Goal: Transaction & Acquisition: Purchase product/service

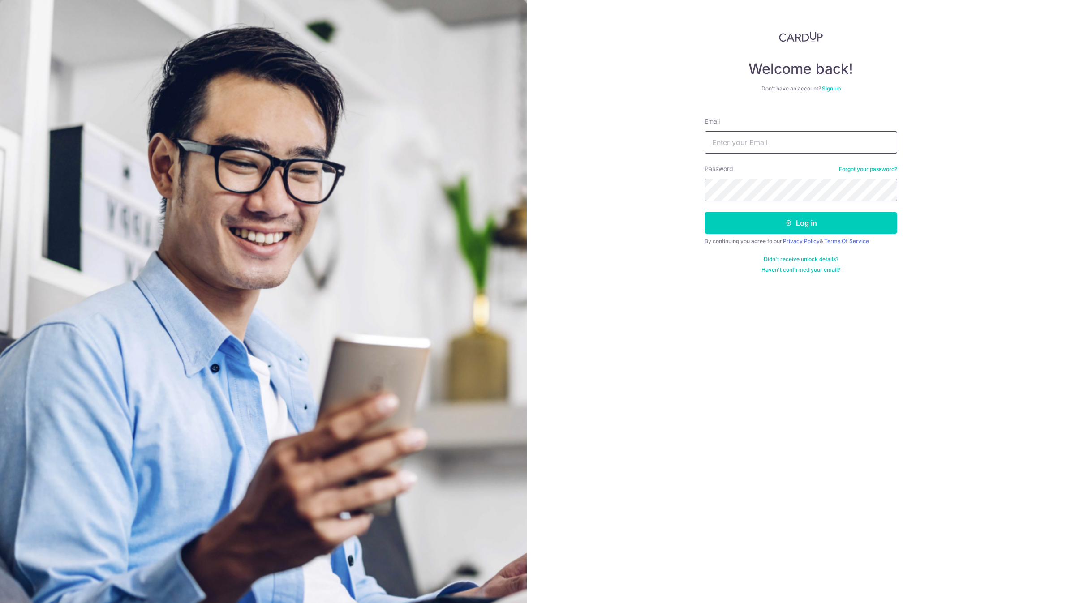
click at [776, 143] on input "Email" at bounding box center [801, 142] width 193 height 22
click at [777, 135] on input "Email" at bounding box center [801, 142] width 193 height 22
type input "[EMAIL_ADDRESS][DOMAIN_NAME]"
click at [705, 212] on button "Log in" at bounding box center [801, 223] width 193 height 22
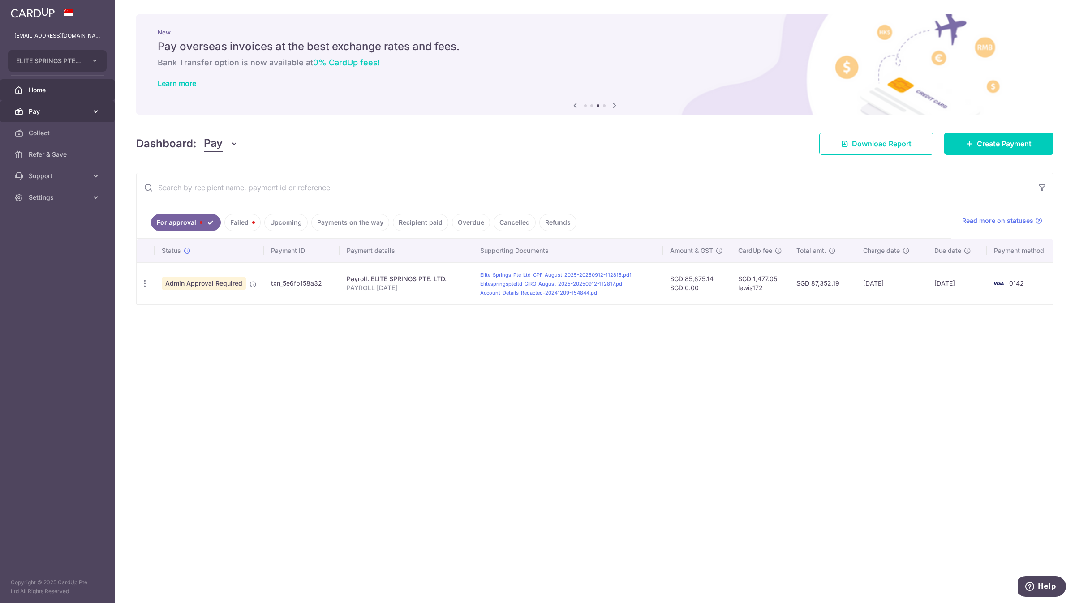
click at [82, 103] on link "Pay" at bounding box center [57, 112] width 115 height 22
click at [88, 130] on link "Payments" at bounding box center [57, 133] width 115 height 22
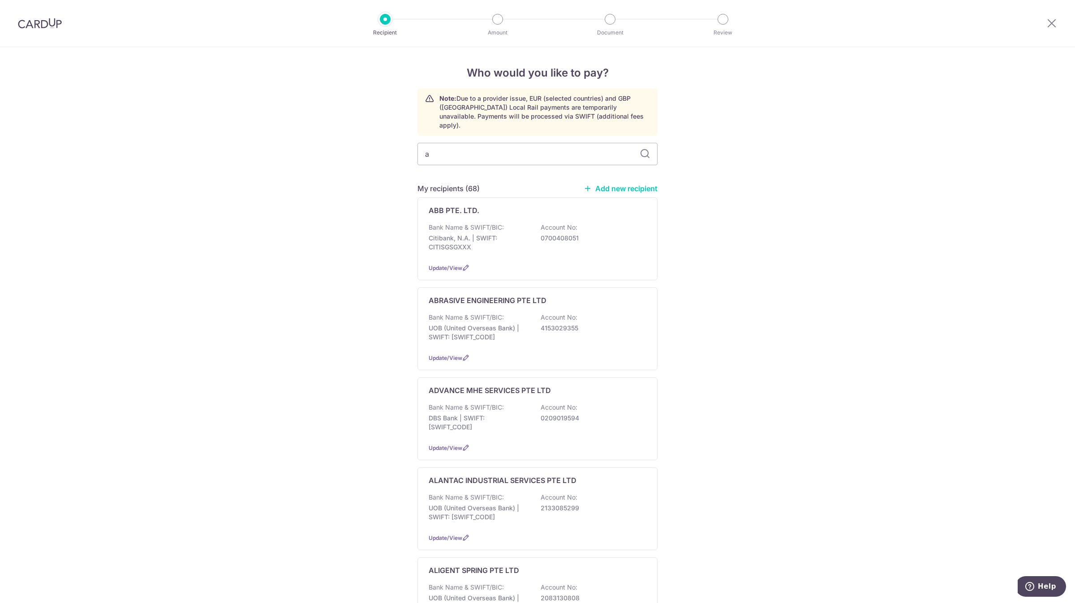
type input "ax"
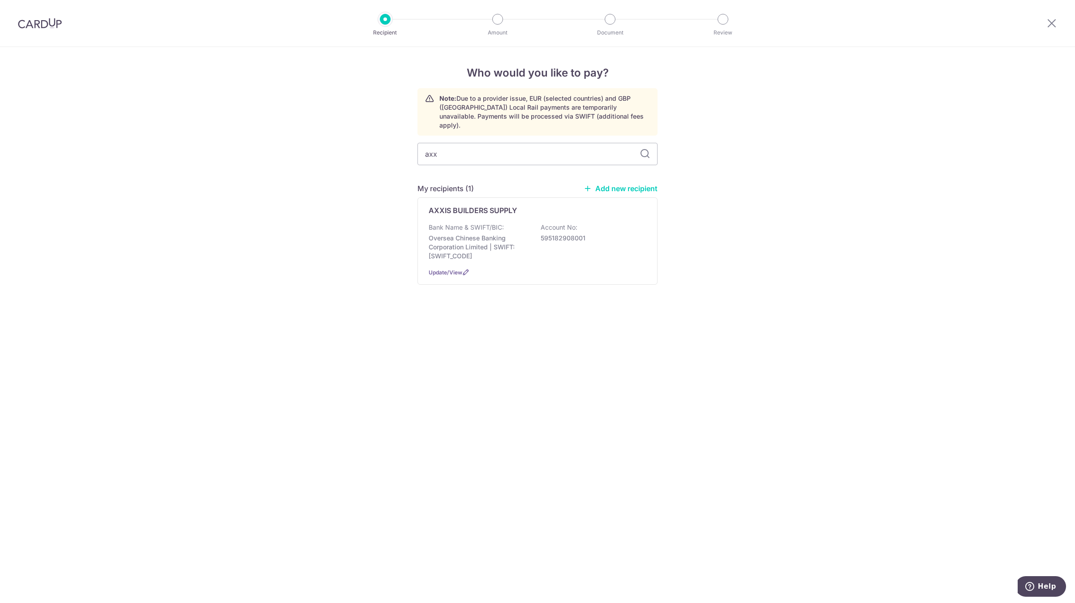
type input "axxi"
click at [486, 208] on div "AXXIS BUILDERS SUPPLY Bank Name & SWIFT/BIC: Oversea Chinese Banking Corporatio…" at bounding box center [538, 241] width 240 height 87
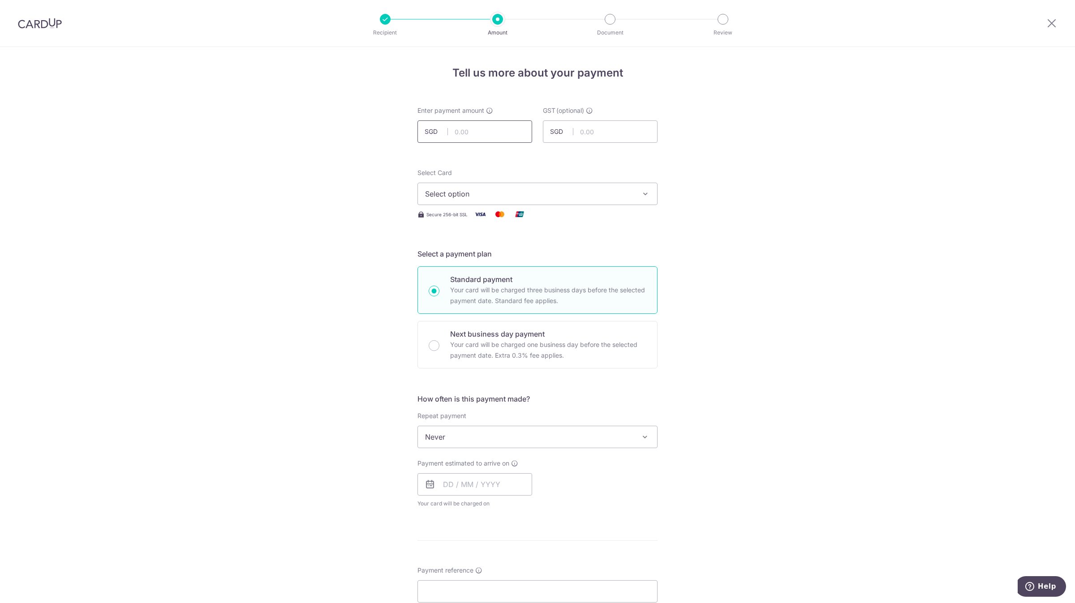
click at [495, 124] on input "text" at bounding box center [475, 132] width 115 height 22
type input "1,373.95"
click at [486, 192] on span "Select option" at bounding box center [529, 194] width 209 height 11
click at [481, 259] on span "**** 0142" at bounding box center [537, 258] width 225 height 11
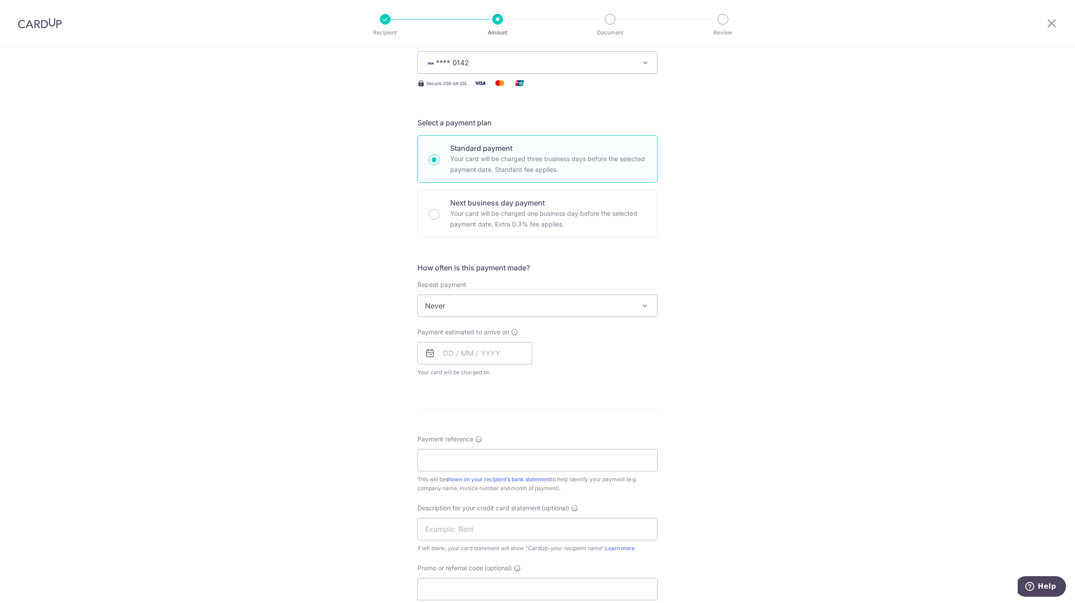
scroll to position [134, 0]
click at [458, 353] on input "text" at bounding box center [475, 350] width 115 height 22
click at [504, 449] on link "18" at bounding box center [507, 450] width 14 height 14
type input "18/09/2025"
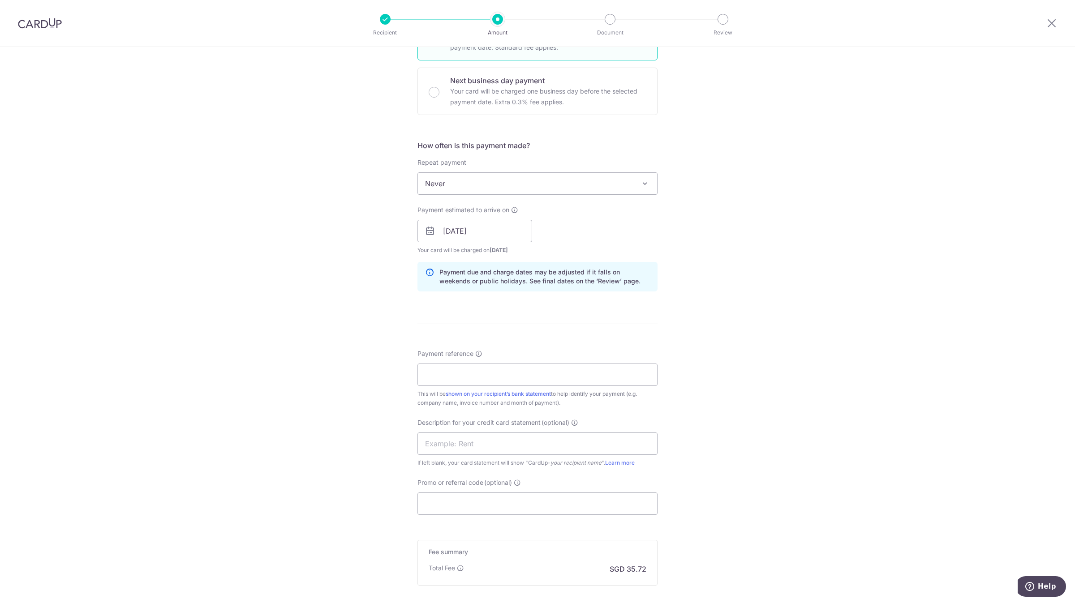
scroll to position [269, 0]
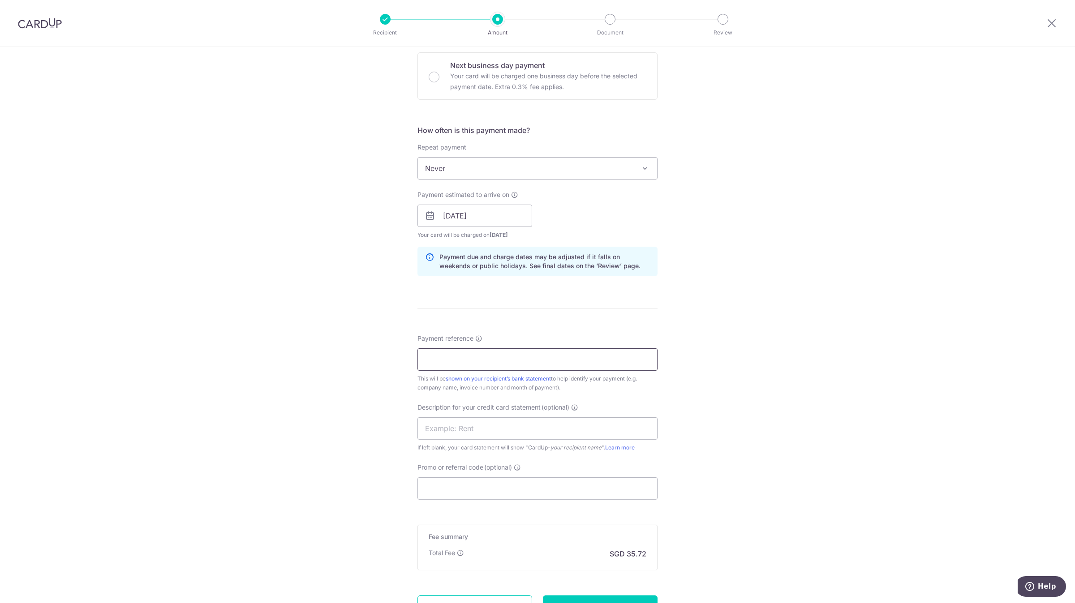
click at [468, 362] on input "Payment reference" at bounding box center [538, 360] width 240 height 22
click at [259, 292] on div "Tell us more about your payment Enter payment amount SGD 1,373.95 1373.95 GST (…" at bounding box center [537, 231] width 1075 height 907
drag, startPoint x: 490, startPoint y: 360, endPoint x: 366, endPoint y: 347, distance: 124.3
click at [366, 347] on div "Tell us more about your payment Enter payment amount SGD 1,373.95 1373.95 GST (…" at bounding box center [537, 231] width 1075 height 907
drag, startPoint x: 215, startPoint y: 219, endPoint x: 220, endPoint y: 222, distance: 5.1
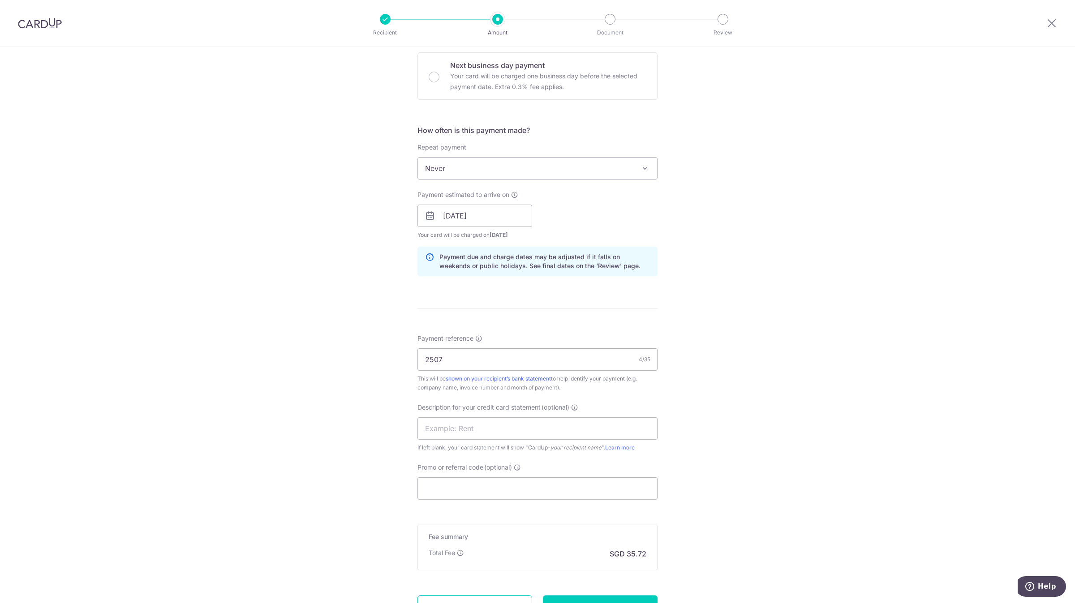
click at [215, 219] on div "Tell us more about your payment Enter payment amount SGD 1,373.95 1373.95 GST (…" at bounding box center [537, 231] width 1075 height 907
click at [526, 362] on input "2507" at bounding box center [538, 360] width 240 height 22
click at [496, 363] on input "25070009" at bounding box center [538, 360] width 240 height 22
type input "25070009 0025 0032 25080002 7 22 36"
click at [498, 424] on input "text" at bounding box center [538, 429] width 240 height 22
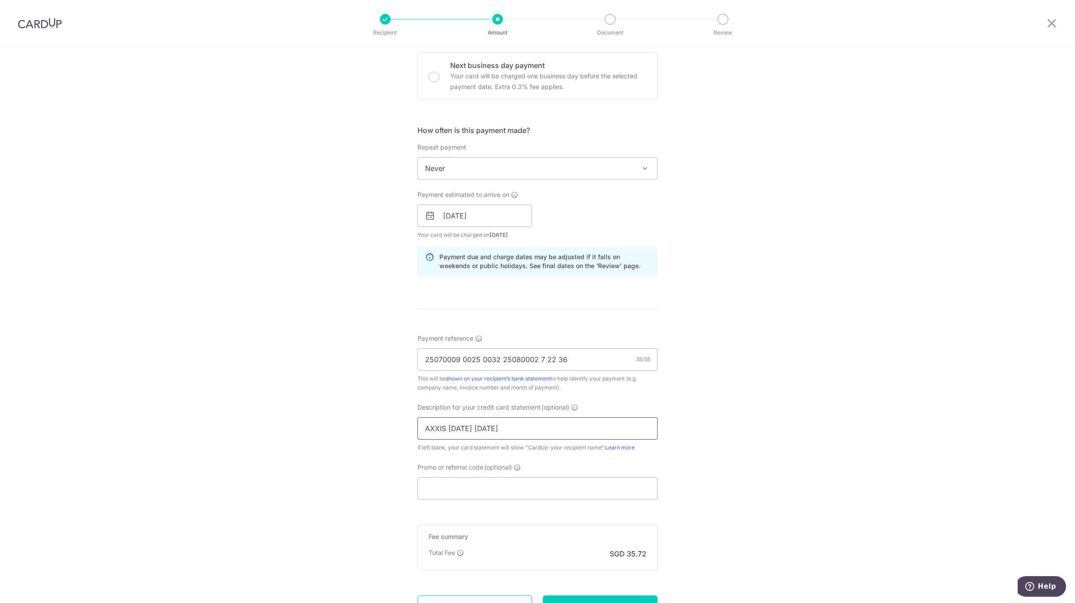
type input "AXXIS JUL AUG25"
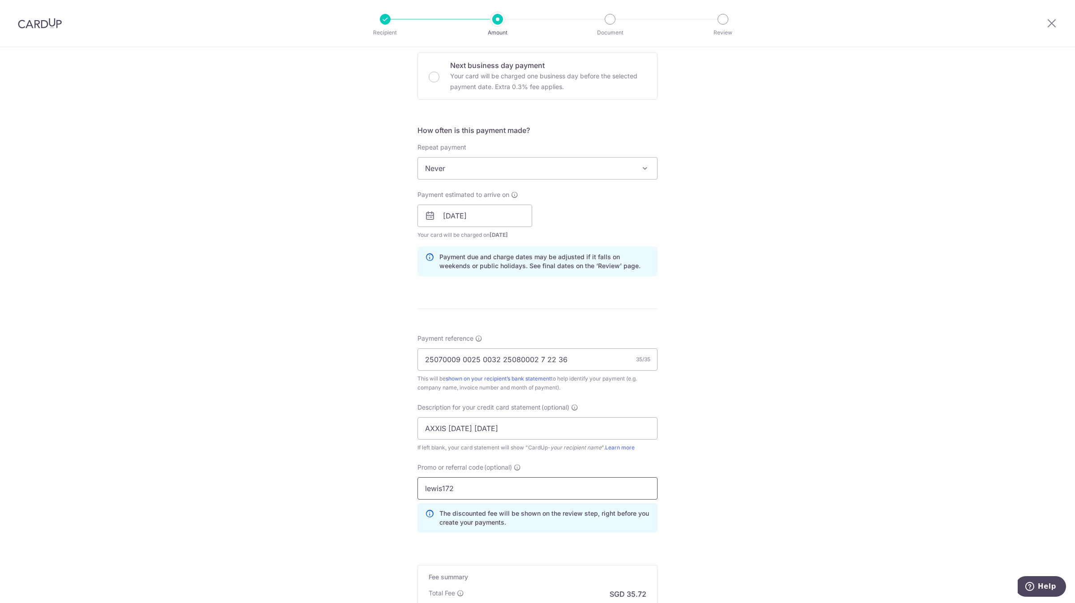
type input "lewis172"
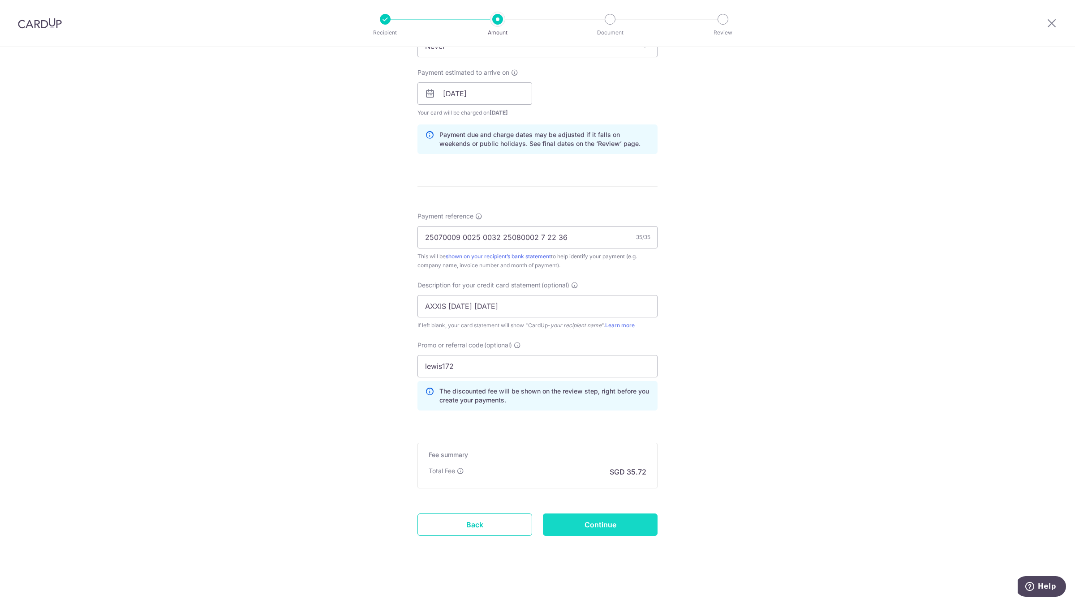
click at [638, 526] on input "Continue" at bounding box center [600, 525] width 115 height 22
type input "Create Schedule"
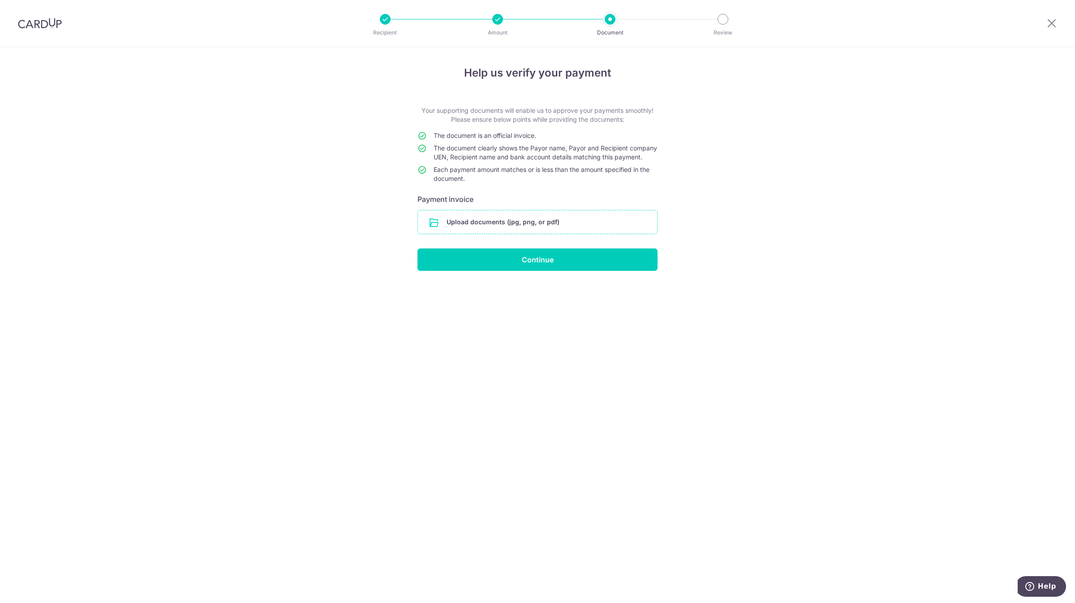
click at [489, 232] on input "file" at bounding box center [537, 222] width 239 height 23
click at [508, 234] on input "file" at bounding box center [537, 222] width 239 height 23
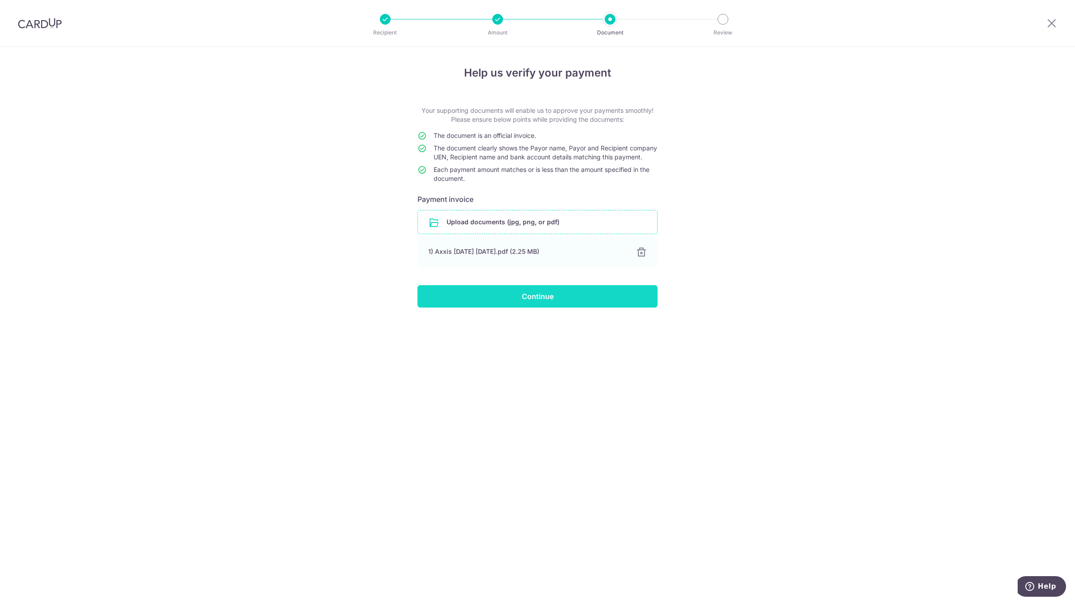
click at [490, 308] on input "Continue" at bounding box center [538, 296] width 240 height 22
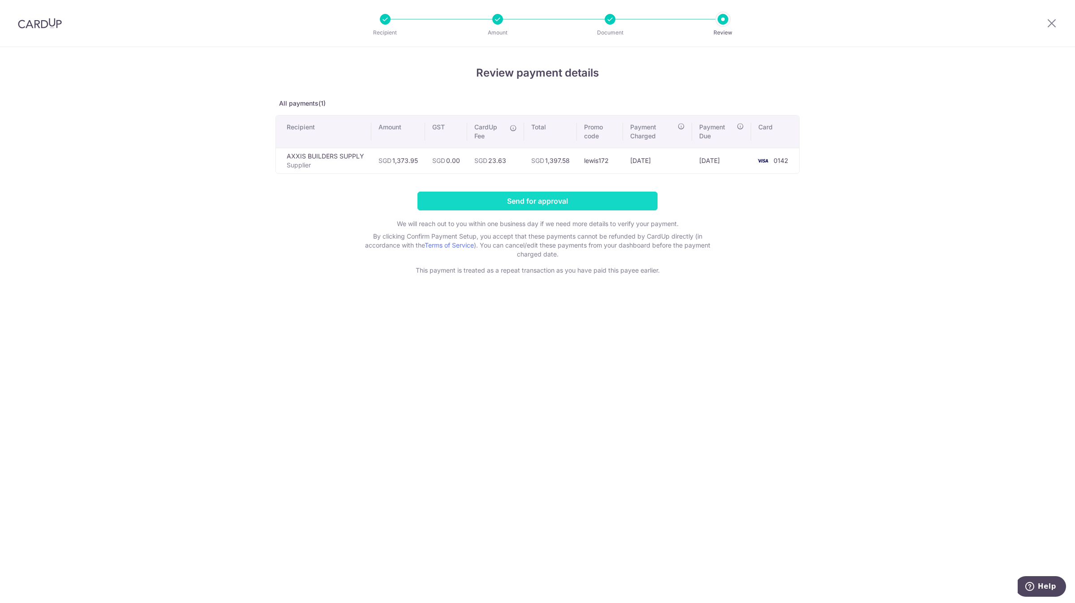
click at [578, 208] on input "Send for approval" at bounding box center [538, 201] width 240 height 19
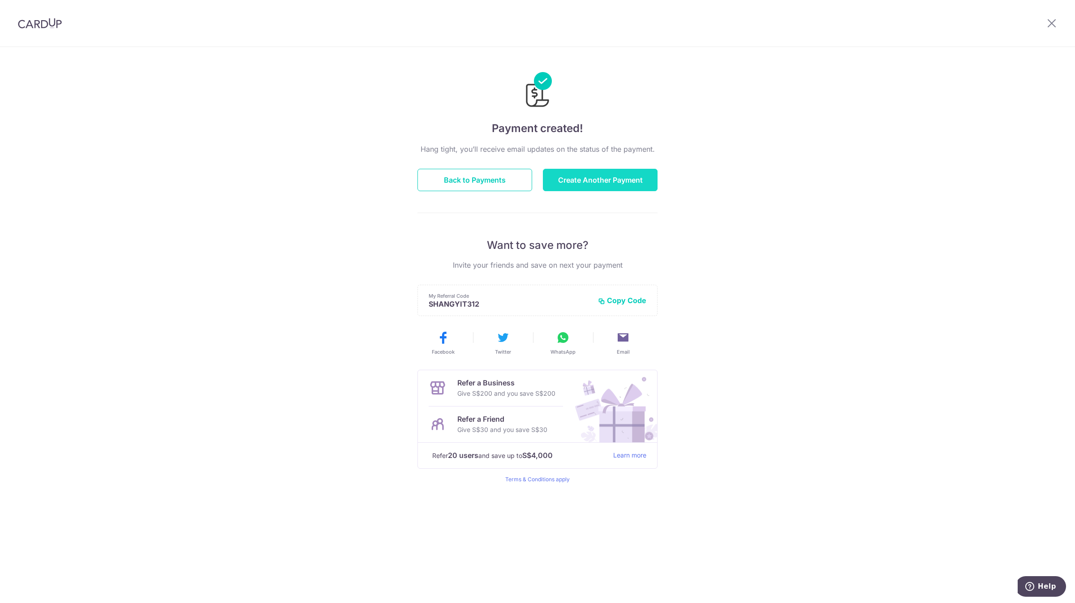
click at [599, 187] on button "Create Another Payment" at bounding box center [600, 180] width 115 height 22
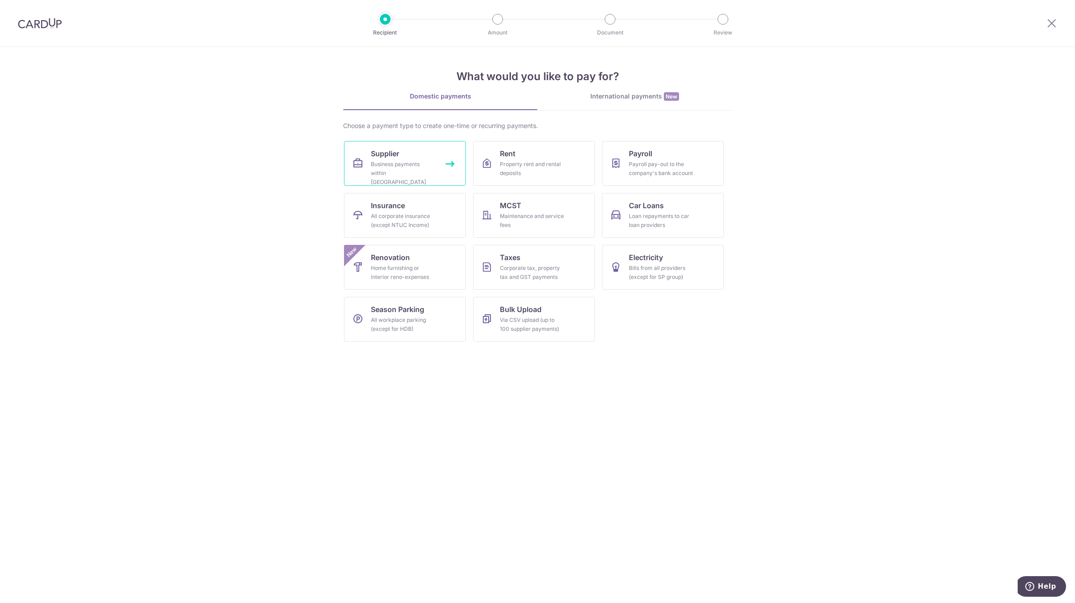
drag, startPoint x: 0, startPoint y: 0, endPoint x: 436, endPoint y: 165, distance: 466.6
click at [436, 165] on link "Supplier Business payments within Singapore" at bounding box center [405, 163] width 122 height 45
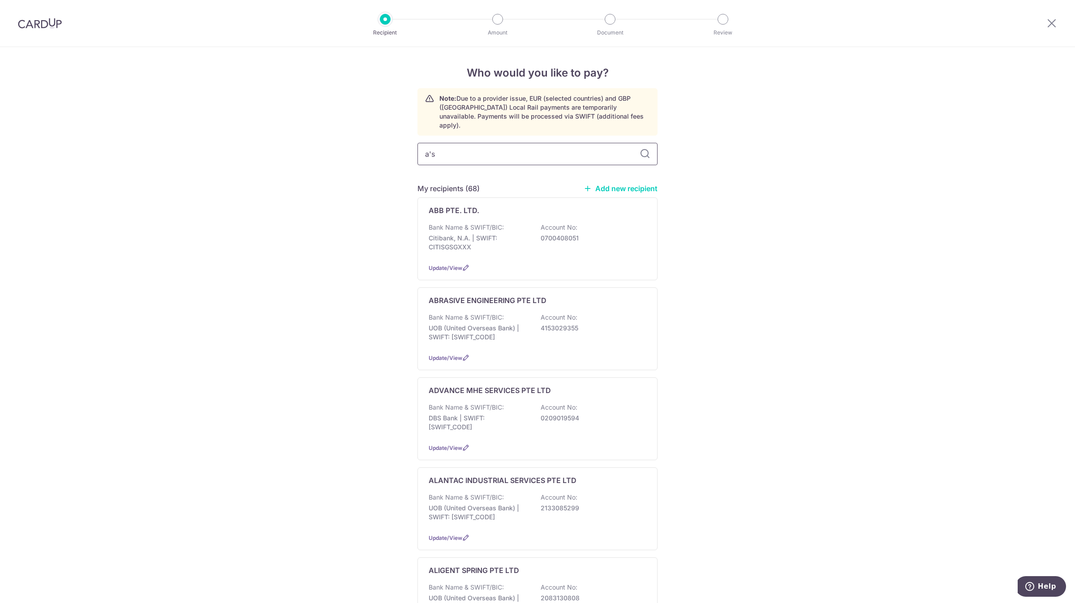
type input "as"
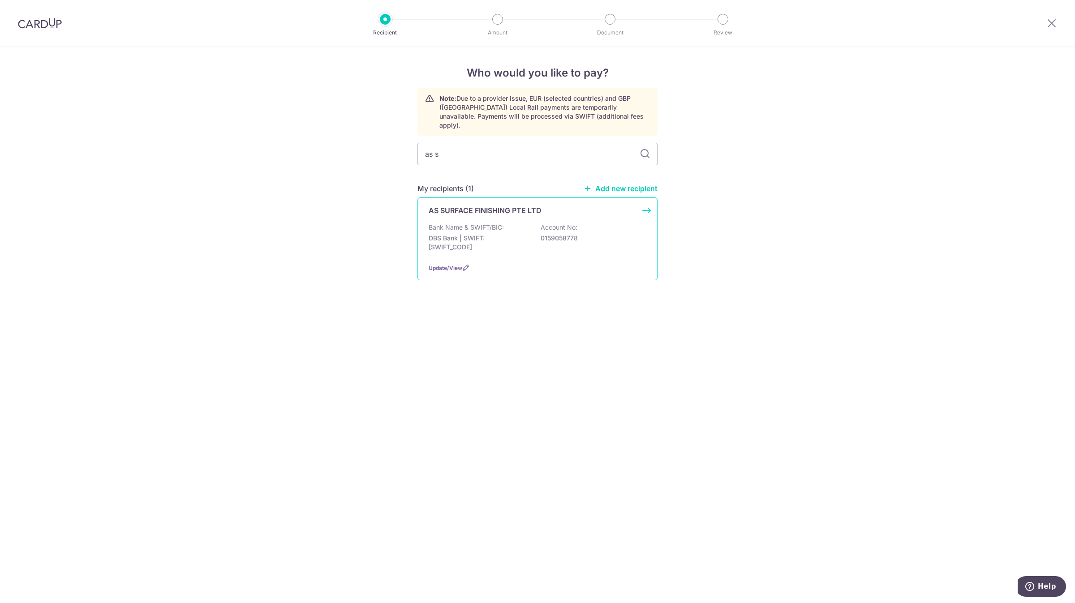
click at [453, 206] on p "AS SURFACE FINISHING PTE LTD" at bounding box center [485, 210] width 113 height 11
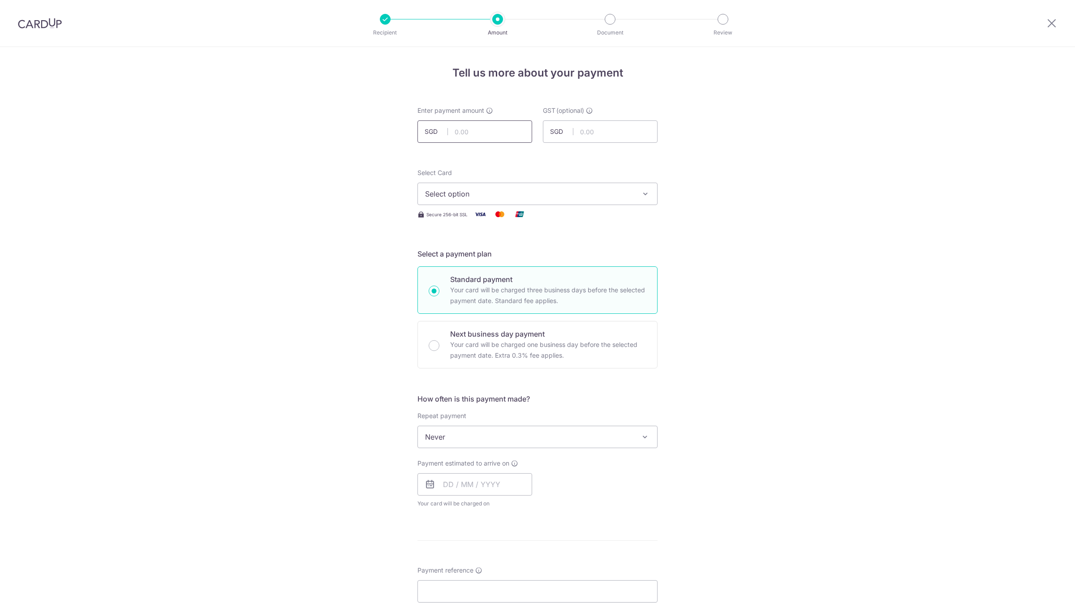
click at [479, 140] on input "text" at bounding box center [475, 132] width 115 height 22
type input "130.80"
type input "0.00"
click at [483, 185] on button "Select option" at bounding box center [538, 194] width 240 height 22
drag, startPoint x: 482, startPoint y: 253, endPoint x: 482, endPoint y: 258, distance: 4.9
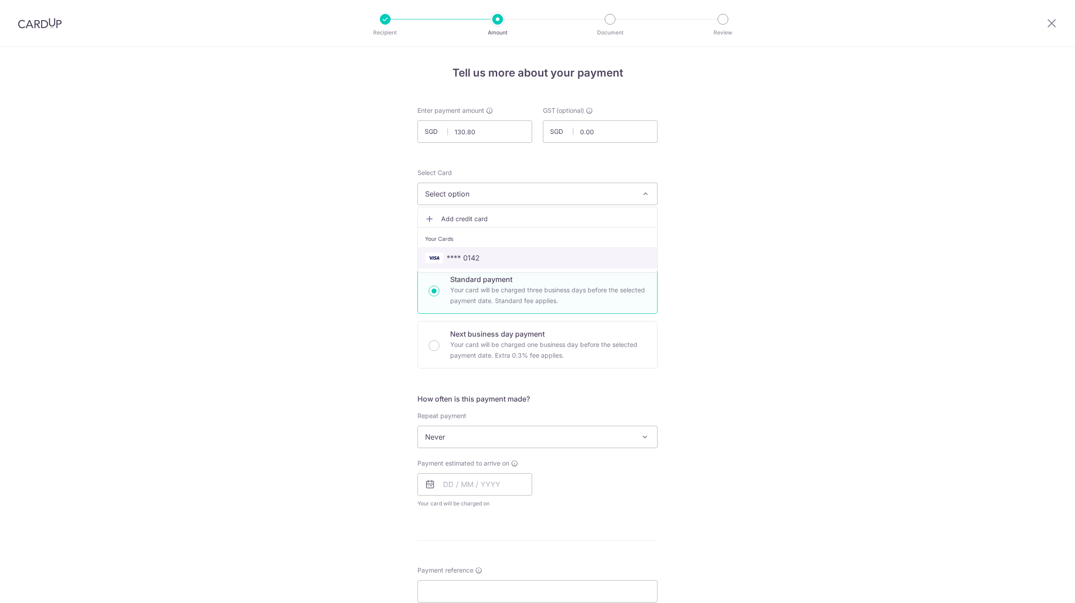
click at [482, 253] on span "**** 0142" at bounding box center [537, 258] width 225 height 11
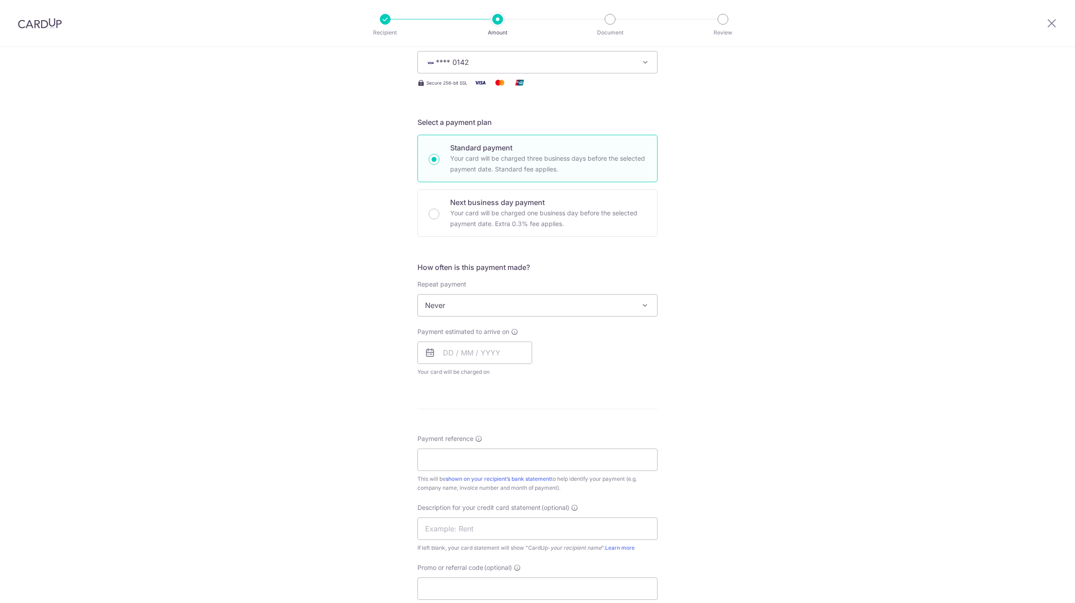
scroll to position [134, 0]
click at [446, 353] on input "text" at bounding box center [475, 350] width 115 height 22
click at [508, 444] on link "18" at bounding box center [507, 450] width 14 height 14
type input "18/09/2025"
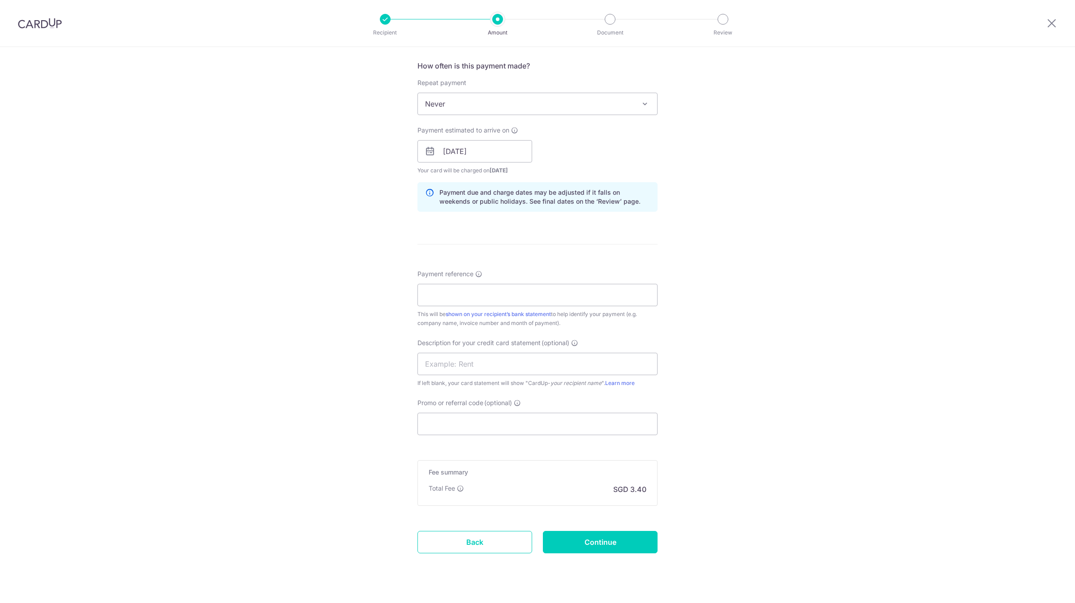
scroll to position [336, 0]
click at [454, 292] on input "Payment reference" at bounding box center [538, 292] width 240 height 22
type input "a"
drag, startPoint x: 435, startPoint y: 295, endPoint x: 394, endPoint y: 290, distance: 40.6
click at [392, 290] on div "Tell us more about your payment Enter payment amount SGD 130.80 130.80 GST (opt…" at bounding box center [537, 164] width 1075 height 907
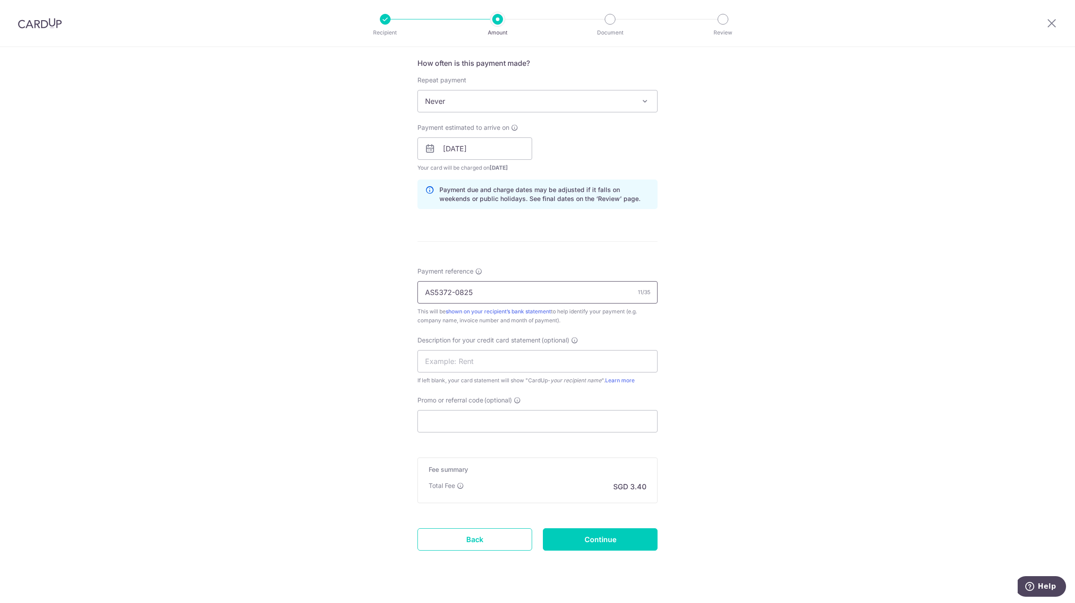
type input "AS5372-0825"
click at [481, 365] on input "text" at bounding box center [538, 361] width 240 height 22
drag, startPoint x: 493, startPoint y: 289, endPoint x: 392, endPoint y: 319, distance: 105.3
click at [380, 293] on div "Tell us more about your payment Enter payment amount SGD 130.80 130.80 GST (opt…" at bounding box center [537, 164] width 1075 height 907
click at [454, 361] on input "text" at bounding box center [538, 361] width 240 height 22
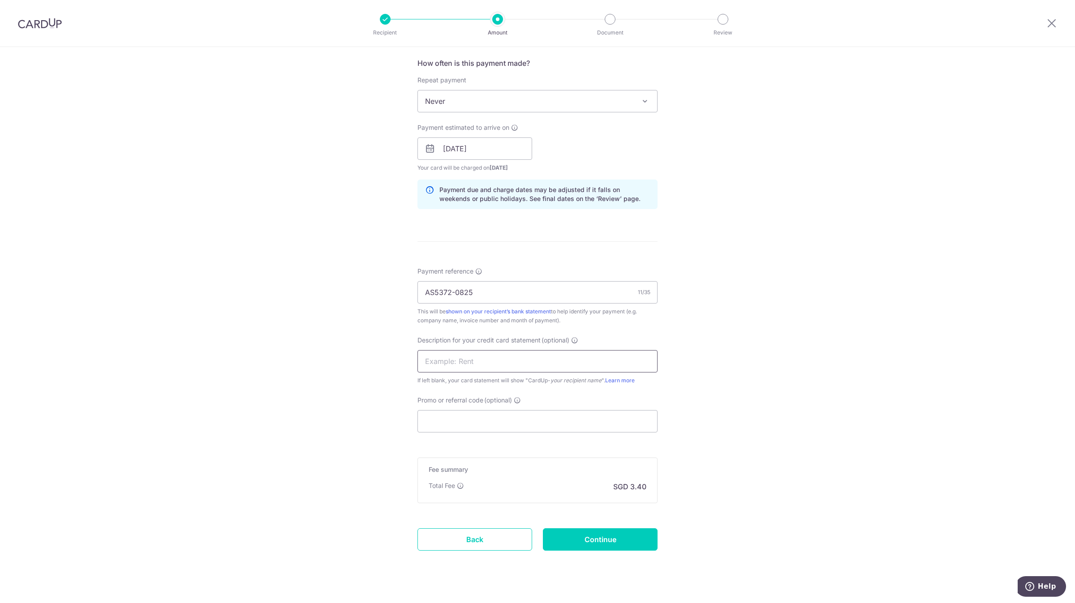
paste input "AS5372-0825"
click at [422, 360] on input "AS5372-0825" at bounding box center [538, 361] width 240 height 22
type input "AS AS5372-0825"
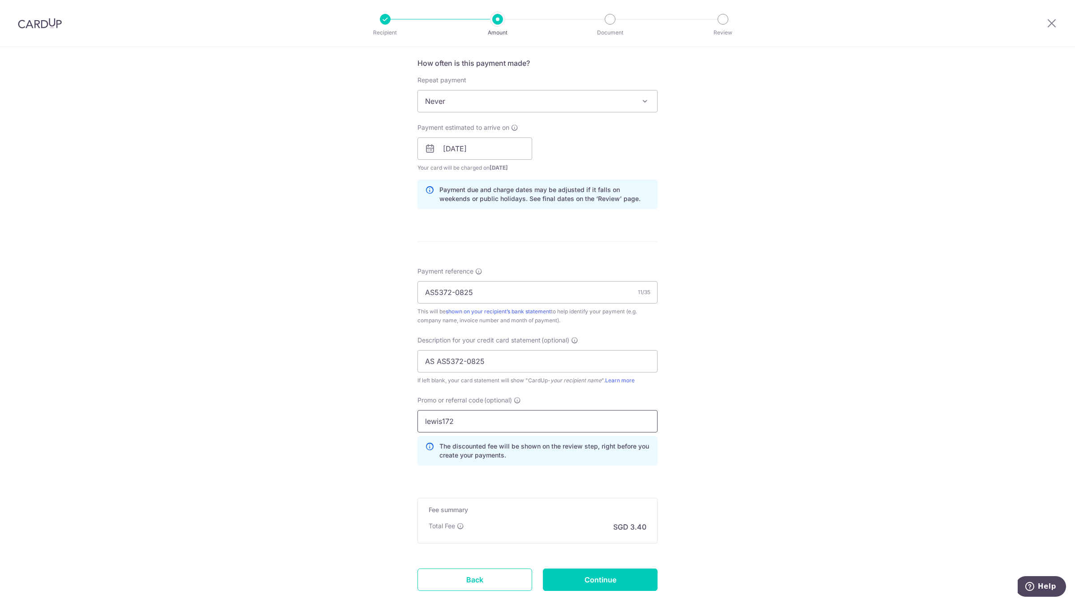
type input "lewis172"
click at [608, 573] on input "Continue" at bounding box center [600, 580] width 115 height 22
type input "Create Schedule"
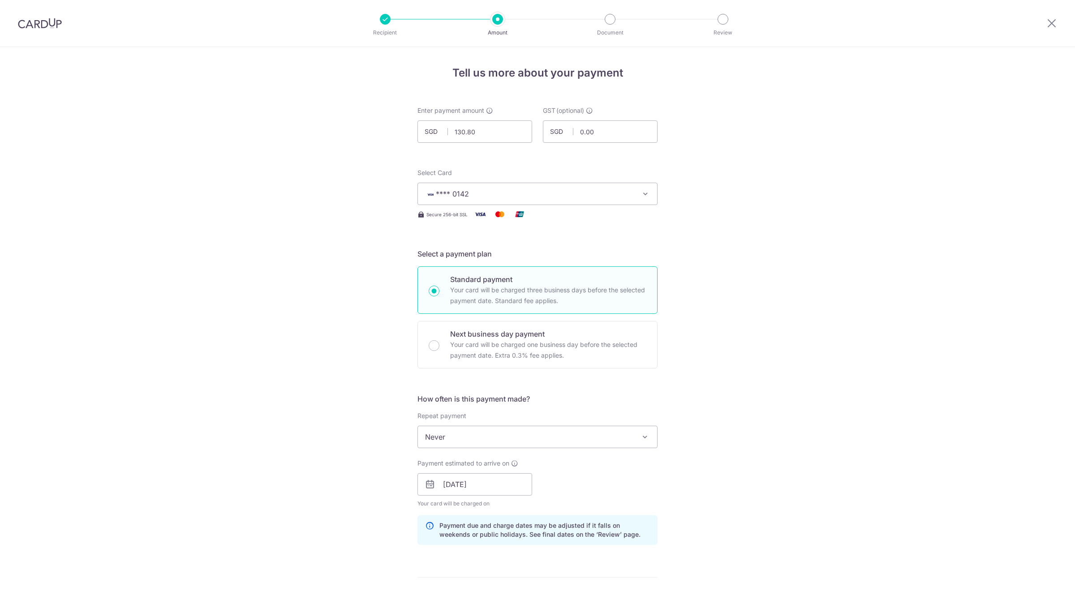
scroll to position [416, 0]
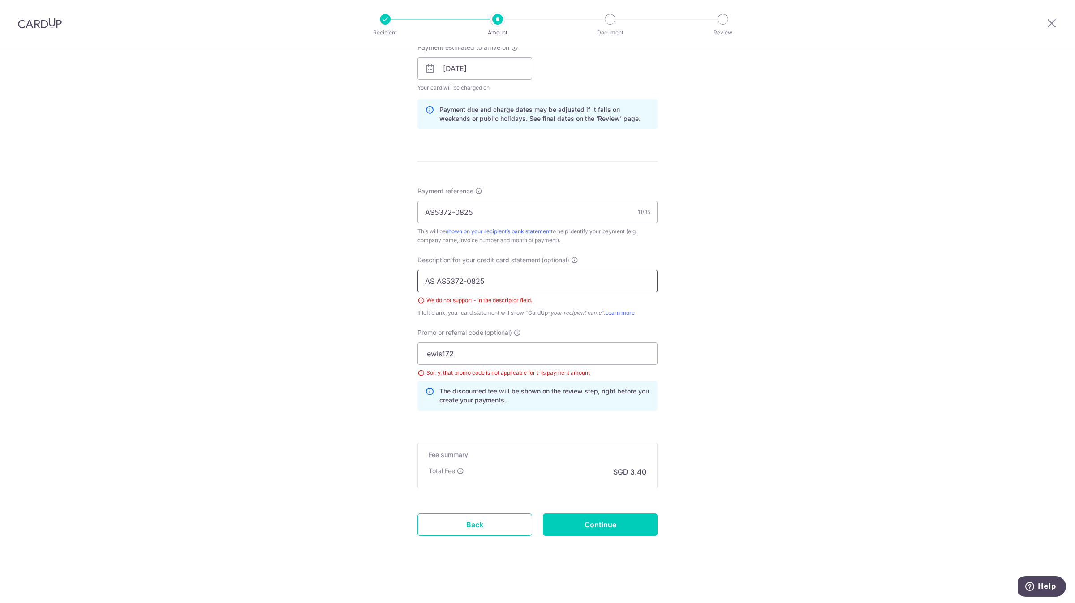
click at [466, 281] on input "AS AS5372-0825" at bounding box center [538, 281] width 240 height 22
type input "AS AS5372 0825"
click at [455, 216] on input "AS5372-0825" at bounding box center [538, 212] width 240 height 22
type input "AS5372 0825"
click at [577, 518] on input "Continue" at bounding box center [600, 525] width 115 height 22
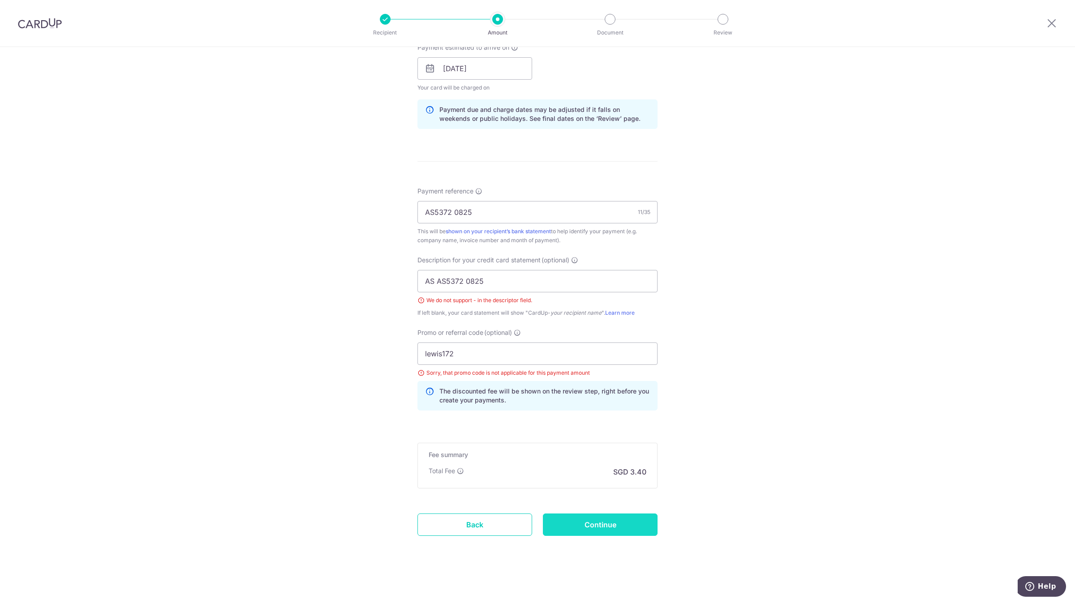
type input "Create Schedule"
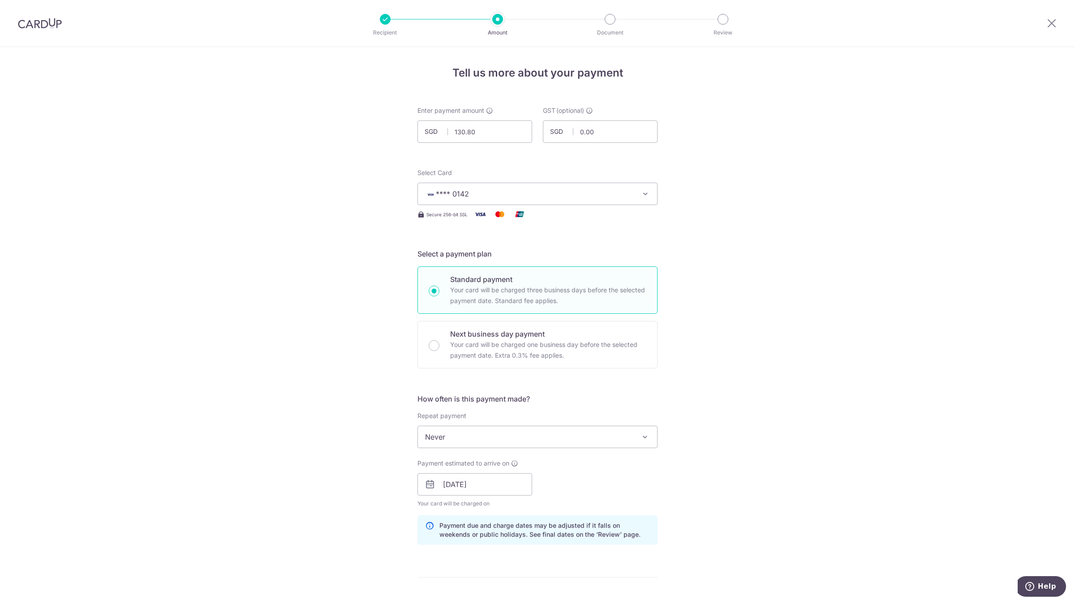
click at [43, 29] on div at bounding box center [40, 23] width 80 height 47
click at [58, 19] on img at bounding box center [40, 23] width 44 height 11
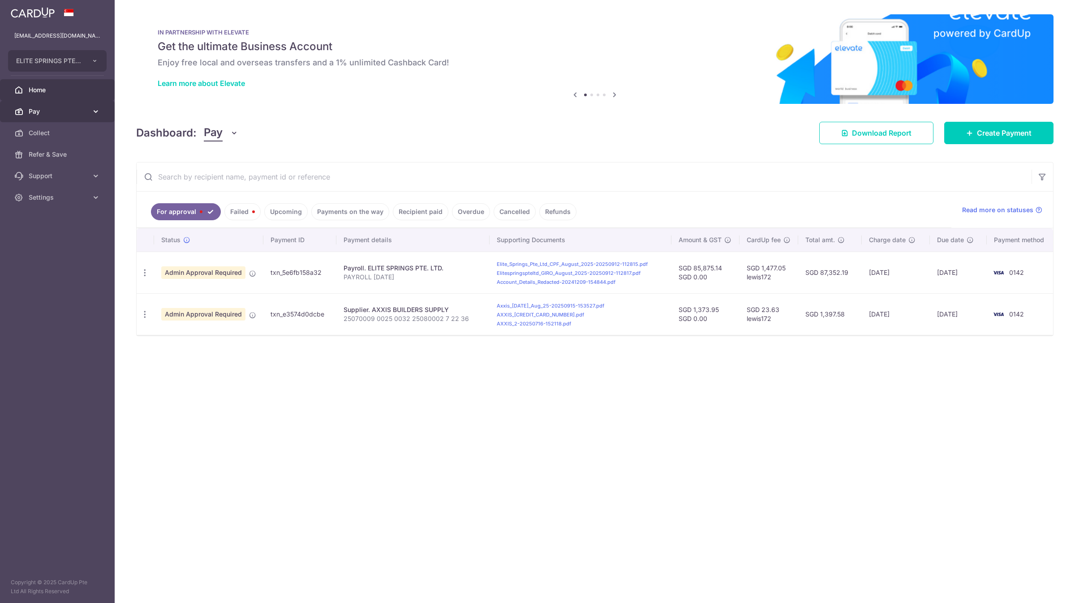
click at [47, 111] on span "Pay" at bounding box center [58, 111] width 59 height 9
click at [63, 129] on span "Payments" at bounding box center [58, 133] width 59 height 9
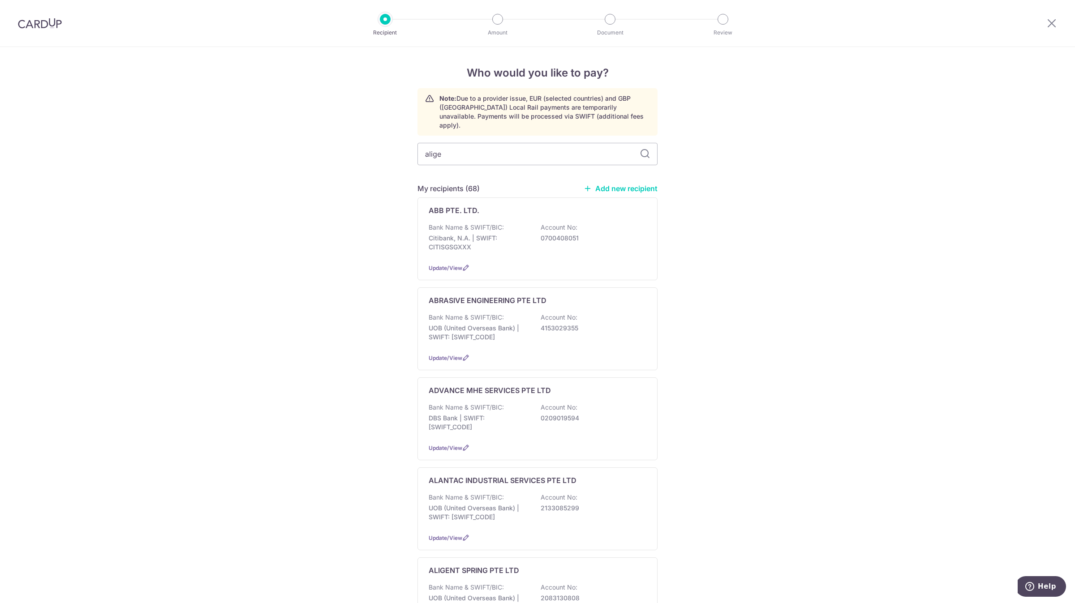
type input "aligen"
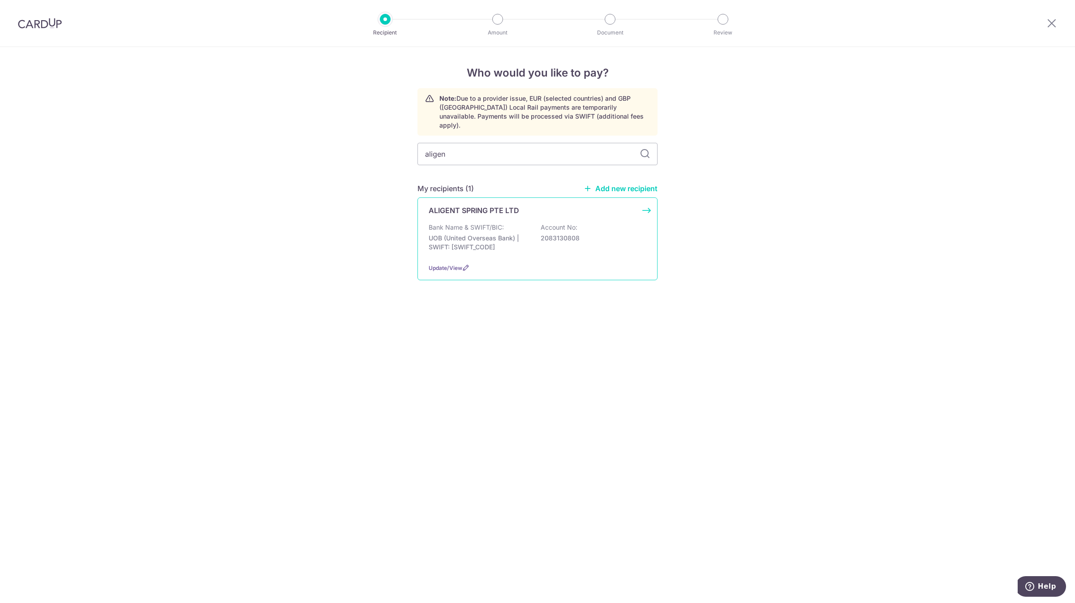
click at [505, 223] on div "Bank Name & SWIFT/BIC: UOB (United Overseas Bank) | SWIFT: UOVBSGSGXXX Account …" at bounding box center [538, 239] width 218 height 33
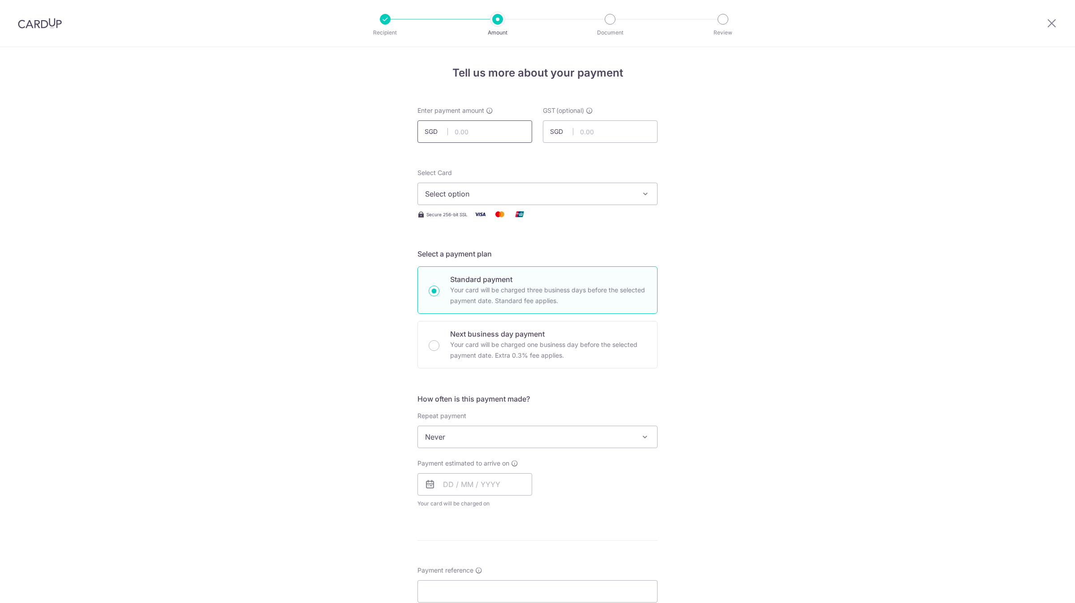
click at [493, 135] on input "text" at bounding box center [475, 132] width 115 height 22
click at [472, 135] on input "text" at bounding box center [475, 132] width 115 height 22
paste input "2,641.07"
type input "2,641.07"
type input "0.00"
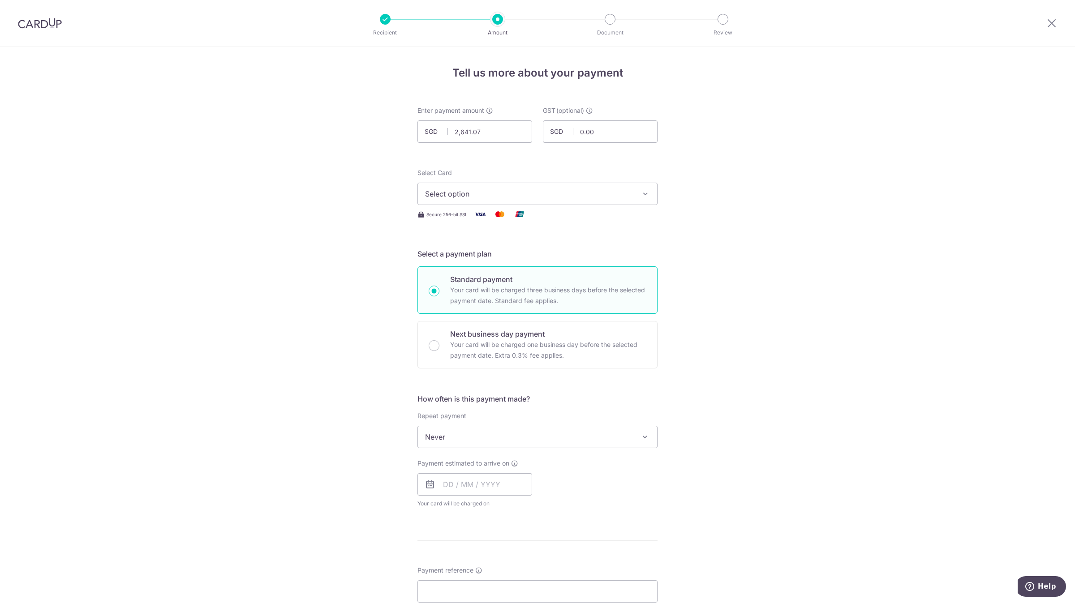
click at [496, 191] on span "Select option" at bounding box center [529, 194] width 209 height 11
click at [484, 261] on span "**** 0142" at bounding box center [537, 258] width 225 height 11
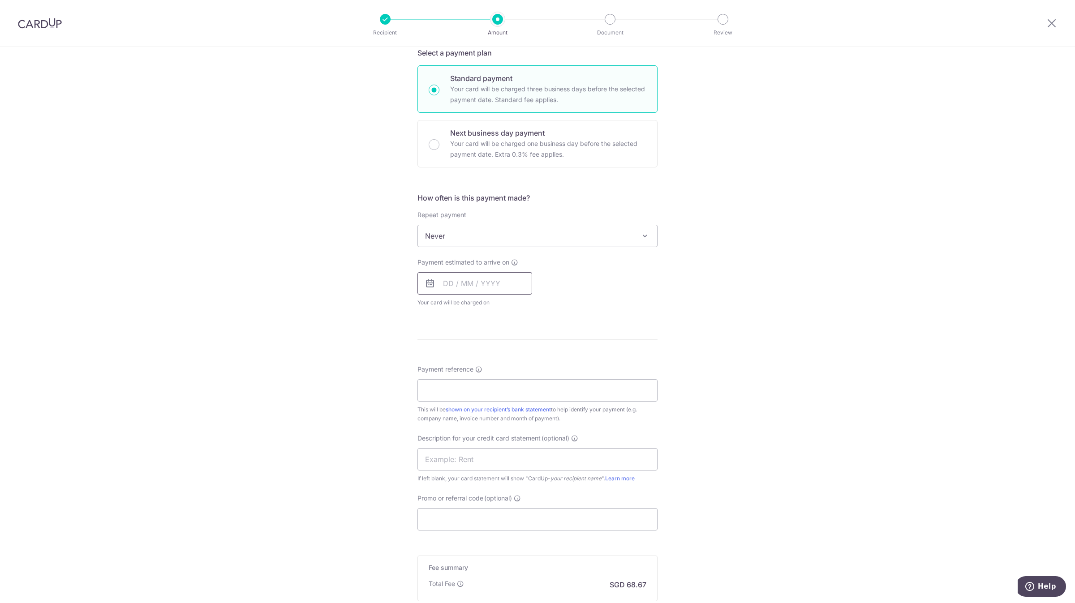
scroll to position [202, 0]
click at [491, 291] on input "text" at bounding box center [475, 283] width 115 height 22
click at [506, 384] on link "18" at bounding box center [507, 382] width 14 height 14
type input "18/09/2025"
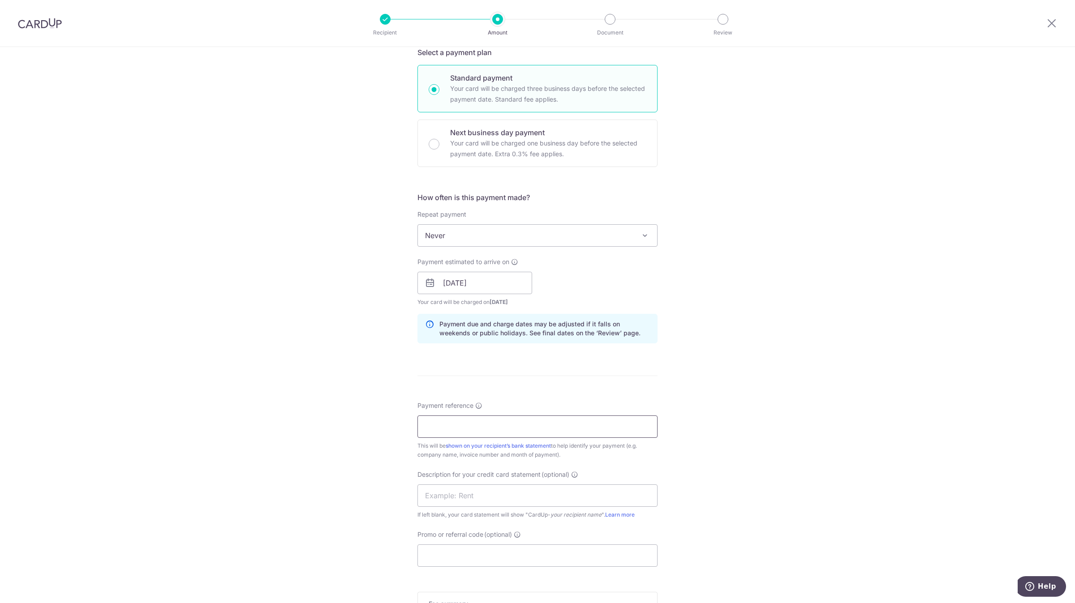
click at [453, 425] on input "Payment reference" at bounding box center [538, 427] width 240 height 22
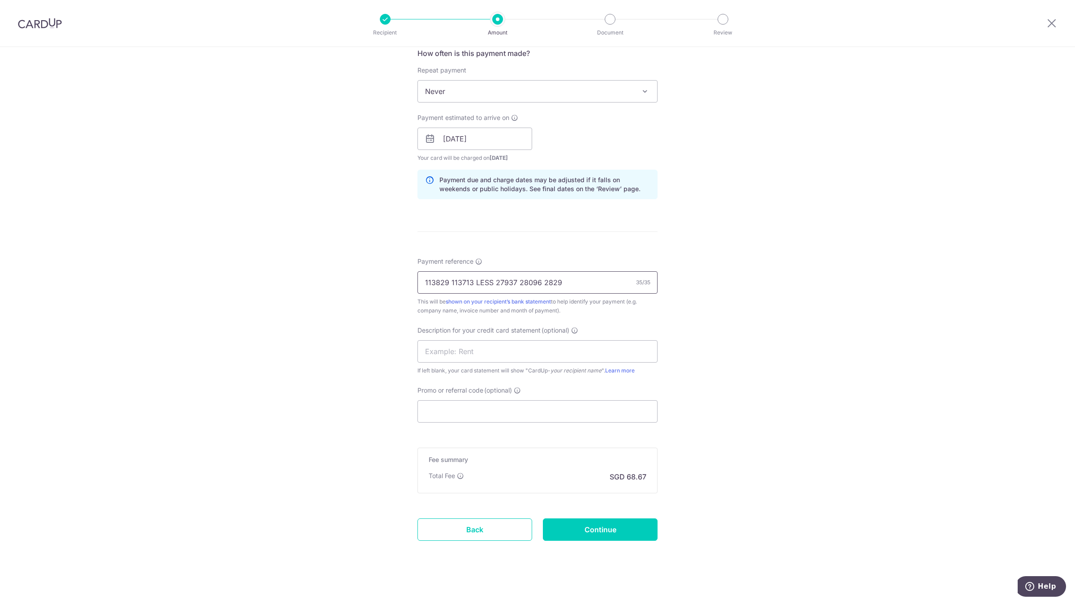
scroll to position [351, 0]
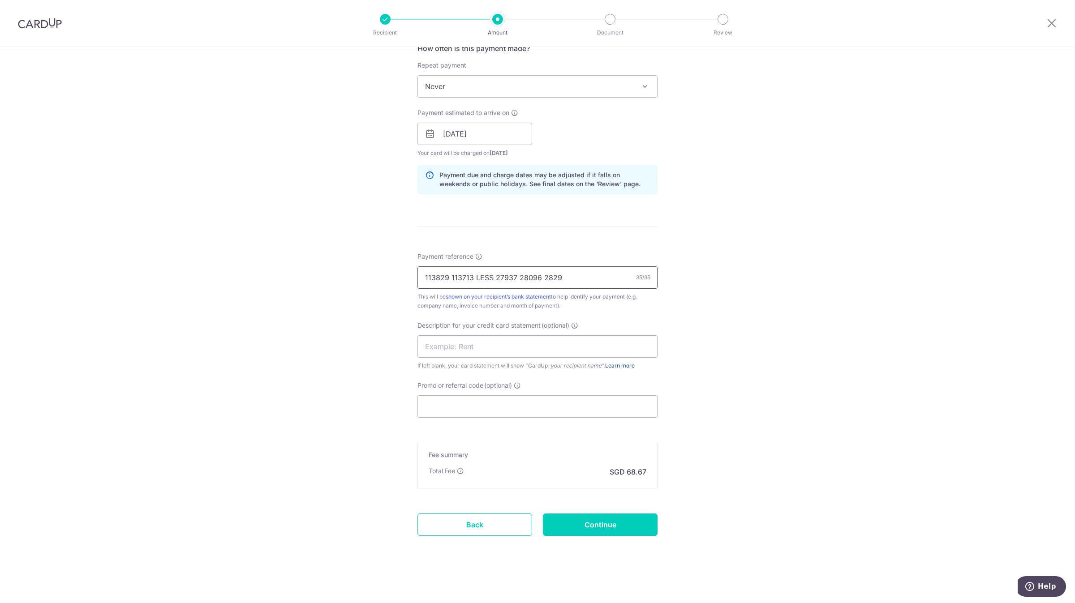
type input "113829 113713 LESS 27937 28096 2829"
click at [493, 354] on input "text" at bounding box center [538, 347] width 240 height 22
type input "ALIGEN3713 3829"
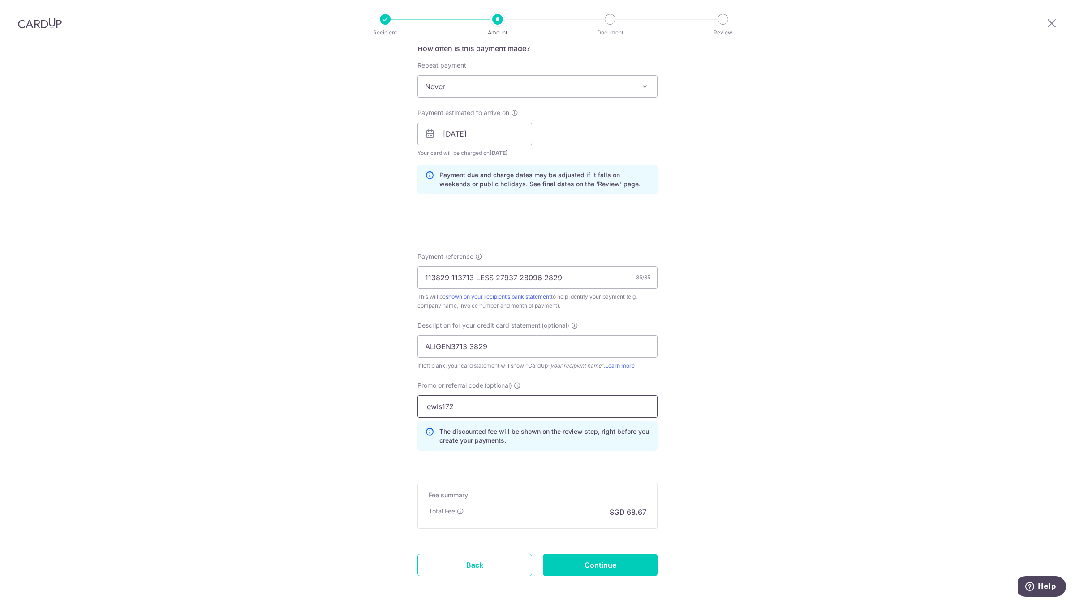
type input "lewis172"
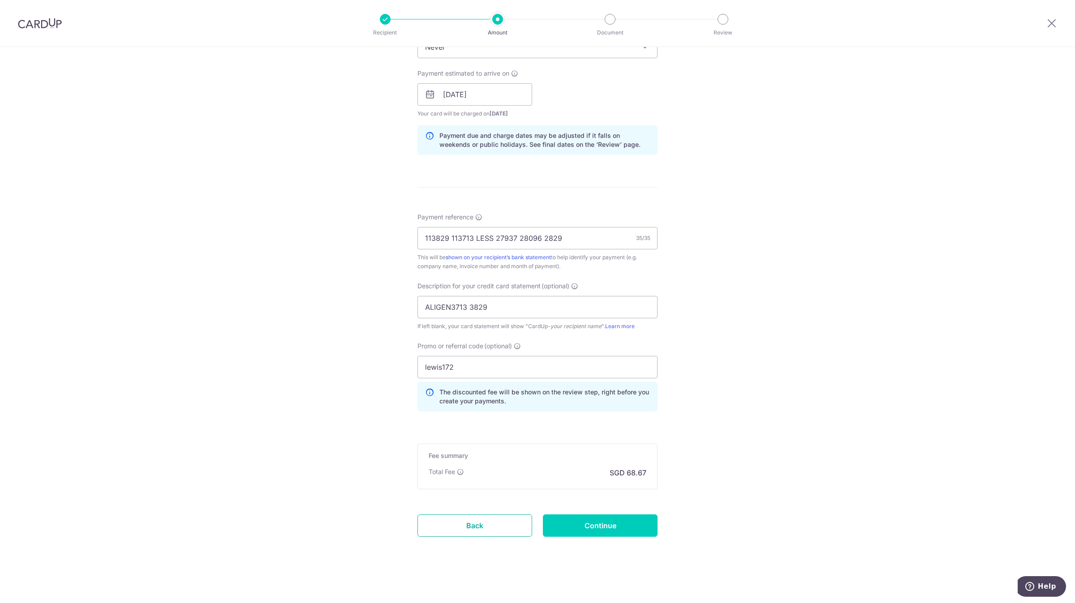
scroll to position [391, 0]
click at [572, 519] on input "Continue" at bounding box center [600, 525] width 115 height 22
type input "Create Schedule"
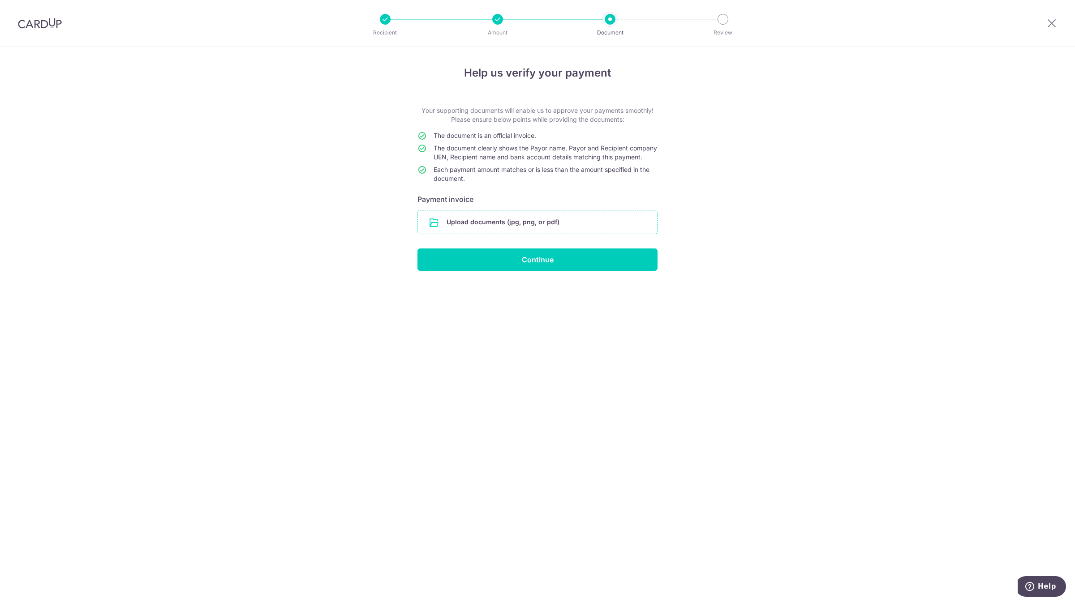
click at [492, 233] on input "file" at bounding box center [537, 222] width 239 height 23
click at [213, 446] on div "Help us verify your payment Your supporting documents will enable us to approve…" at bounding box center [537, 325] width 1075 height 556
click at [503, 220] on input "file" at bounding box center [537, 222] width 239 height 23
click at [509, 218] on form "Your supporting documents will enable us to approve your payments smoothly! Ple…" at bounding box center [538, 188] width 240 height 165
click at [507, 227] on input "file" at bounding box center [537, 222] width 239 height 23
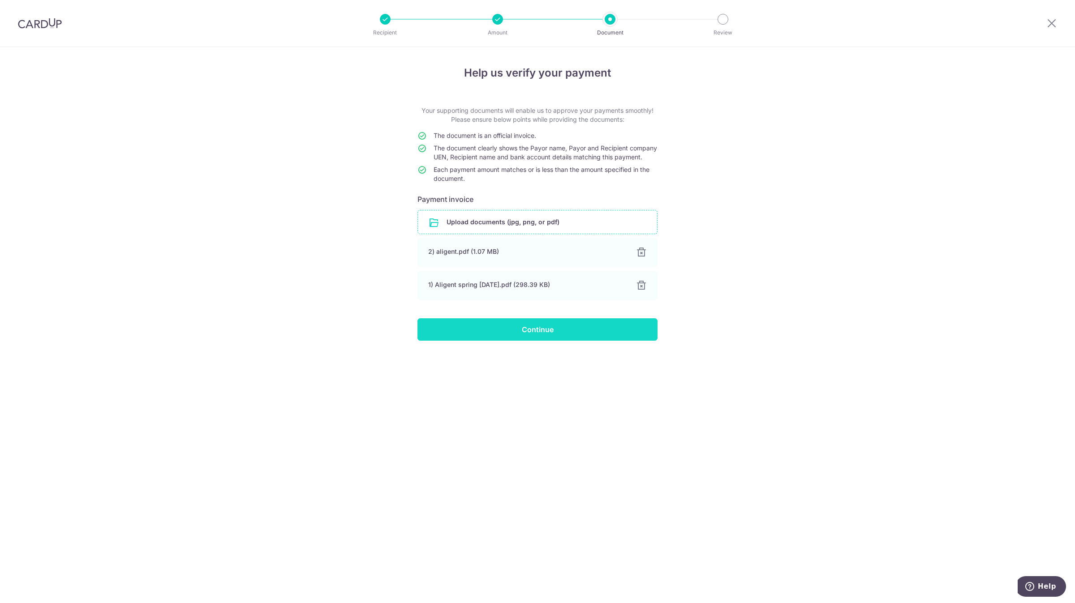
click at [526, 333] on input "Continue" at bounding box center [538, 330] width 240 height 22
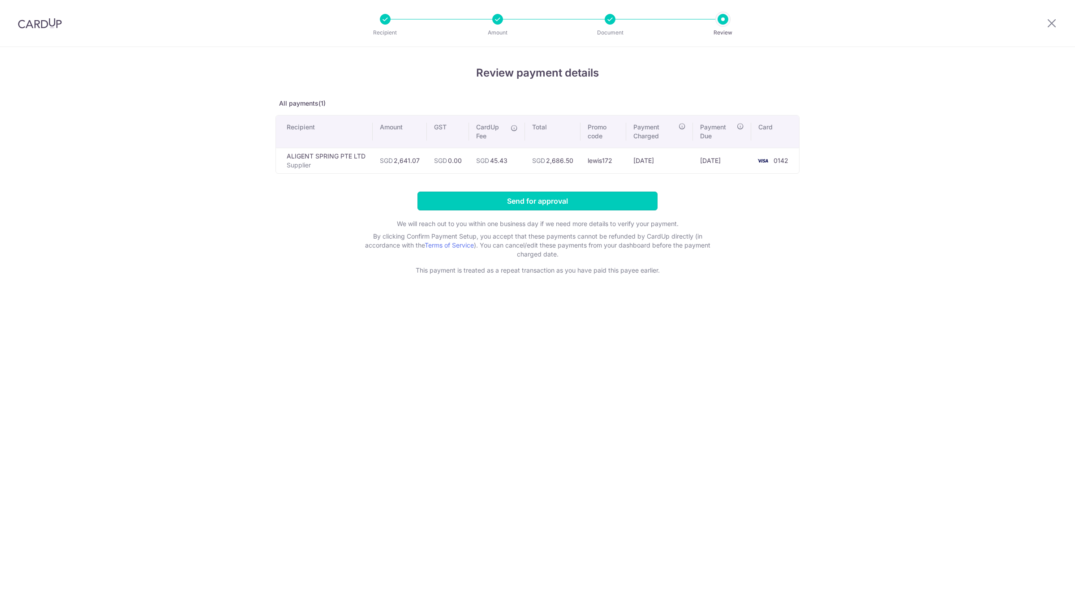
click at [553, 196] on input "Send for approval" at bounding box center [538, 201] width 240 height 19
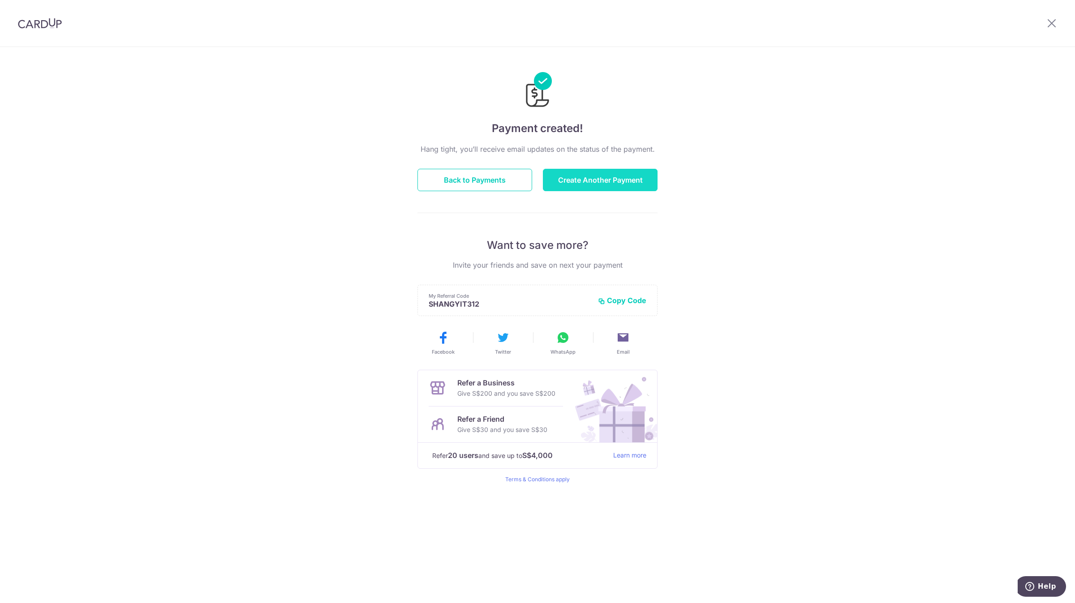
click at [578, 170] on button "Create Another Payment" at bounding box center [600, 180] width 115 height 22
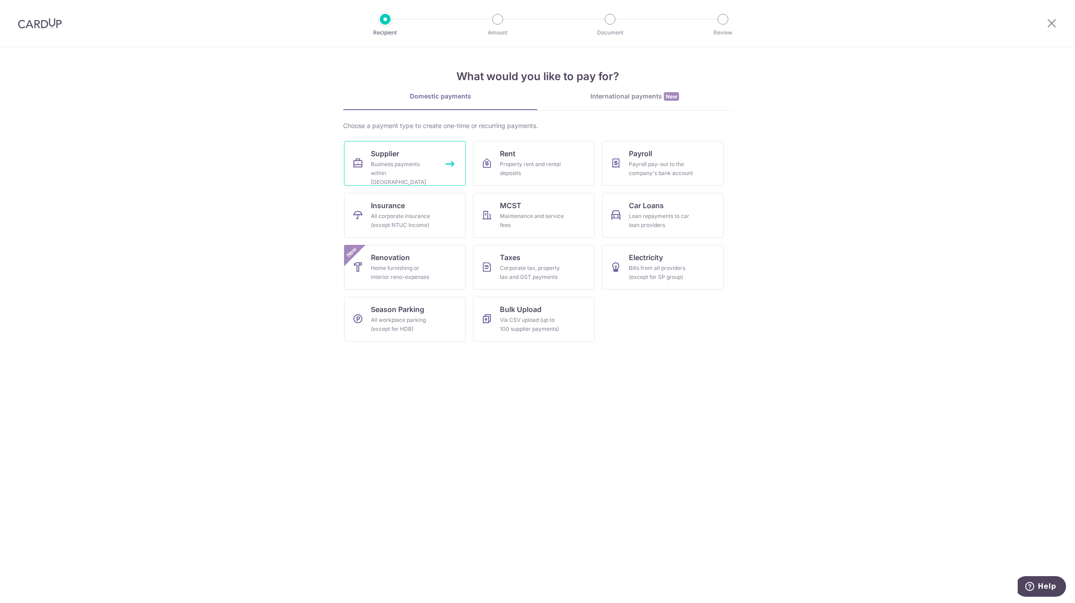
click at [413, 174] on div "Business payments within [GEOGRAPHIC_DATA]" at bounding box center [403, 173] width 65 height 27
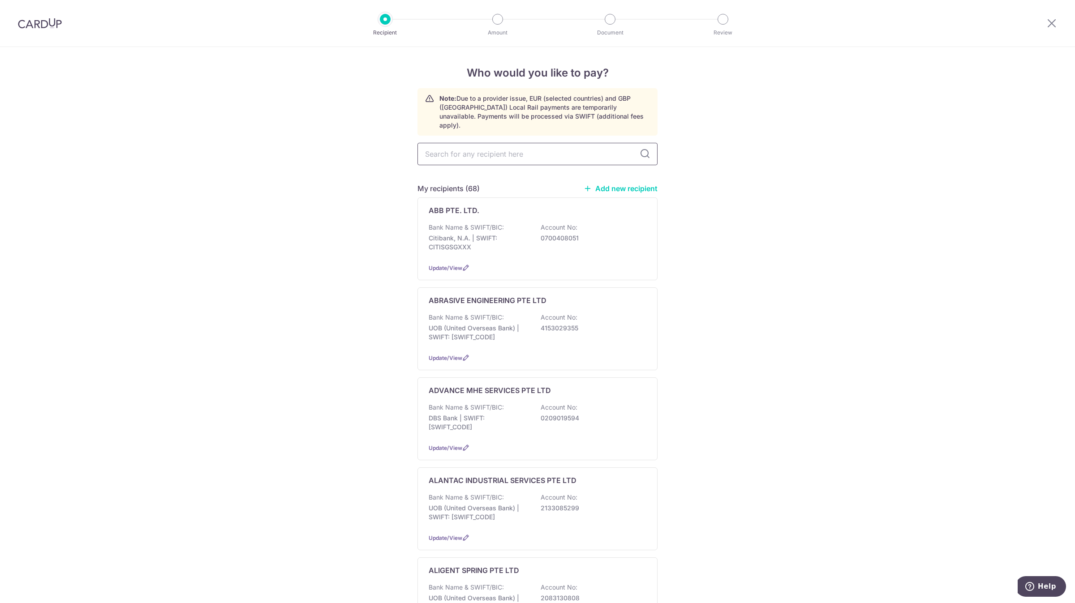
click at [474, 153] on input "text" at bounding box center [538, 154] width 240 height 22
type input "lht"
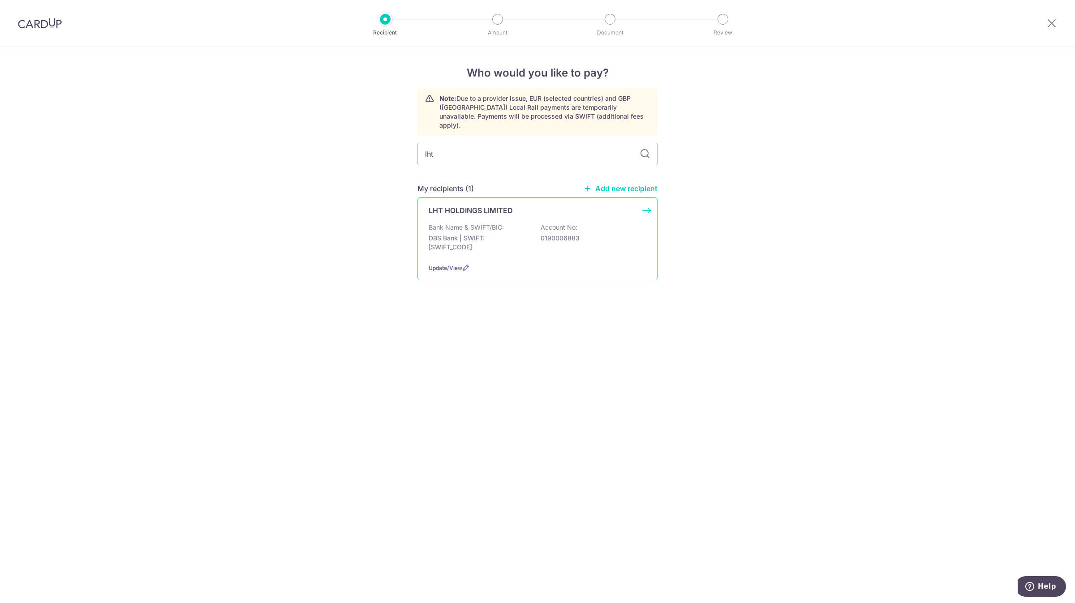
click at [508, 223] on div "Bank Name & SWIFT/BIC: DBS Bank | SWIFT: [SWIFT_CODE] Account No: 0190006883" at bounding box center [538, 239] width 218 height 33
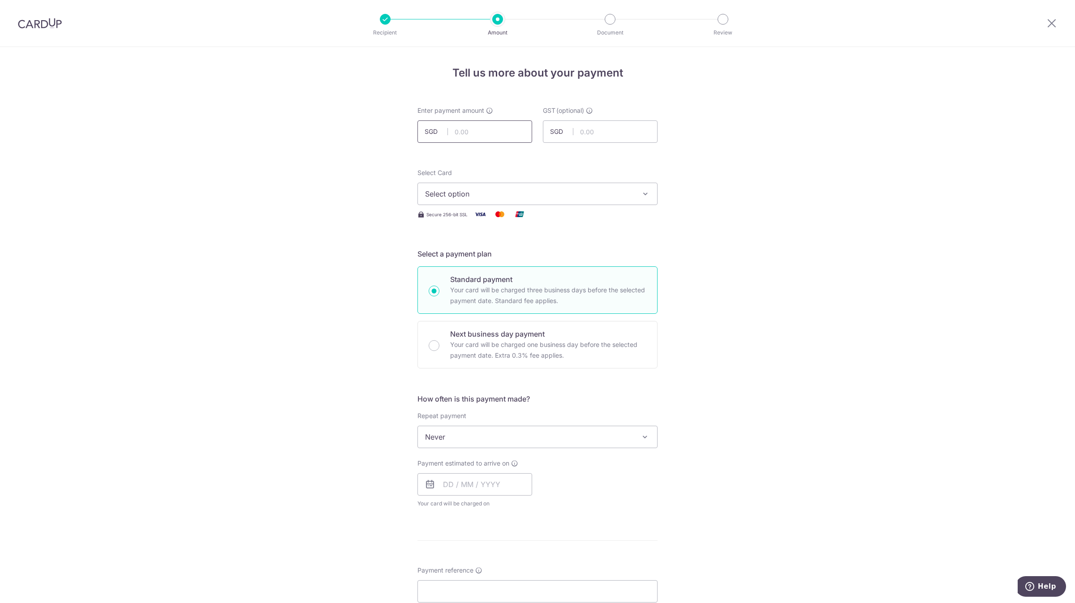
click at [497, 134] on input "text" at bounding box center [475, 132] width 115 height 22
type input "1,025.69"
click at [471, 199] on span "Select option" at bounding box center [529, 194] width 209 height 11
drag, startPoint x: 489, startPoint y: 258, endPoint x: 530, endPoint y: 350, distance: 100.5
click at [489, 258] on span "**** 0142" at bounding box center [537, 258] width 225 height 11
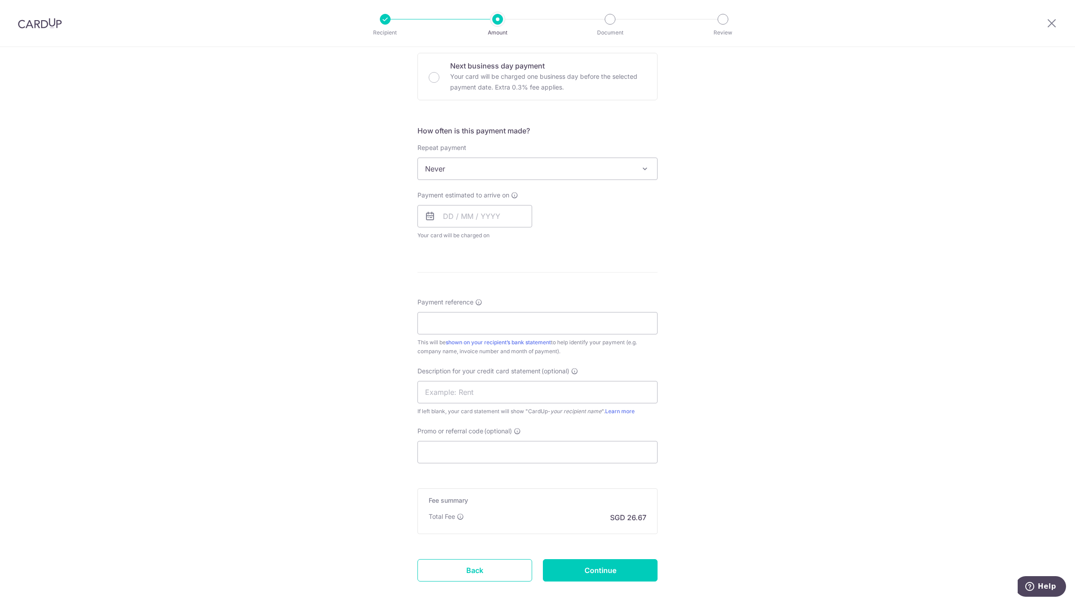
scroll to position [269, 0]
click at [467, 317] on input "Payment reference" at bounding box center [538, 323] width 240 height 22
type input "2508IN0465 2508IN0134"
type input "LHT 0134 0465"
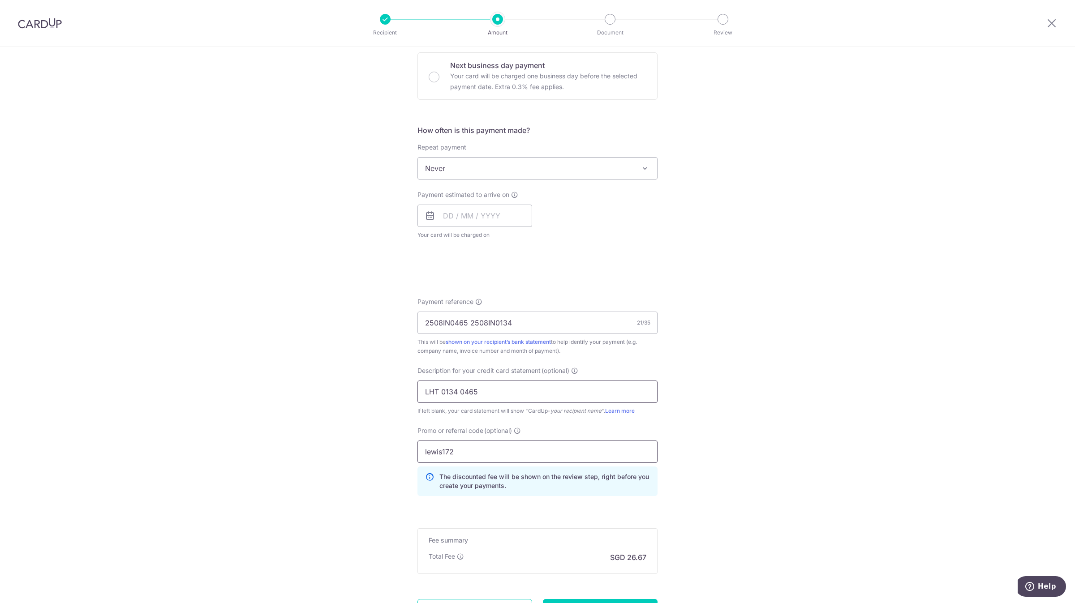
type input "lewis172"
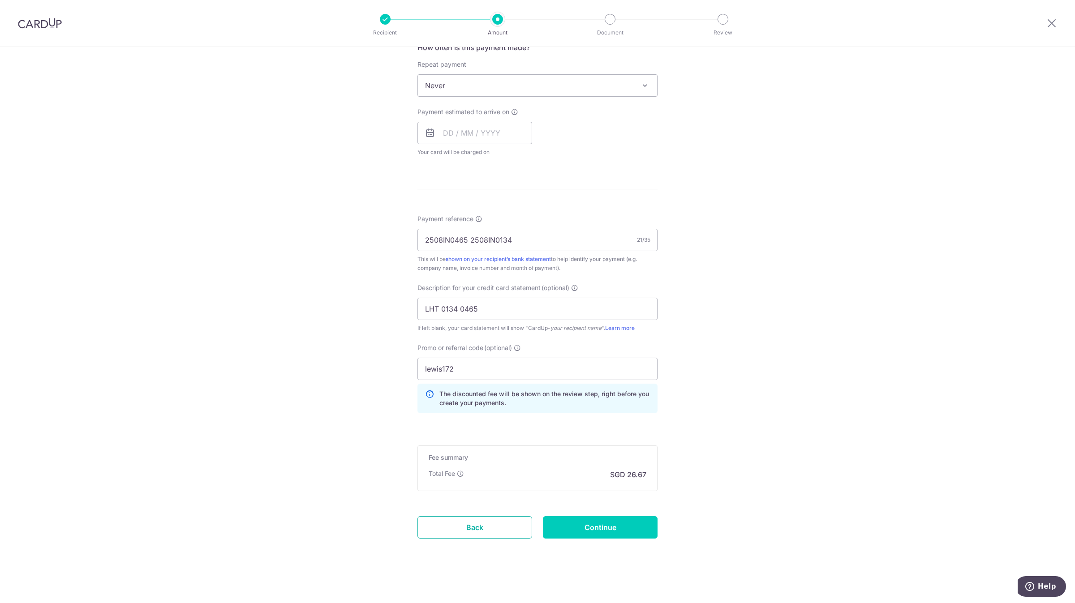
scroll to position [354, 0]
click at [599, 517] on input "Continue" at bounding box center [600, 525] width 115 height 22
type input "Create Schedule"
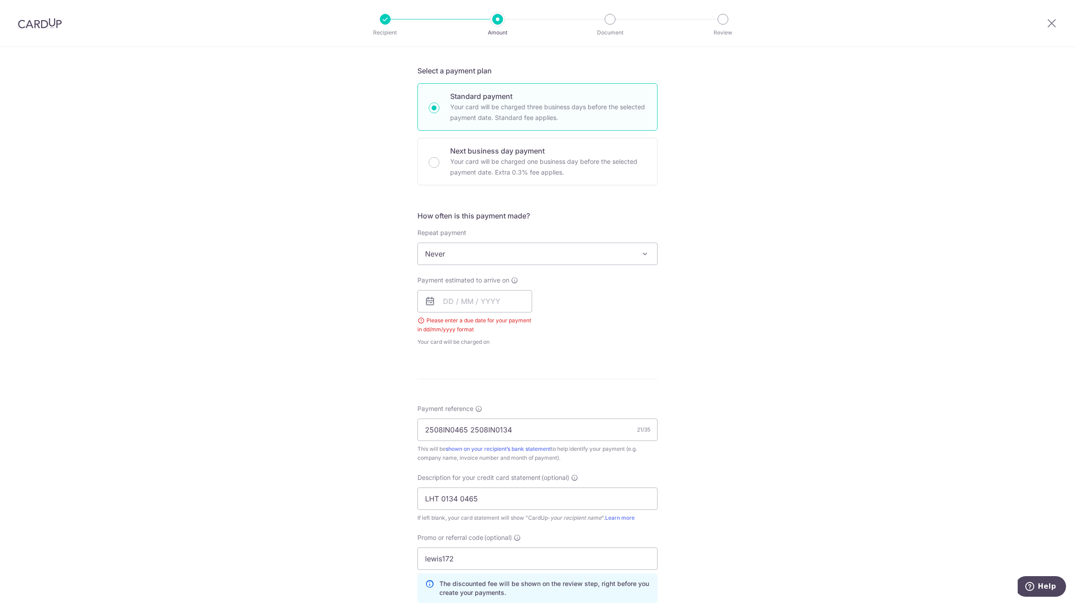
scroll to position [174, 0]
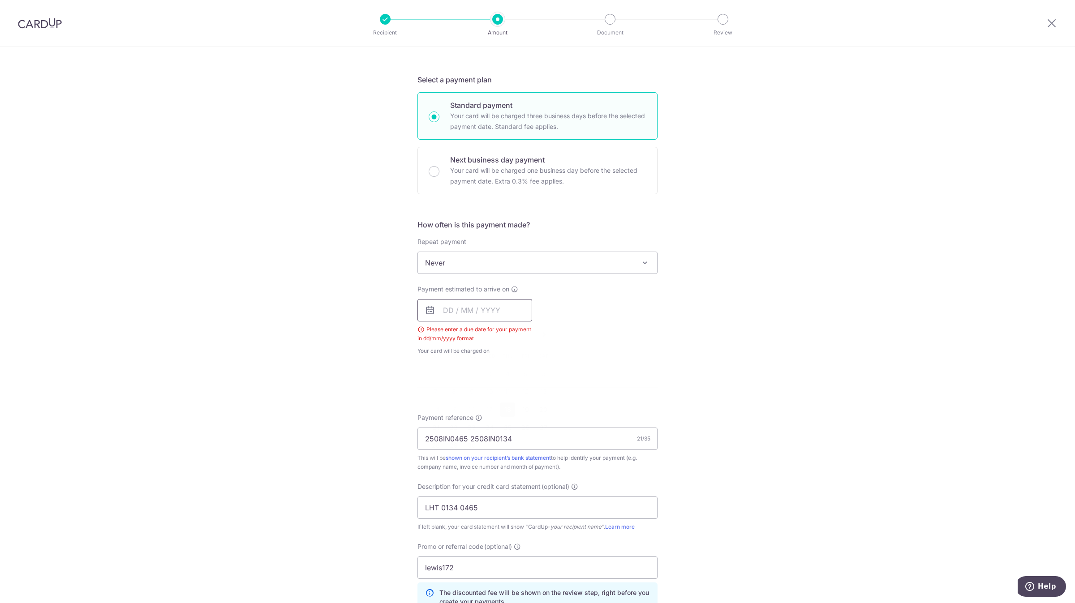
click at [483, 318] on input "text" at bounding box center [475, 310] width 115 height 22
click at [507, 406] on link "18" at bounding box center [507, 410] width 14 height 14
type input "[DATE]"
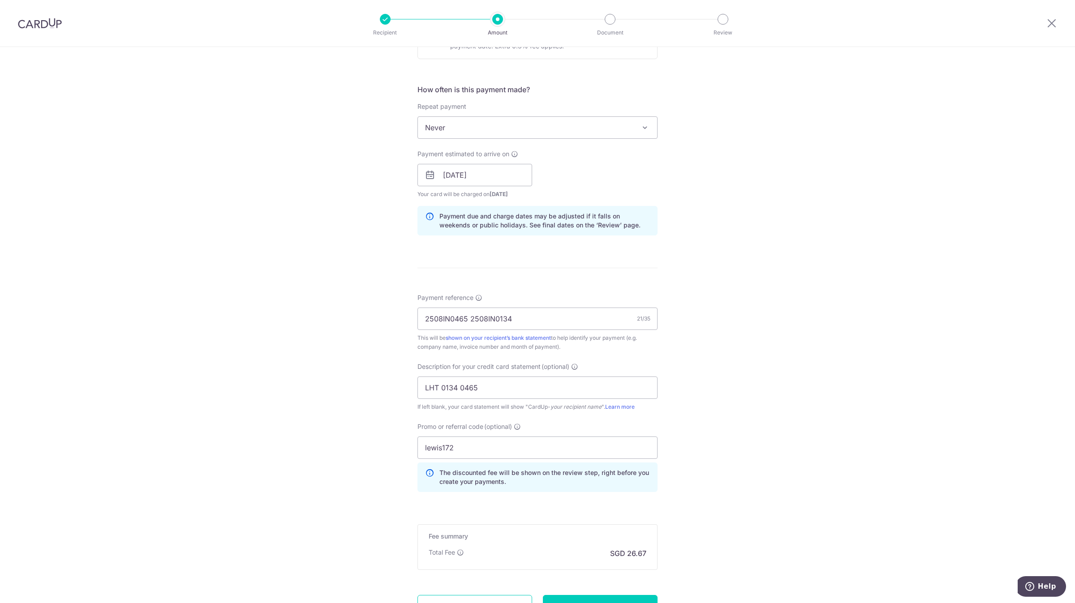
scroll to position [391, 0]
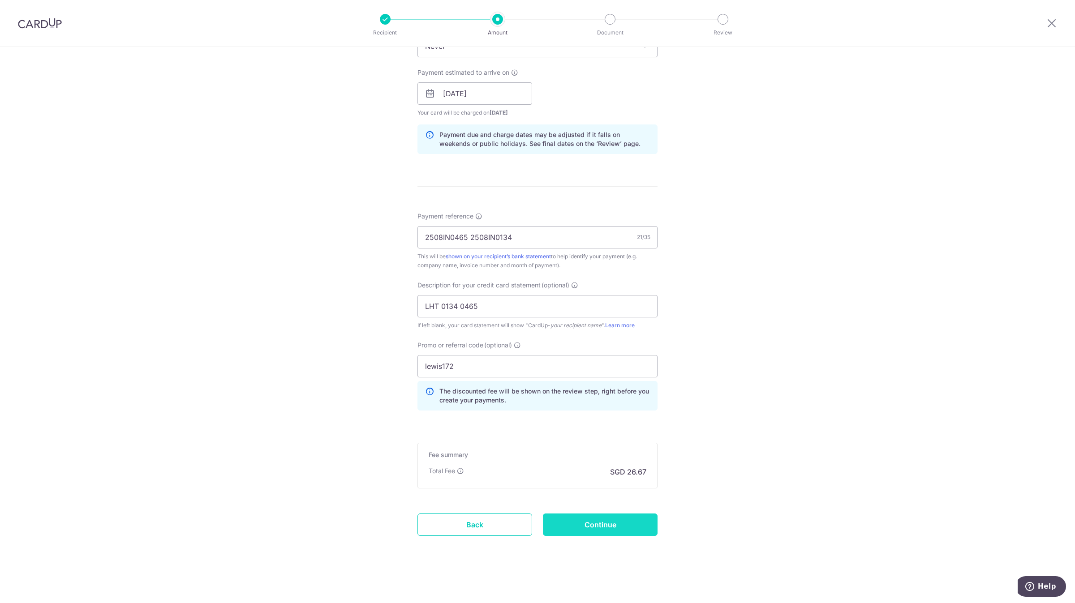
click at [619, 518] on input "Continue" at bounding box center [600, 525] width 115 height 22
type input "Create Schedule"
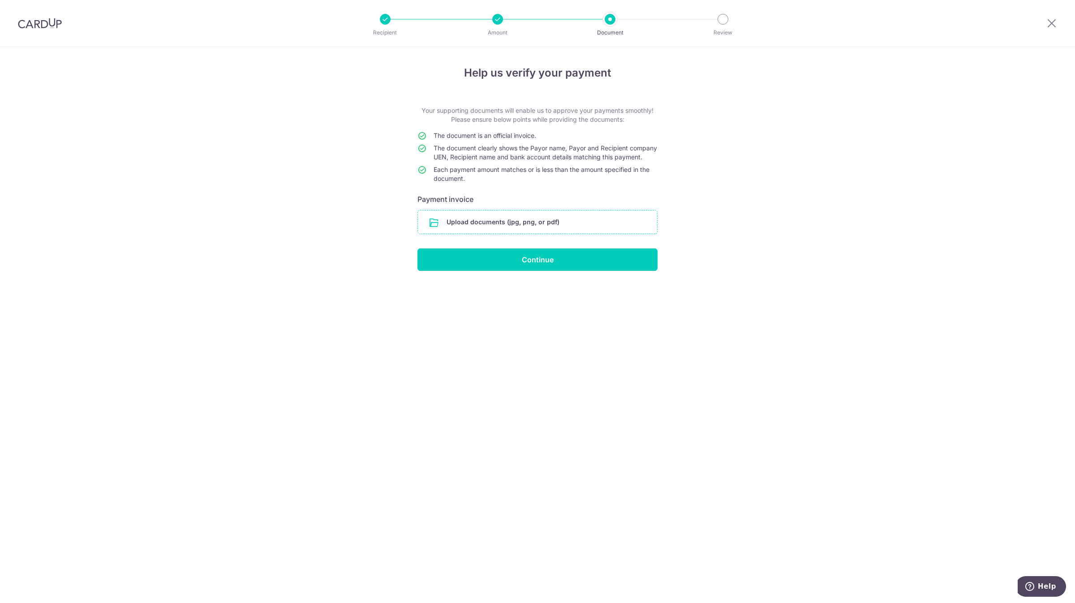
click at [472, 231] on input "file" at bounding box center [537, 222] width 239 height 23
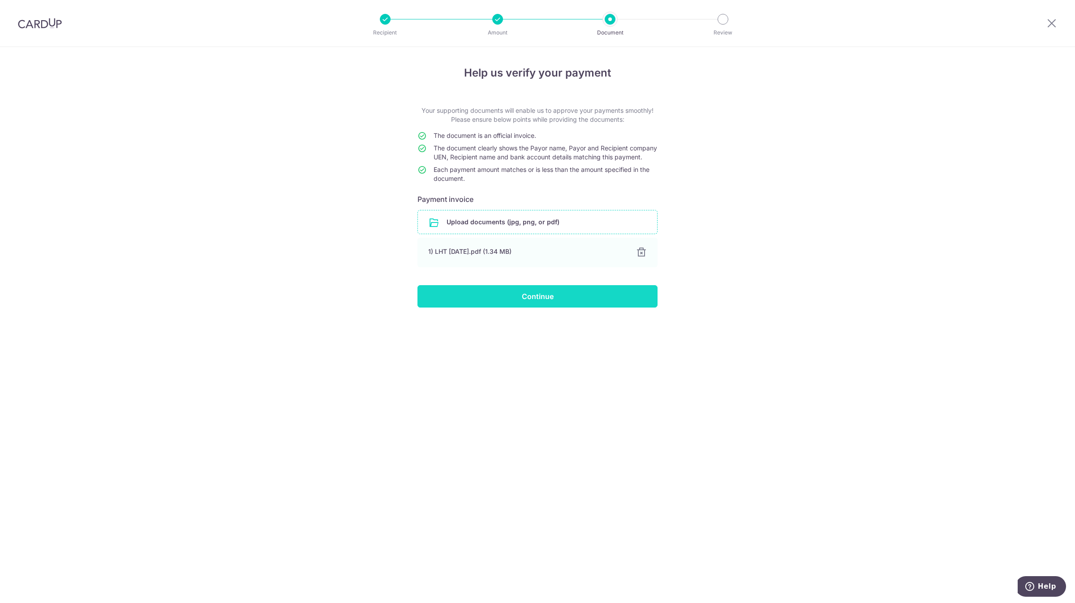
click at [485, 308] on input "Continue" at bounding box center [538, 296] width 240 height 22
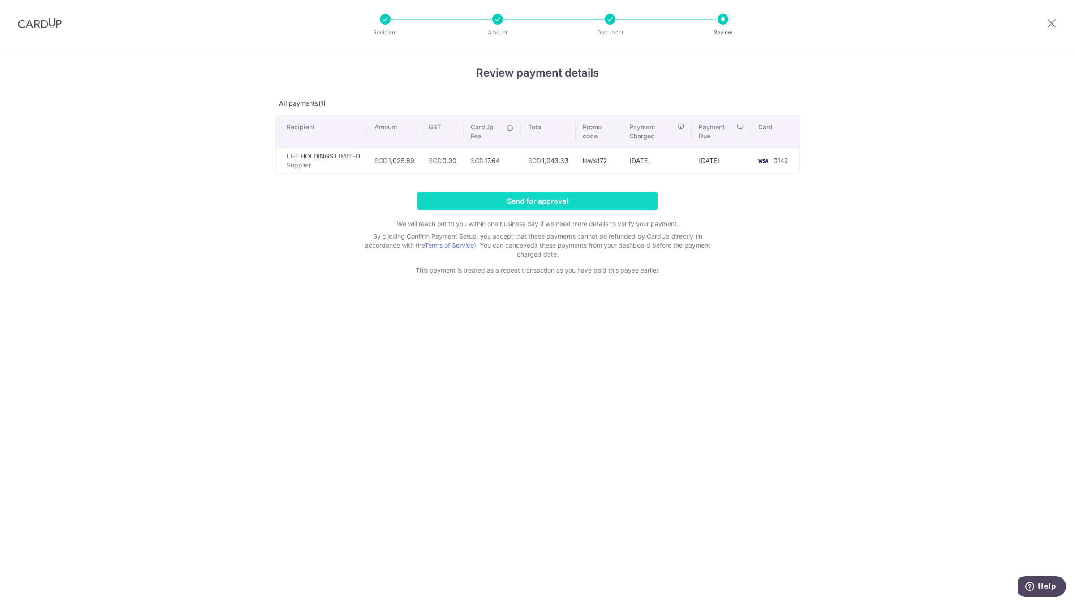
click at [480, 203] on input "Send for approval" at bounding box center [538, 201] width 240 height 19
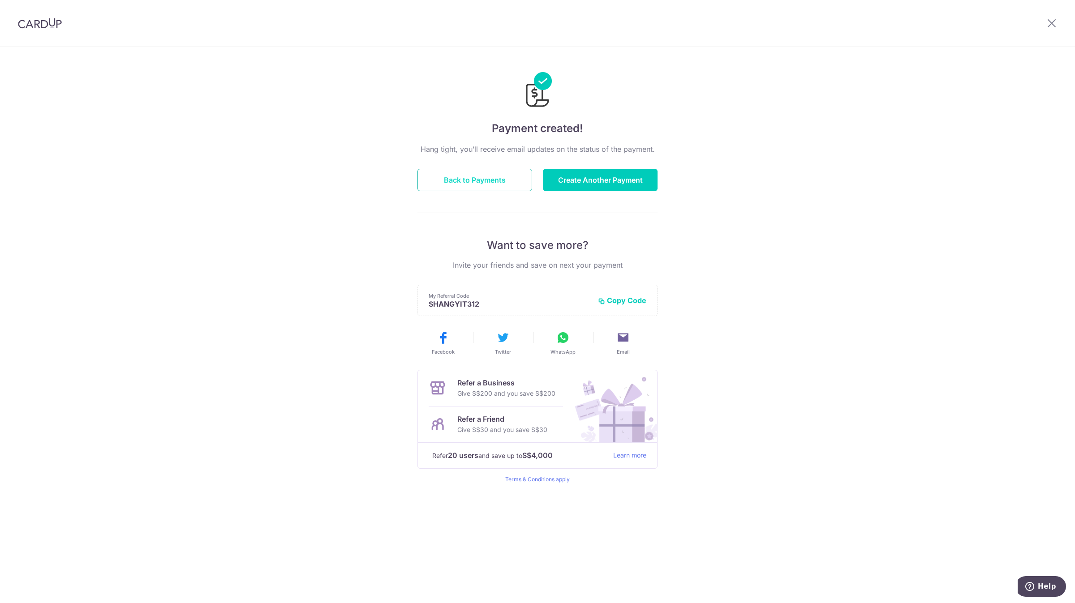
click at [491, 182] on button "Back to Payments" at bounding box center [475, 180] width 115 height 22
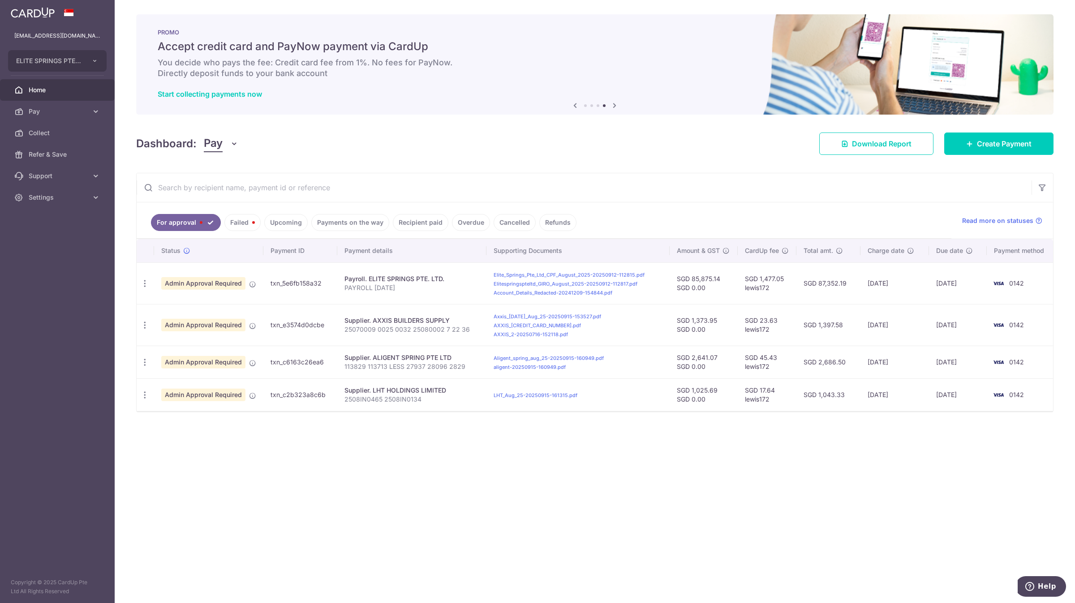
click at [82, 99] on link "Home" at bounding box center [57, 90] width 115 height 22
click at [82, 111] on span "Pay" at bounding box center [58, 111] width 59 height 9
click at [80, 134] on span "Payments" at bounding box center [58, 133] width 59 height 9
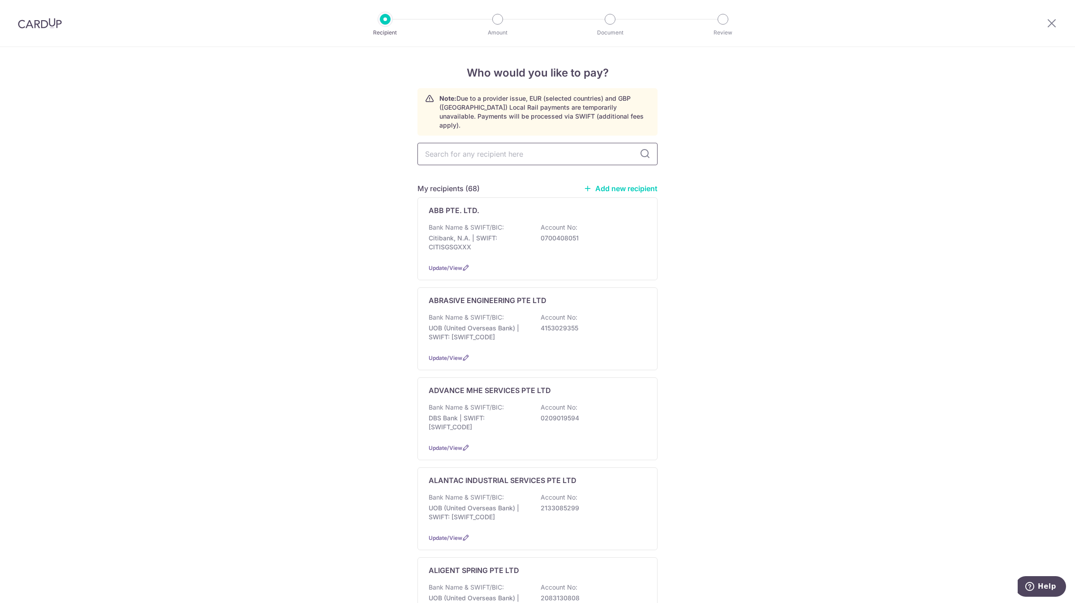
click at [501, 151] on input "text" at bounding box center [538, 154] width 240 height 22
type input "abras"
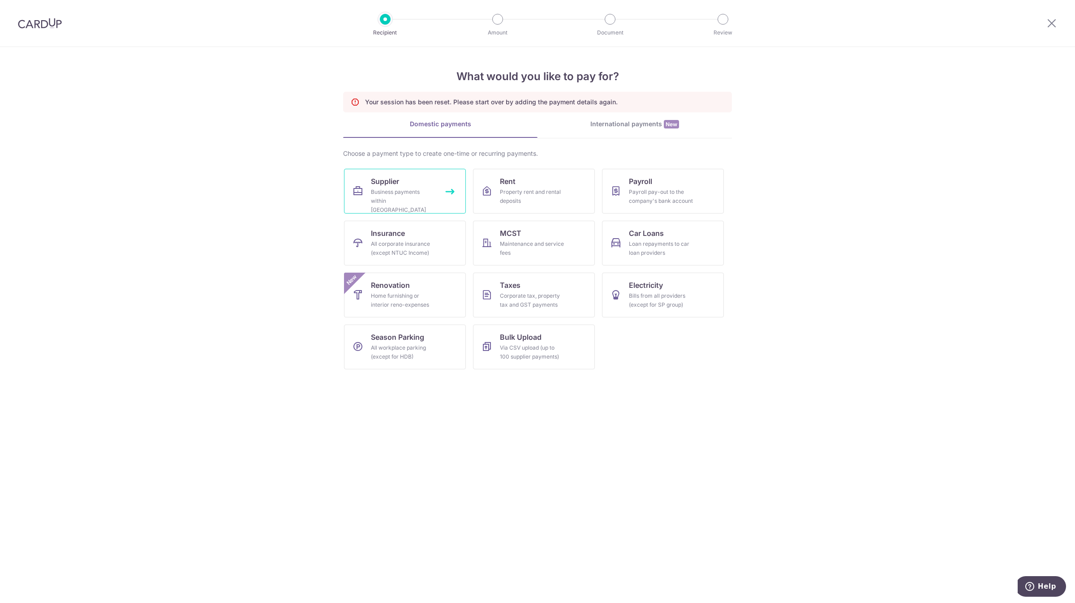
click at [409, 192] on div "Business payments within [GEOGRAPHIC_DATA]" at bounding box center [403, 201] width 65 height 27
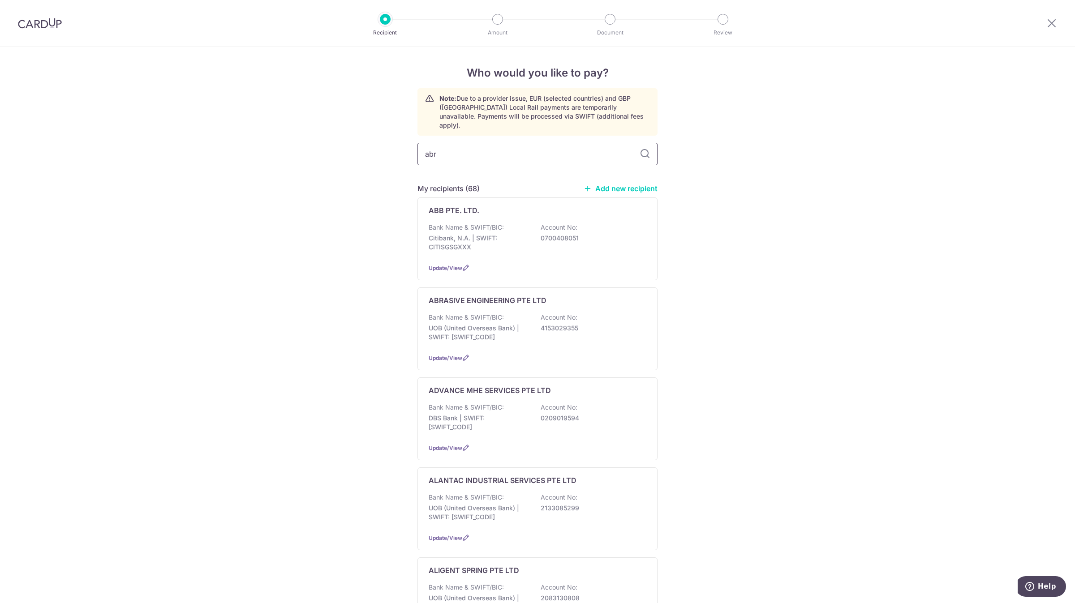
type input "abra"
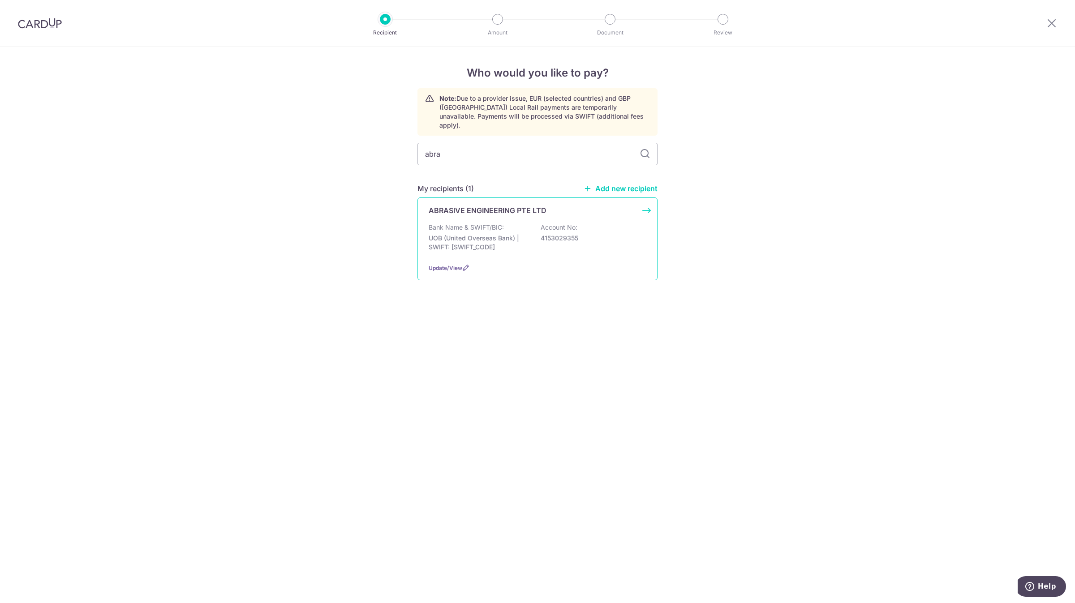
click at [548, 223] on p "Account No:" at bounding box center [559, 227] width 37 height 9
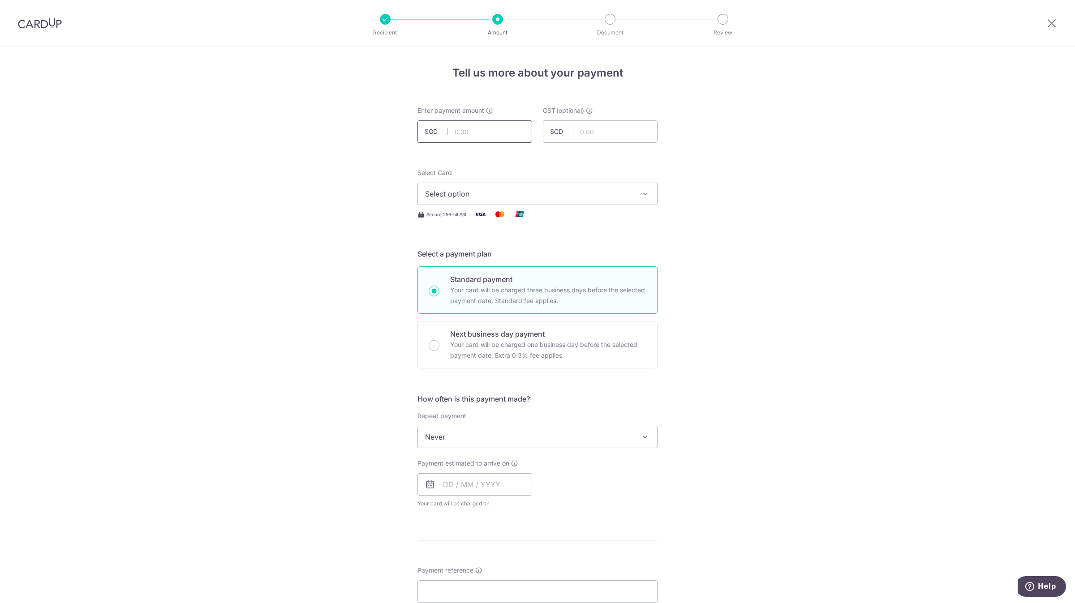
click at [492, 134] on input "text" at bounding box center [475, 132] width 115 height 22
type input "2,324.38"
type input "0.00"
click at [543, 198] on span "Select option" at bounding box center [529, 194] width 209 height 11
click at [497, 256] on span "**** 0142" at bounding box center [537, 258] width 225 height 11
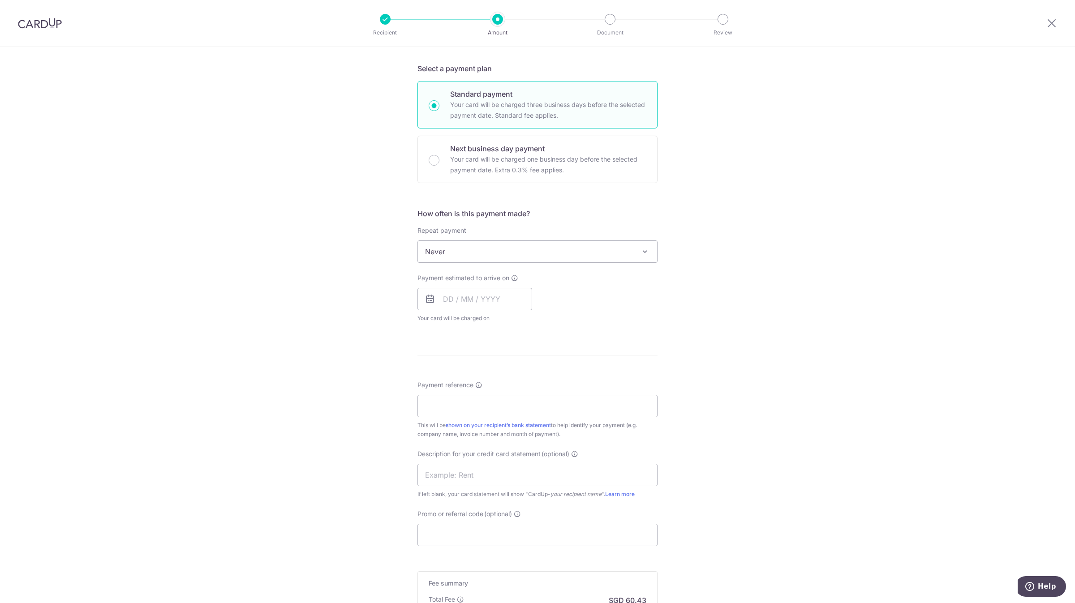
scroll to position [202, 0]
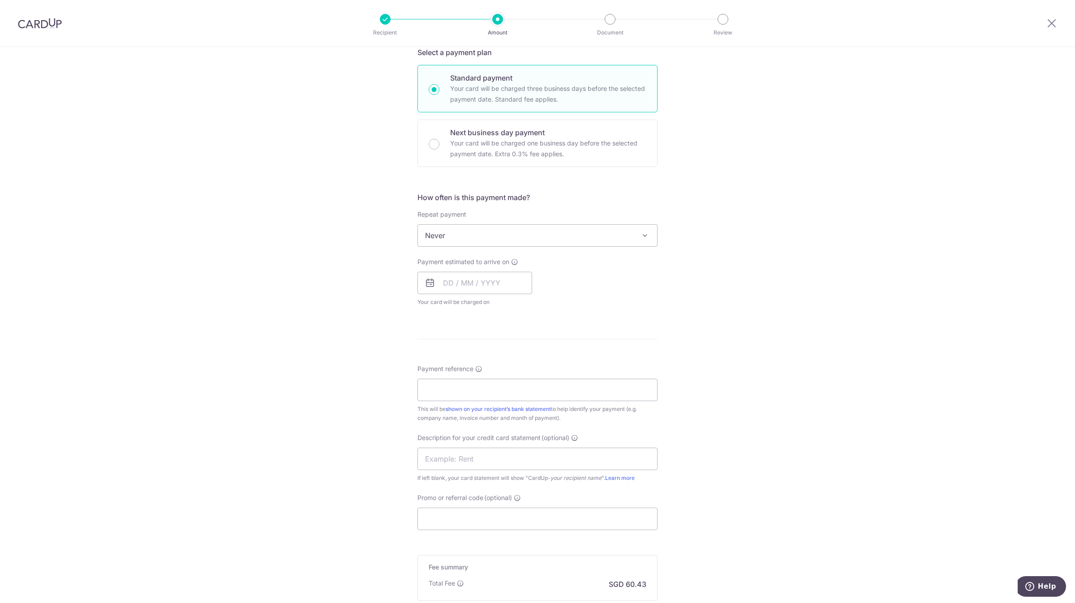
click at [484, 229] on span "Never" at bounding box center [537, 236] width 239 height 22
click at [161, 181] on div "Tell us more about your payment Enter payment amount SGD 2,324.38 2324.38 GST (…" at bounding box center [537, 280] width 1075 height 871
click at [474, 293] on input "text" at bounding box center [475, 283] width 115 height 22
click at [508, 383] on link "18" at bounding box center [507, 382] width 14 height 14
type input "18/09/2025"
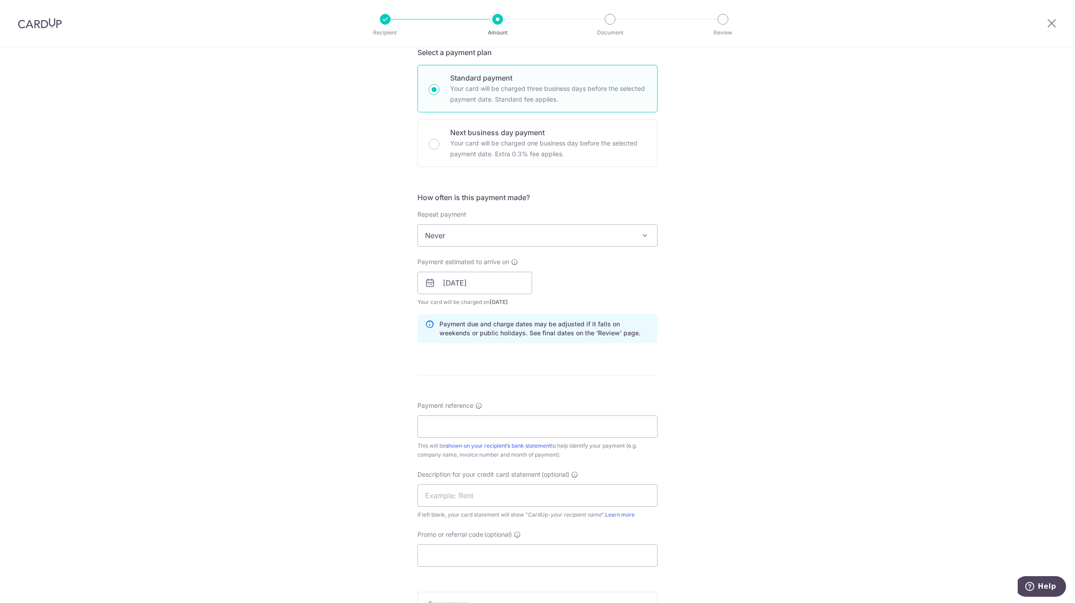
click at [470, 414] on div "Payment reference This will be shown on your recipient’s bank statement to help…" at bounding box center [538, 430] width 240 height 58
click at [467, 423] on input "Payment reference" at bounding box center [538, 427] width 240 height 22
click at [499, 425] on input "125713 125582 125518 25746" at bounding box center [538, 427] width 240 height 22
click at [545, 427] on input "125713 125582 125518 125746" at bounding box center [538, 427] width 240 height 22
type input "125713 125582 125518 125746 125769"
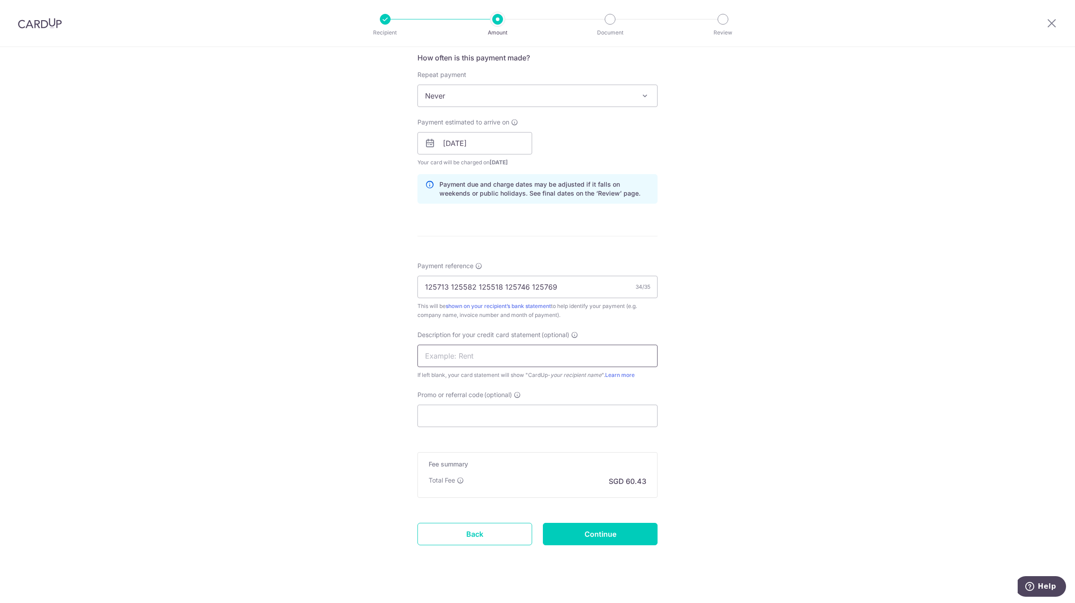
scroll to position [351, 0]
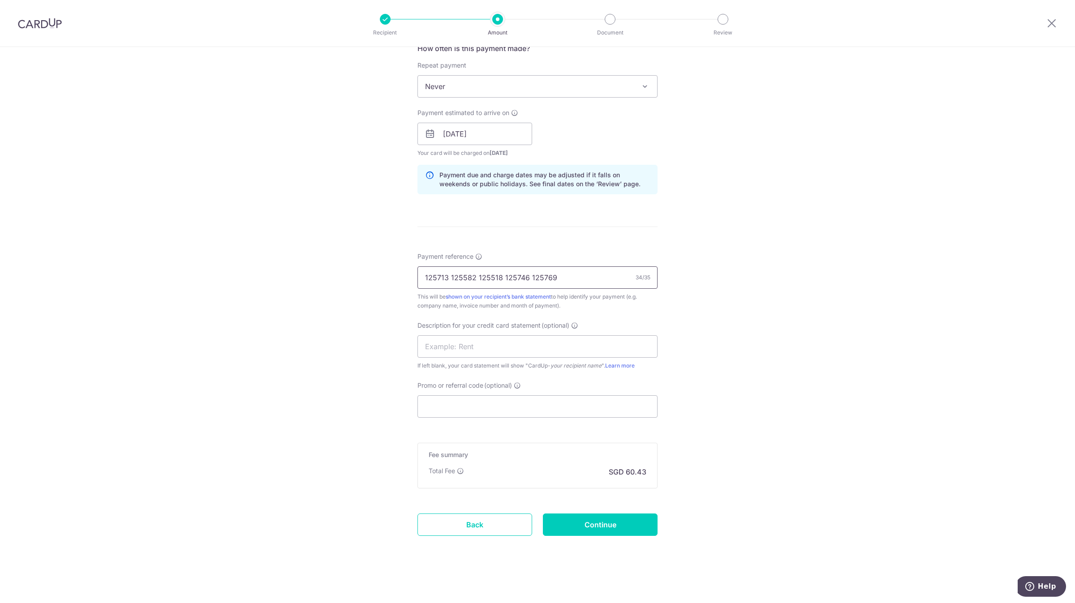
drag, startPoint x: 572, startPoint y: 282, endPoint x: 378, endPoint y: 283, distance: 194.0
click at [378, 283] on div "Tell us more about your payment Enter payment amount SGD 2,324.38 2324.38 GST (…" at bounding box center [537, 149] width 1075 height 907
click at [475, 346] on input "text" at bounding box center [538, 347] width 240 height 22
paste input "125713 125582 1"
drag, startPoint x: 444, startPoint y: 348, endPoint x: 508, endPoint y: 354, distance: 64.4
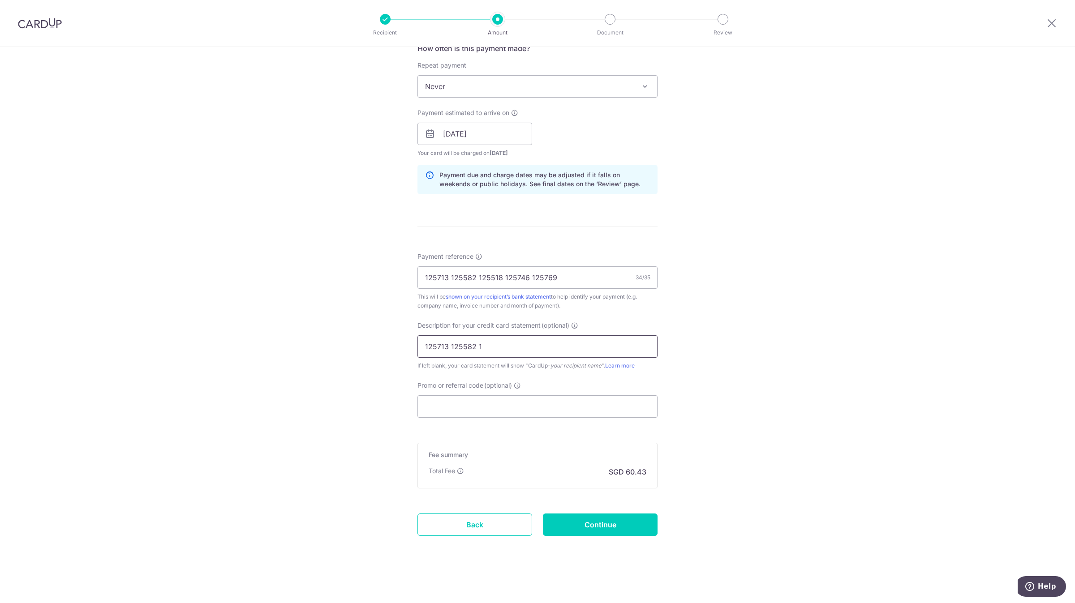
click at [508, 354] on input "125713 125582 1" at bounding box center [538, 347] width 240 height 22
type input "a"
type input "ABRASIVE AUG 25"
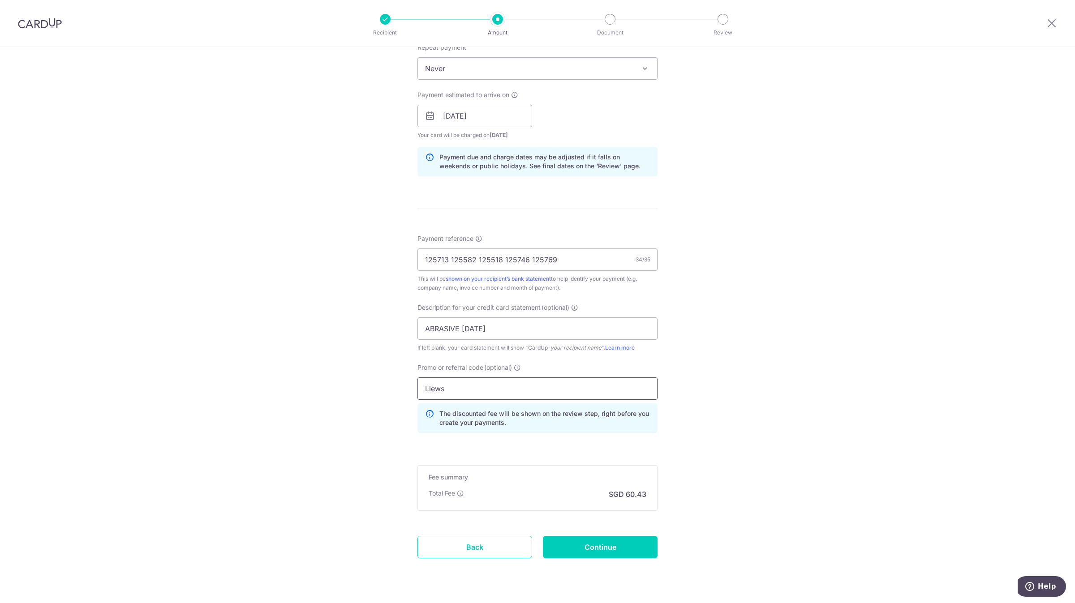
scroll to position [391, 0]
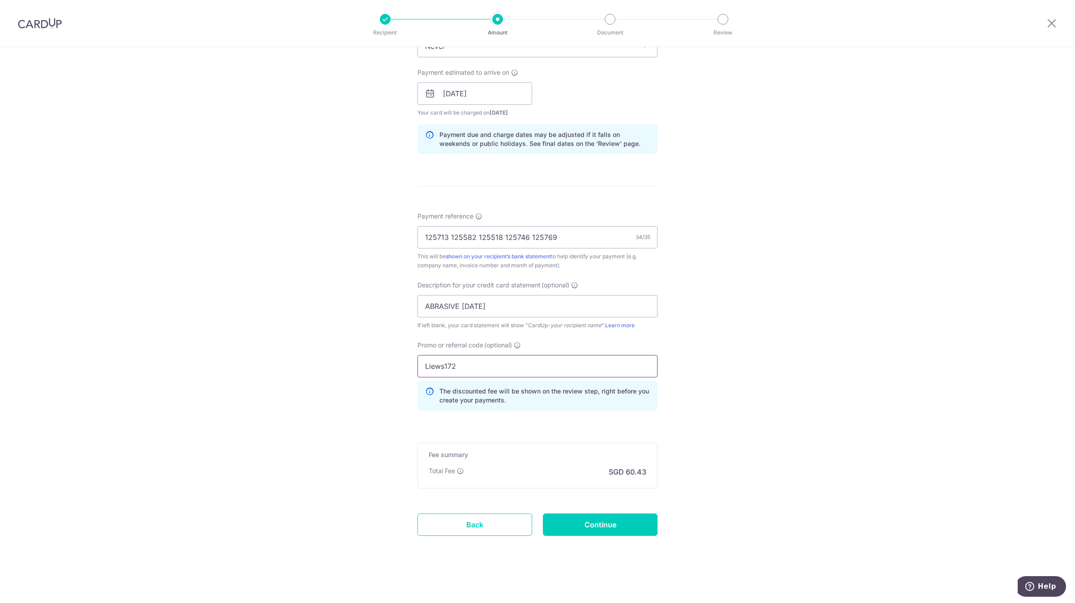
type input "Liews172"
click at [572, 519] on input "Continue" at bounding box center [600, 525] width 115 height 22
type input "Create Schedule"
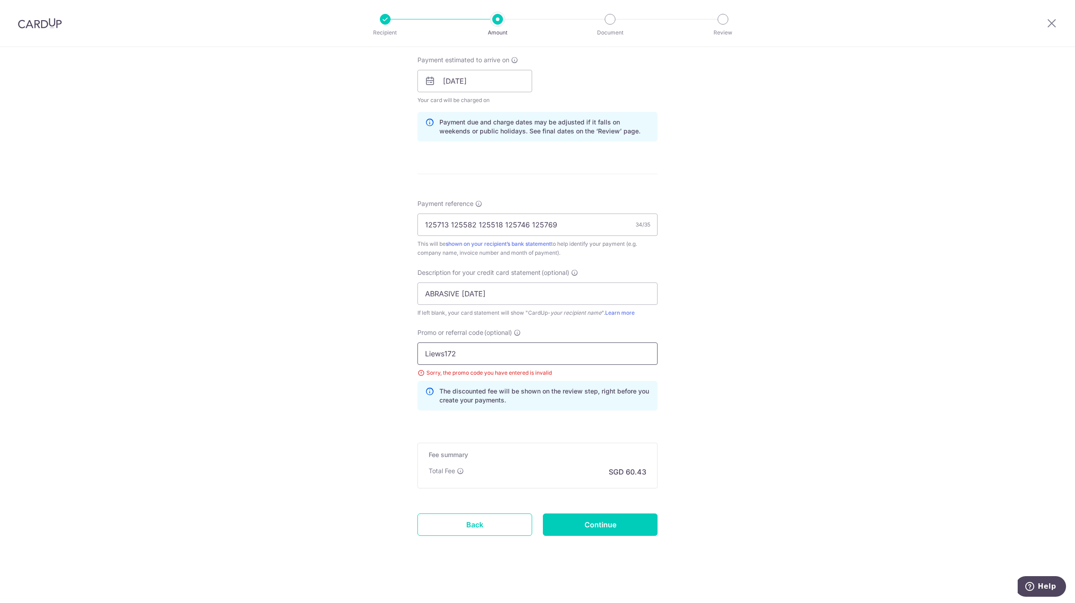
click at [503, 354] on input "Liews172" at bounding box center [538, 354] width 240 height 22
drag, startPoint x: 440, startPoint y: 357, endPoint x: 388, endPoint y: 343, distance: 53.7
click at [397, 353] on div "Tell us more about your payment Enter payment amount SGD 2,324.38 2324.38 GST (…" at bounding box center [537, 123] width 1075 height 960
type input "LEWIS172"
click at [582, 522] on input "Continue" at bounding box center [600, 525] width 115 height 22
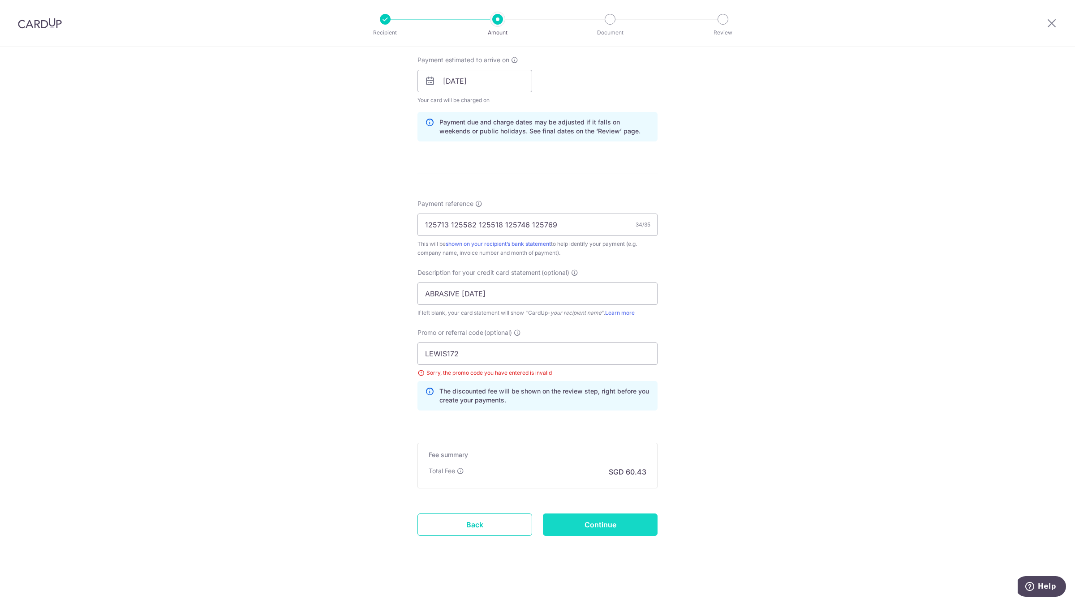
type input "Update Schedule"
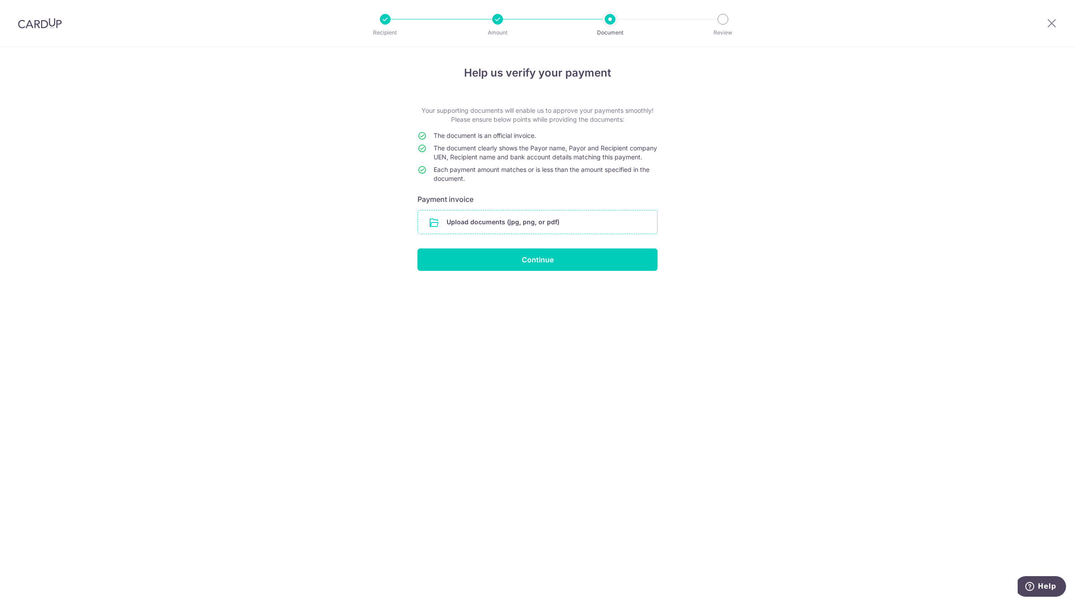
click at [544, 234] on input "file" at bounding box center [537, 222] width 239 height 23
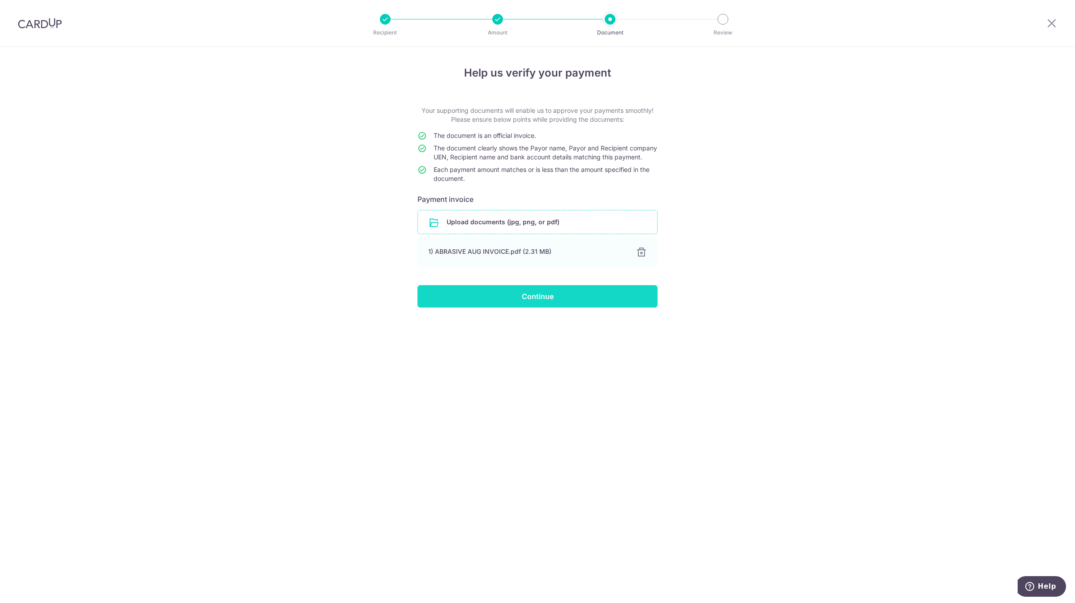
click at [570, 305] on input "Continue" at bounding box center [538, 296] width 240 height 22
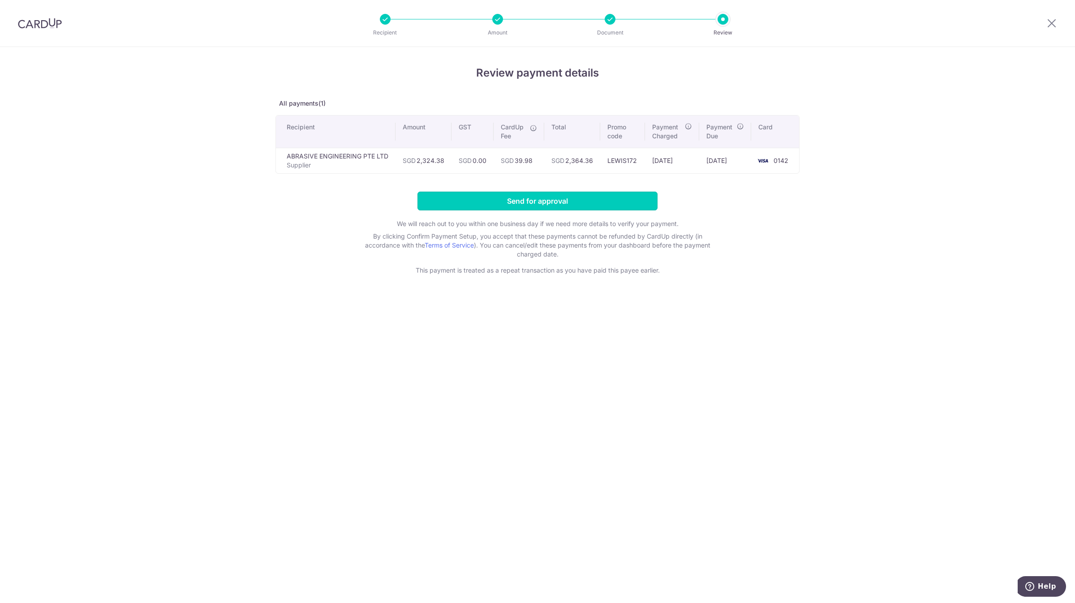
click at [455, 192] on input "Send for approval" at bounding box center [538, 201] width 240 height 19
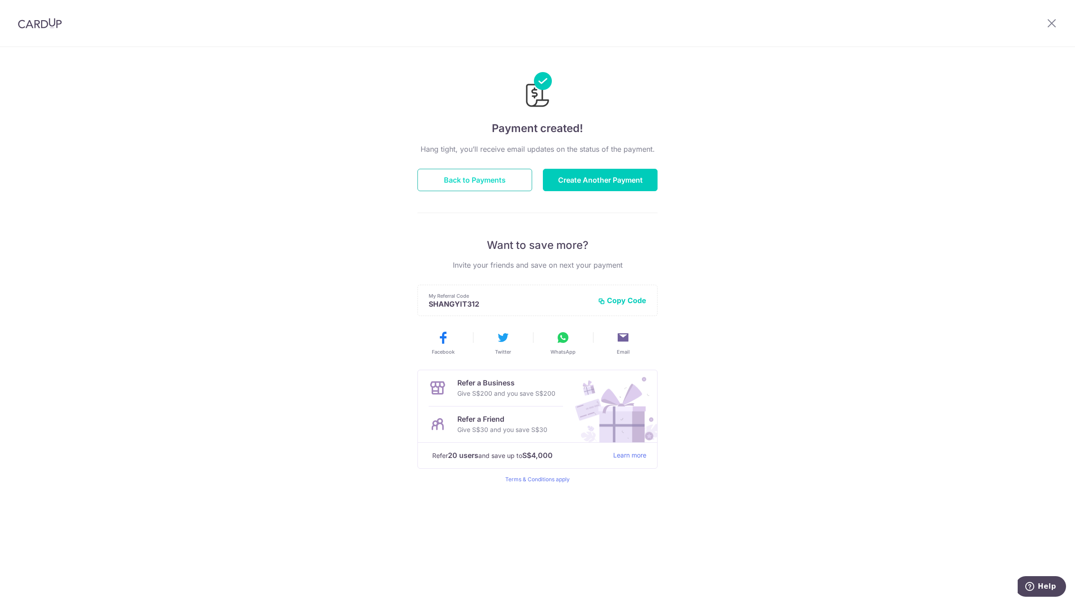
click at [491, 184] on button "Back to Payments" at bounding box center [475, 180] width 115 height 22
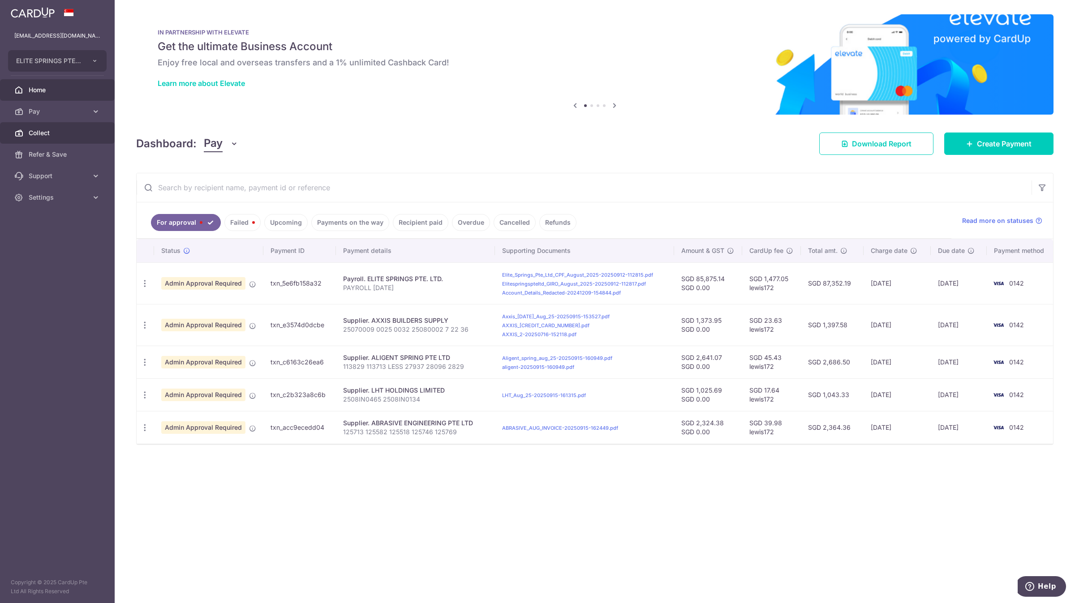
click at [56, 124] on link "Collect" at bounding box center [57, 133] width 115 height 22
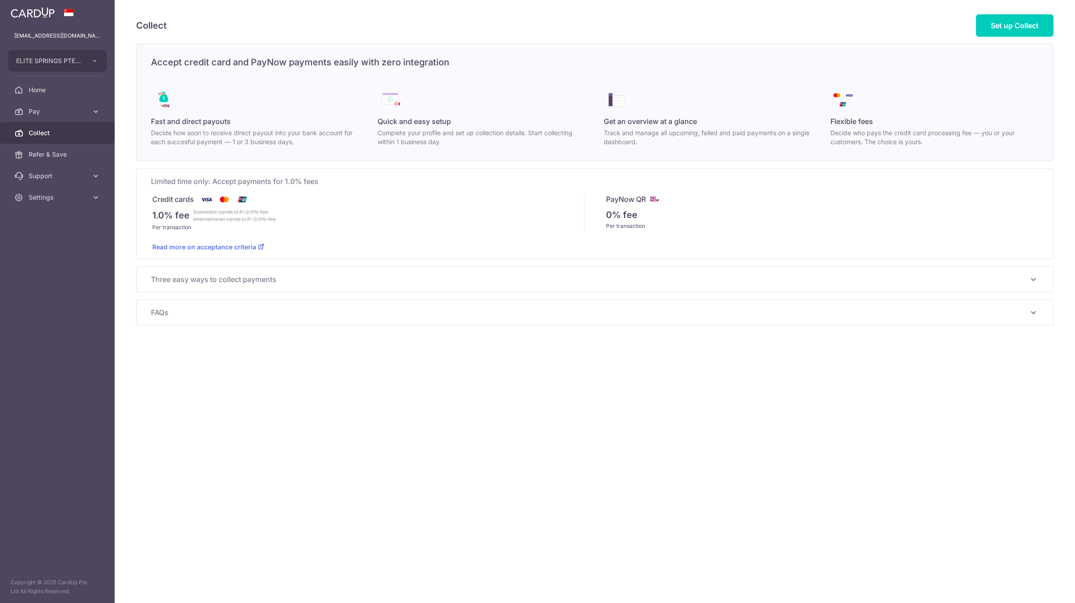
click at [57, 119] on link "Pay" at bounding box center [57, 112] width 115 height 22
click at [92, 122] on link "Payments" at bounding box center [57, 133] width 115 height 22
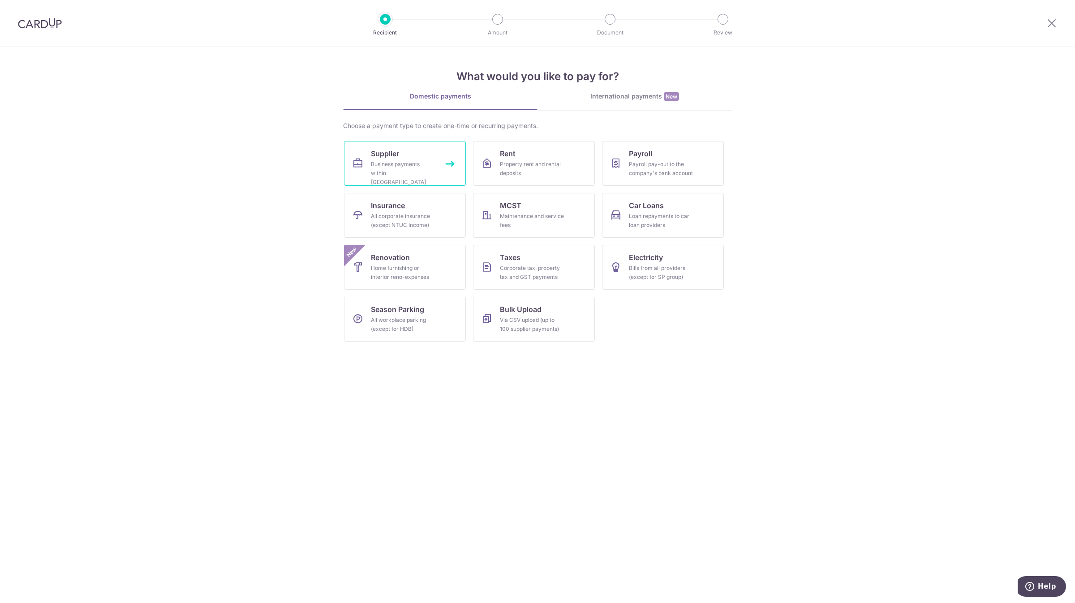
click at [414, 180] on link "Supplier Business payments within Singapore" at bounding box center [405, 163] width 122 height 45
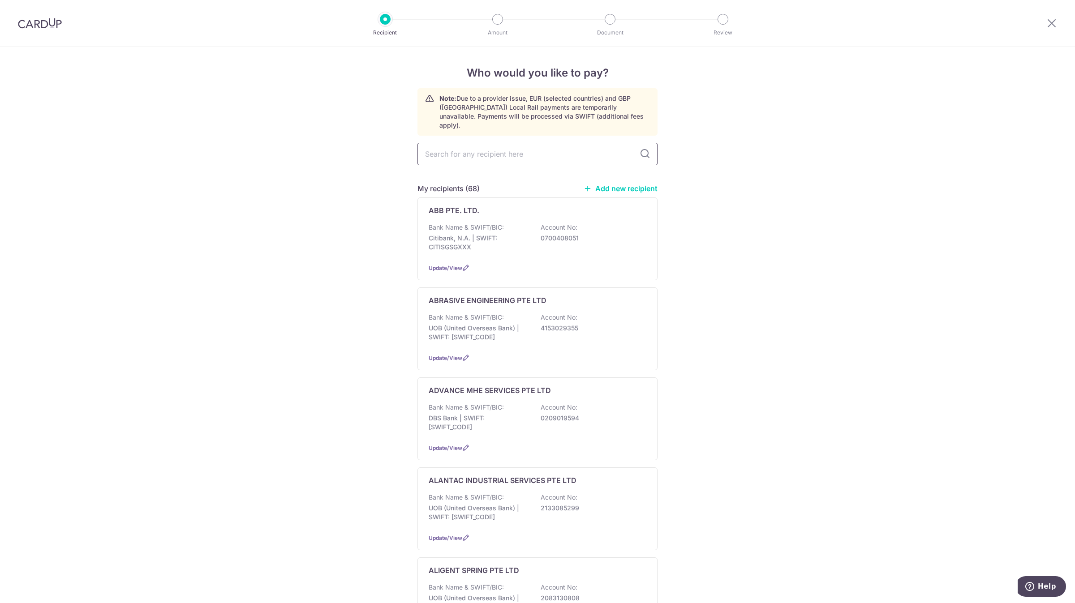
click at [503, 154] on input "text" at bounding box center [538, 154] width 240 height 22
type input "ULTRAEX"
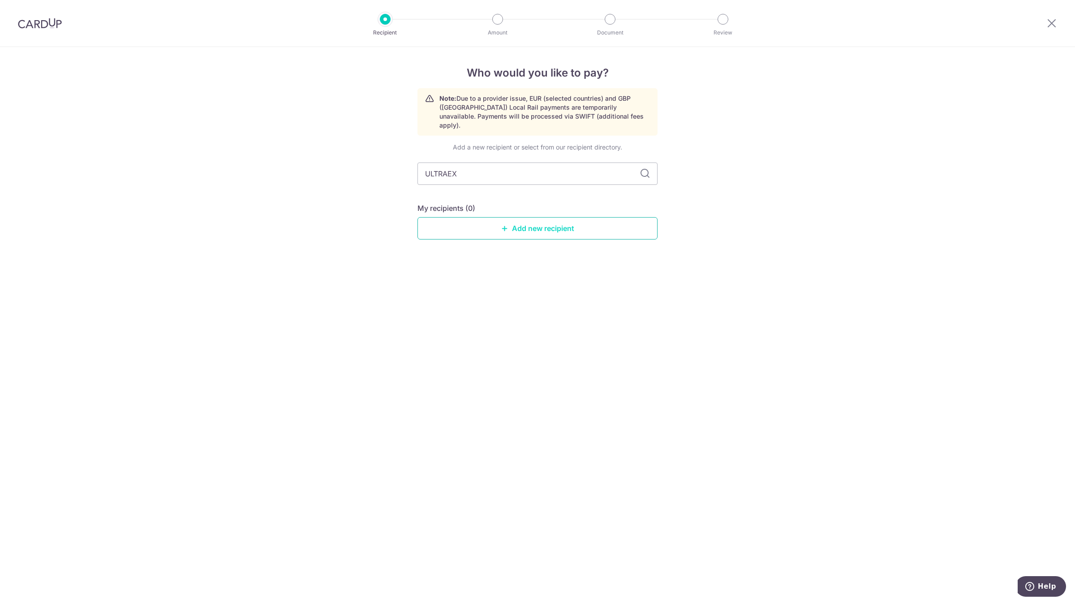
click at [505, 224] on link "Add new recipient" at bounding box center [538, 228] width 240 height 22
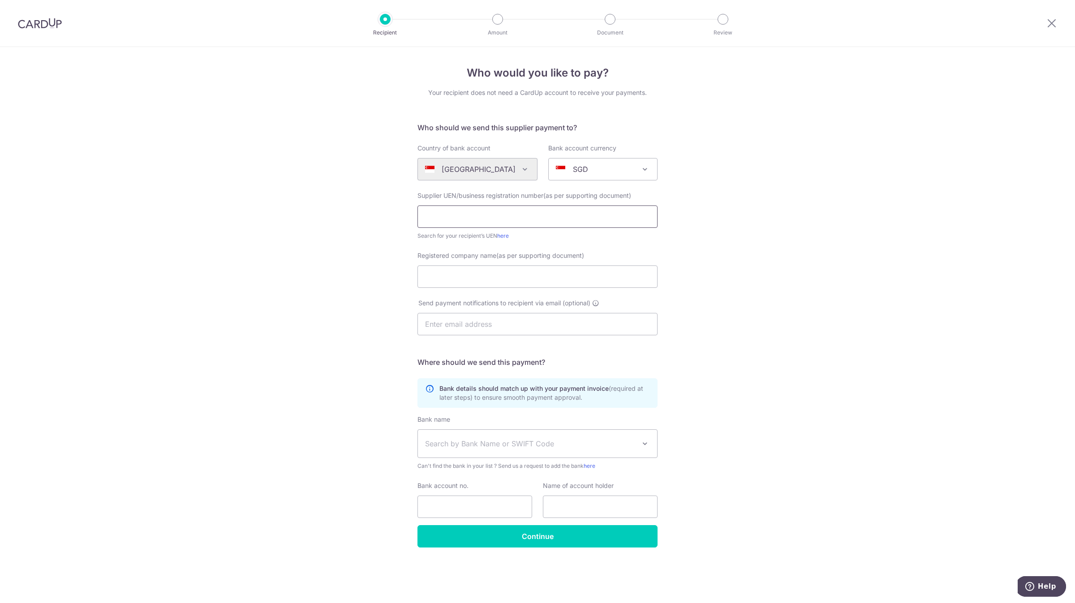
click at [476, 220] on input "text" at bounding box center [538, 217] width 240 height 22
type input "200614469R"
click at [474, 280] on input "Registered company name(as per supporting document)" at bounding box center [538, 277] width 240 height 22
type input "ULTRATEX (S) PTE LTD"
type input "ultratex@singnet.com.sg"
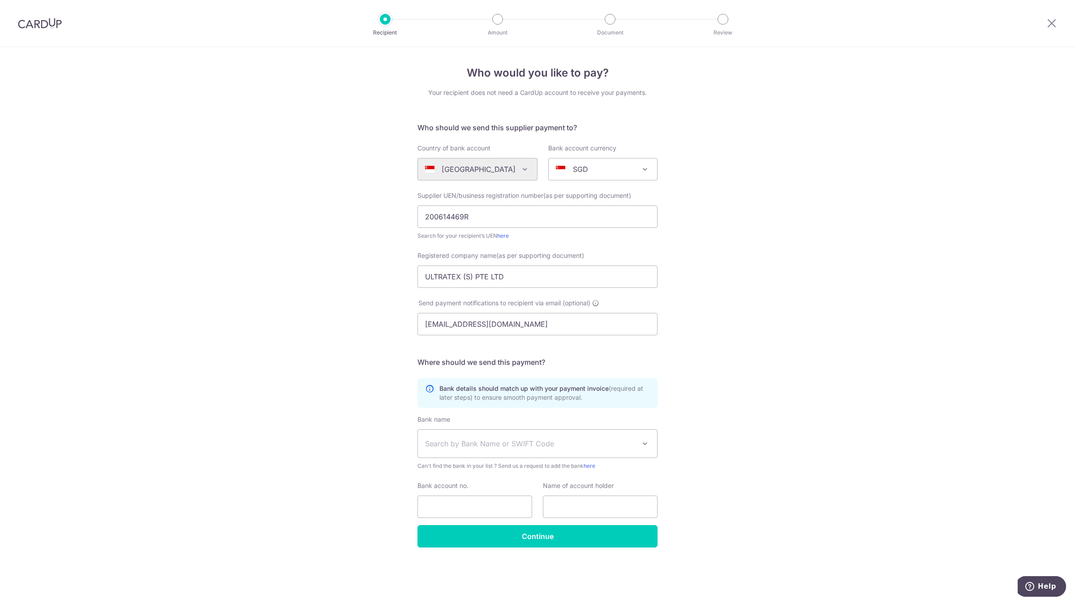
click at [500, 445] on span "Search by Bank Name or SWIFT Code" at bounding box center [530, 444] width 211 height 11
type input "OCB"
select select "12"
click at [483, 506] on input "Bank account no." at bounding box center [475, 507] width 115 height 22
type input "553725375001"
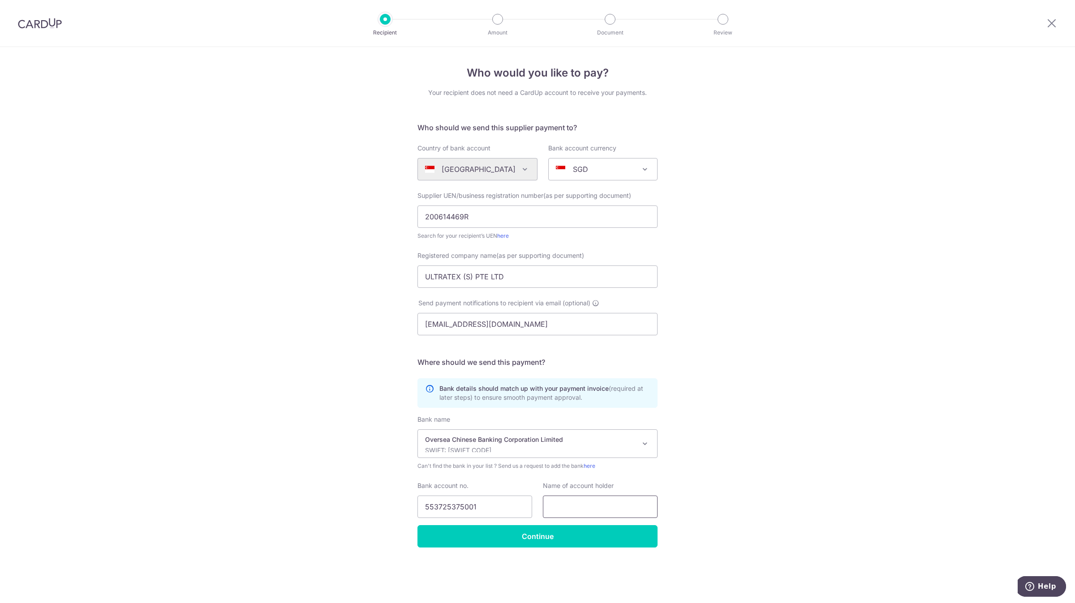
click at [606, 507] on input "text" at bounding box center [600, 507] width 115 height 22
type input "ULTRATEX (S) PTE LTD"
click at [545, 542] on input "Continue" at bounding box center [538, 537] width 240 height 22
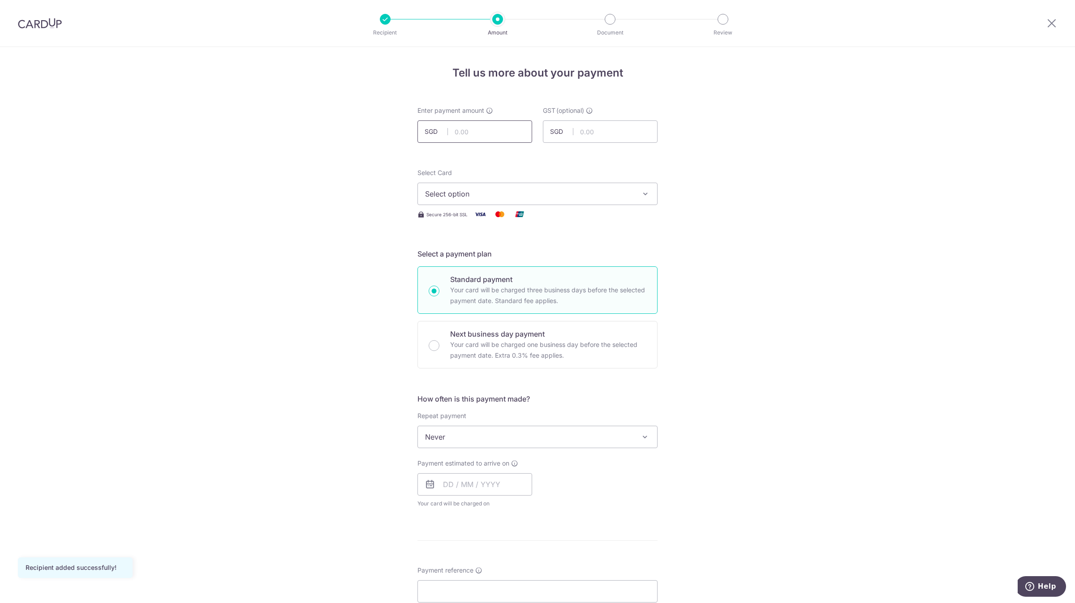
click at [491, 126] on input "text" at bounding box center [475, 132] width 115 height 22
type input "882.90"
type input "0.00"
click at [585, 193] on span "Select option" at bounding box center [529, 194] width 209 height 11
click at [534, 256] on span "**** 0142" at bounding box center [537, 258] width 225 height 11
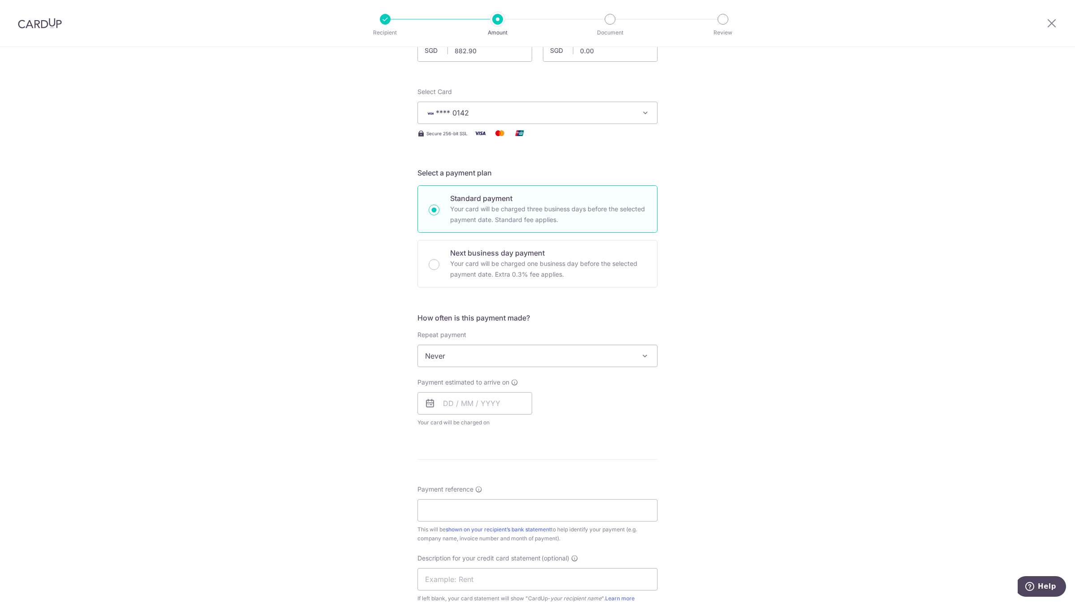
scroll to position [202, 0]
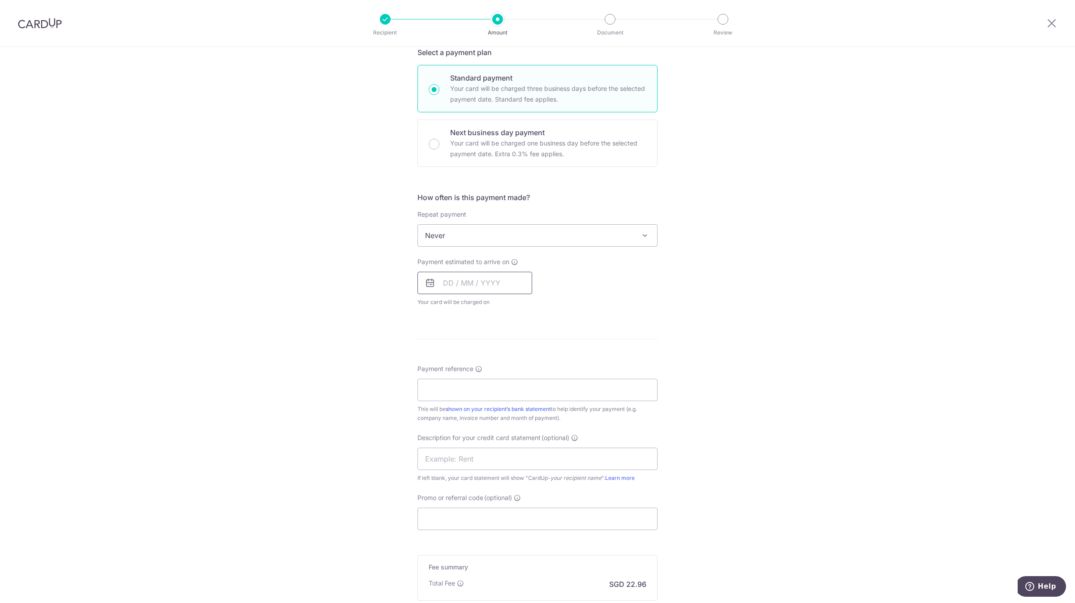
click at [479, 279] on input "text" at bounding box center [475, 283] width 115 height 22
click at [504, 383] on link "18" at bounding box center [507, 382] width 14 height 14
type input "18/09/2025"
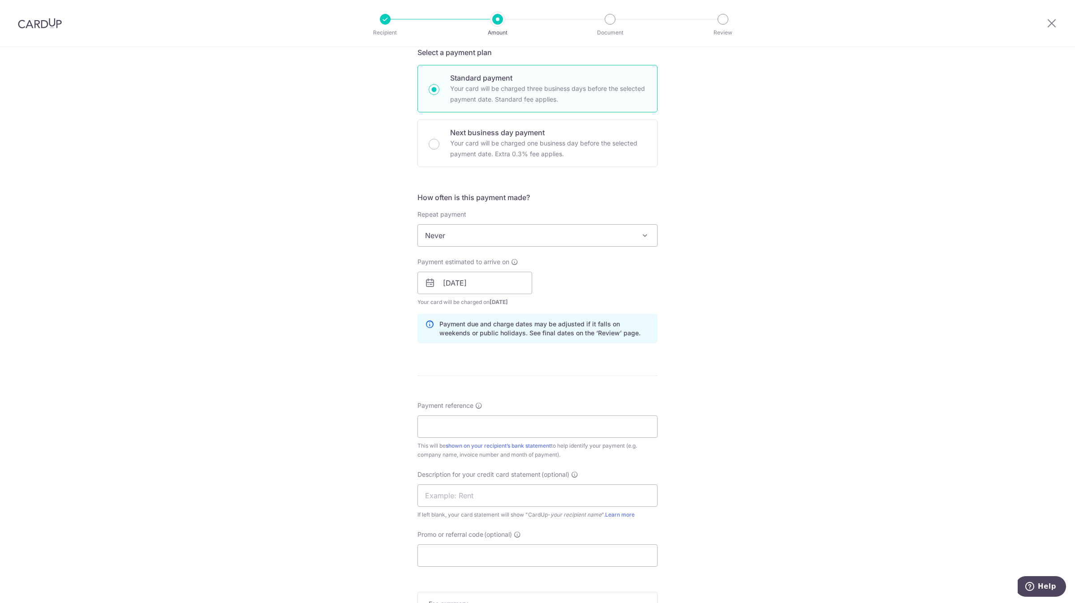
click at [467, 412] on div "Payment reference This will be shown on your recipient’s bank statement to help…" at bounding box center [538, 430] width 240 height 58
click at [460, 426] on input "Payment reference" at bounding box center [538, 427] width 240 height 22
type input "17402"
drag, startPoint x: 478, startPoint y: 500, endPoint x: 467, endPoint y: 499, distance: 10.8
click at [467, 499] on input "ULTRATEX 17177" at bounding box center [538, 496] width 240 height 22
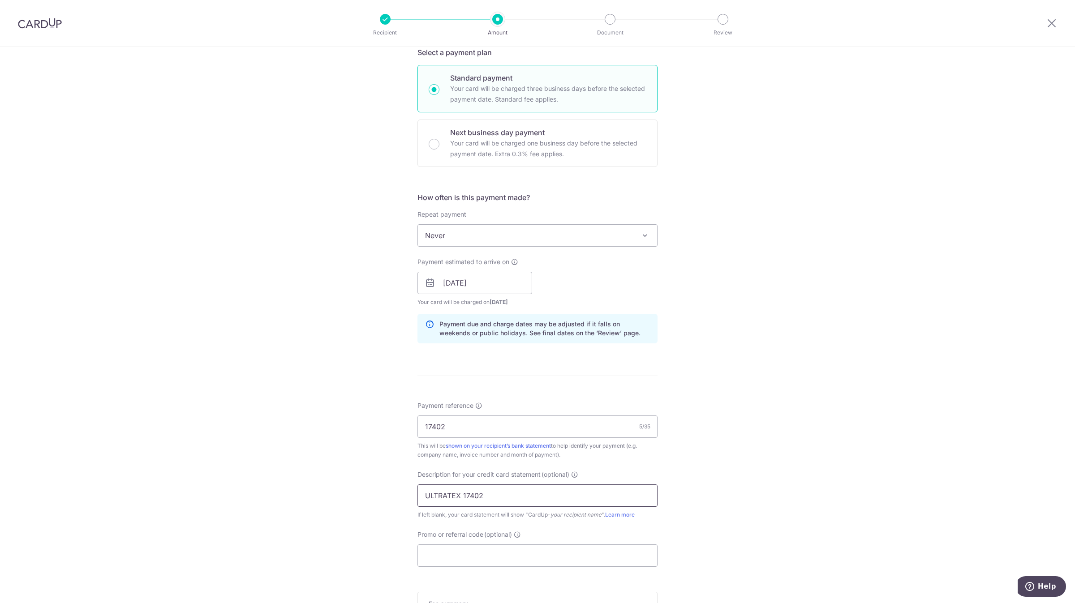
type input "ULTRATEX 17402"
type input "lewis172"
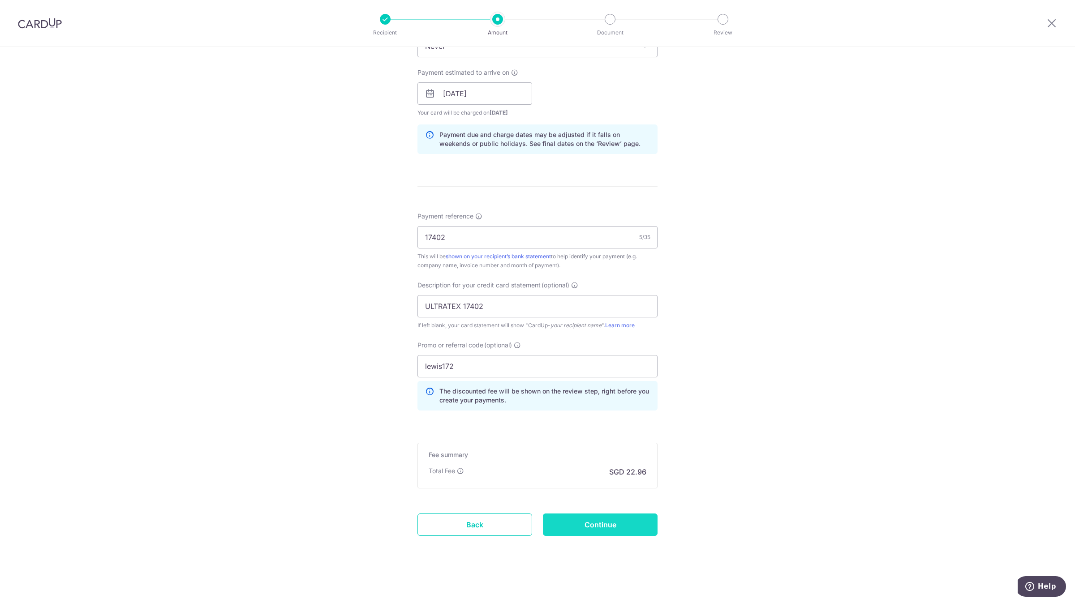
click at [634, 527] on input "Continue" at bounding box center [600, 525] width 115 height 22
type input "Create Schedule"
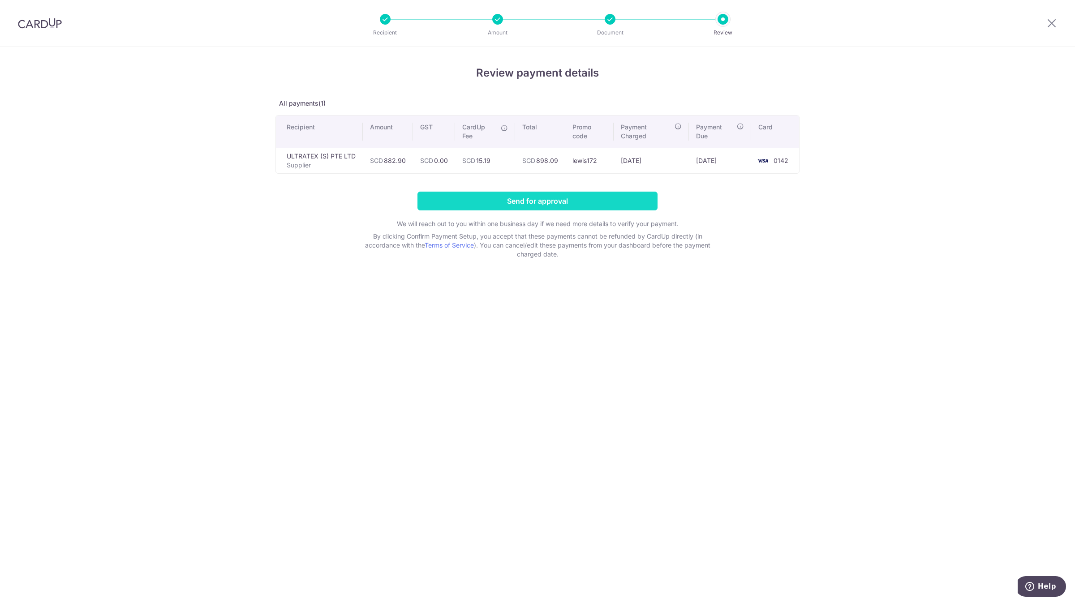
click at [612, 198] on input "Send for approval" at bounding box center [538, 201] width 240 height 19
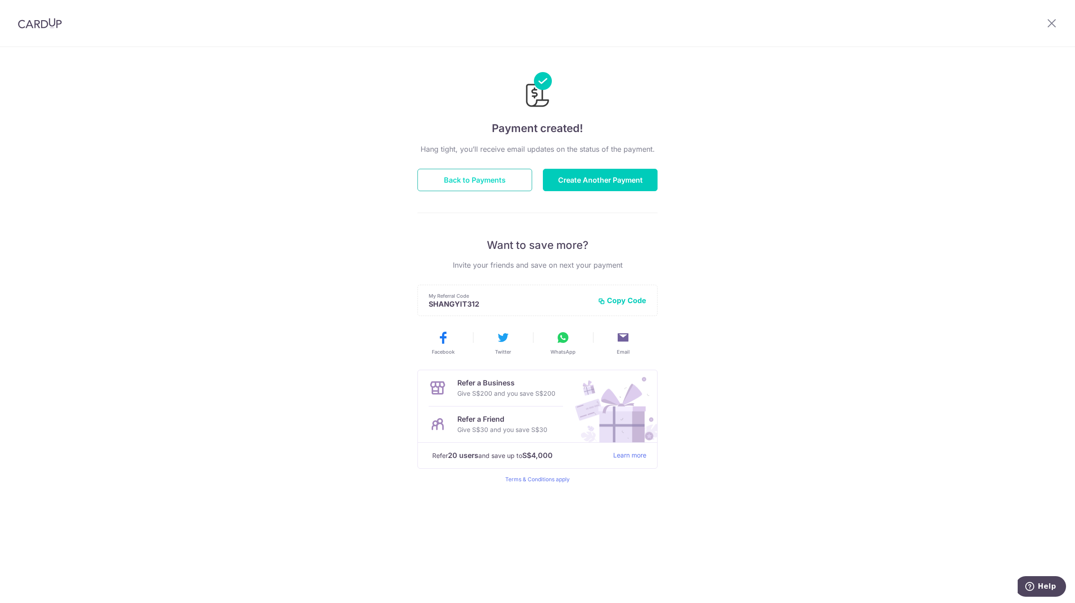
click at [484, 180] on button "Back to Payments" at bounding box center [475, 180] width 115 height 22
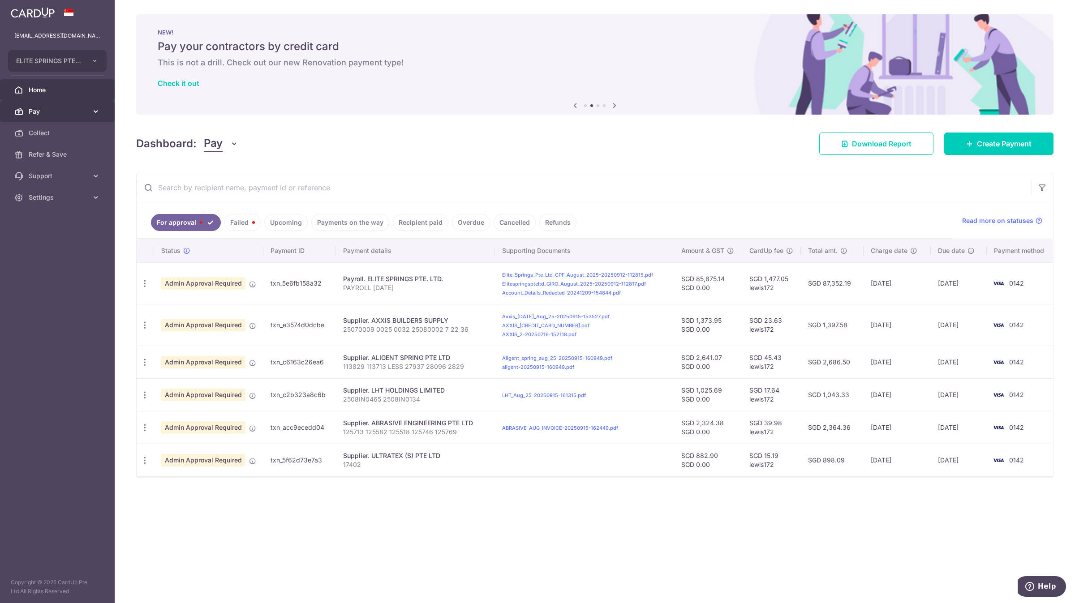
click at [30, 110] on span "Pay" at bounding box center [58, 111] width 59 height 9
click at [91, 138] on link "Payments" at bounding box center [57, 133] width 115 height 22
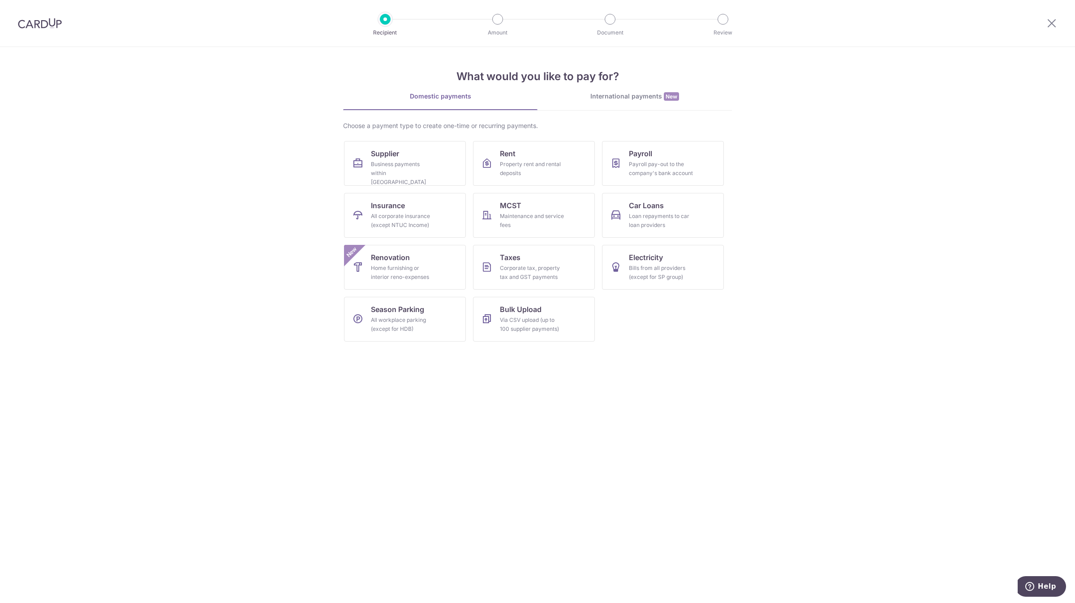
click at [638, 99] on div "International payments New" at bounding box center [635, 96] width 194 height 9
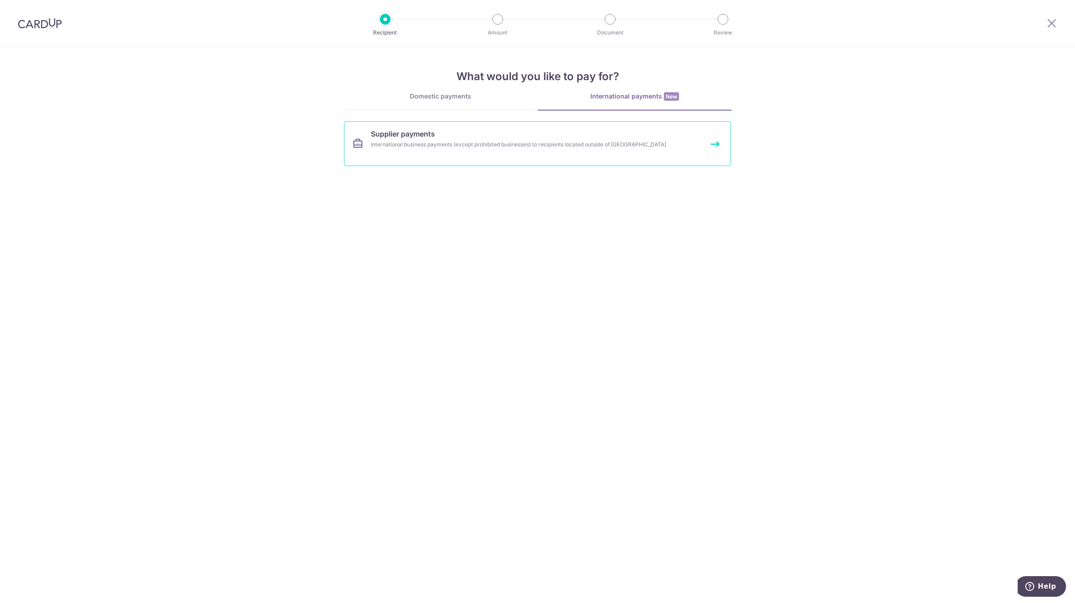
click at [579, 144] on div "International business payments (except prohibited businesses) to recipients lo…" at bounding box center [526, 144] width 310 height 9
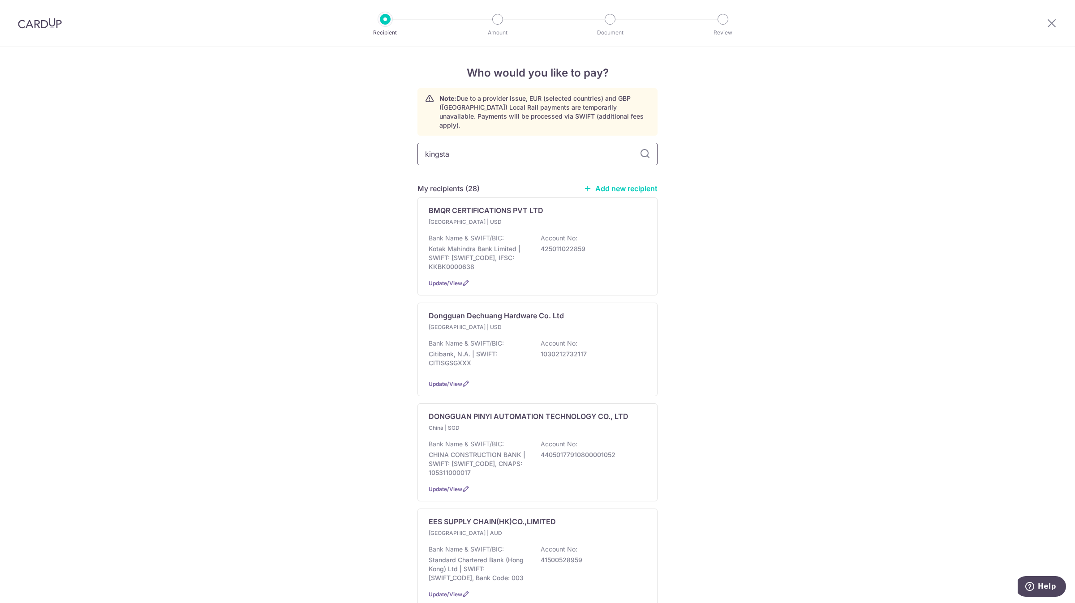
type input "kingstar"
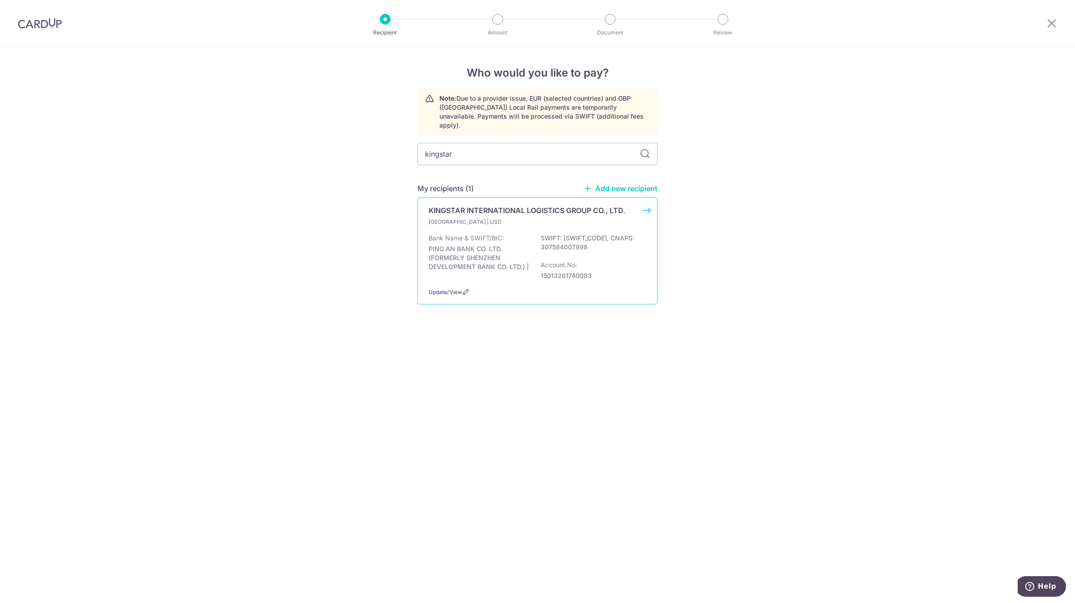
click at [545, 234] on p "PING AN BANK CO. LTD. (FORMERLY SHENZHEN DEVELOPMENT BANK CO. LTD.) | SWIFT: [S…" at bounding box center [535, 257] width 212 height 47
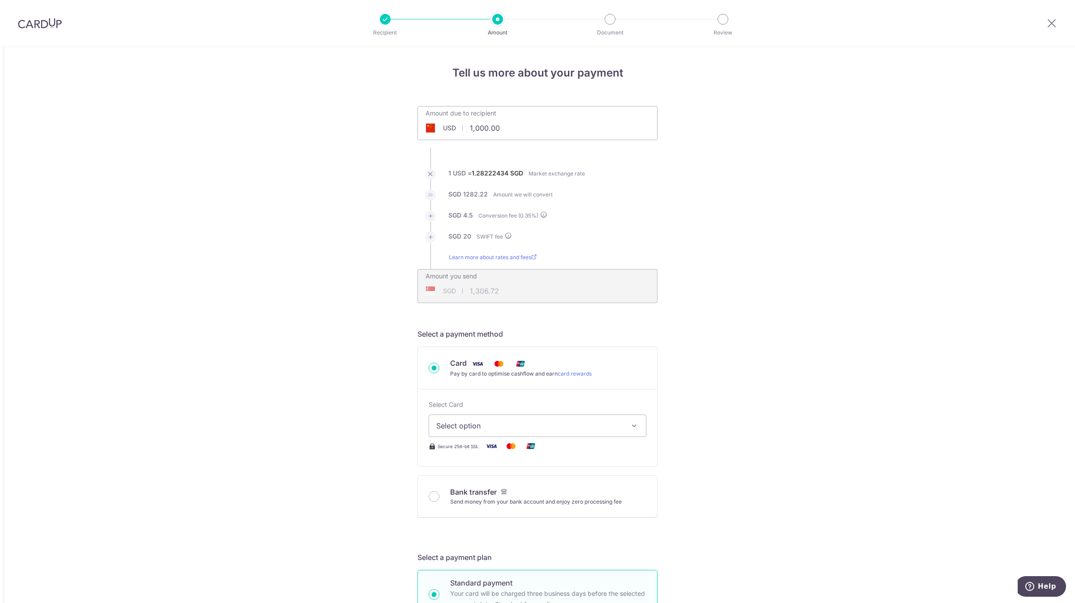
drag, startPoint x: 512, startPoint y: 128, endPoint x: 360, endPoint y: 132, distance: 151.5
paste input "370.04"
type input "1,370.04"
type input "1,782.83"
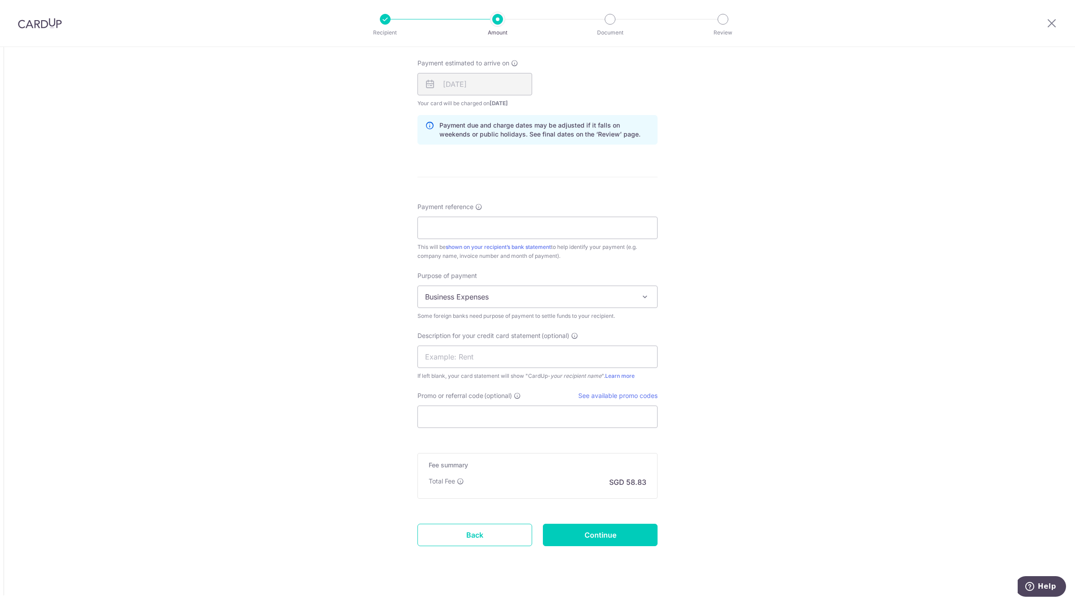
scroll to position [672, 0]
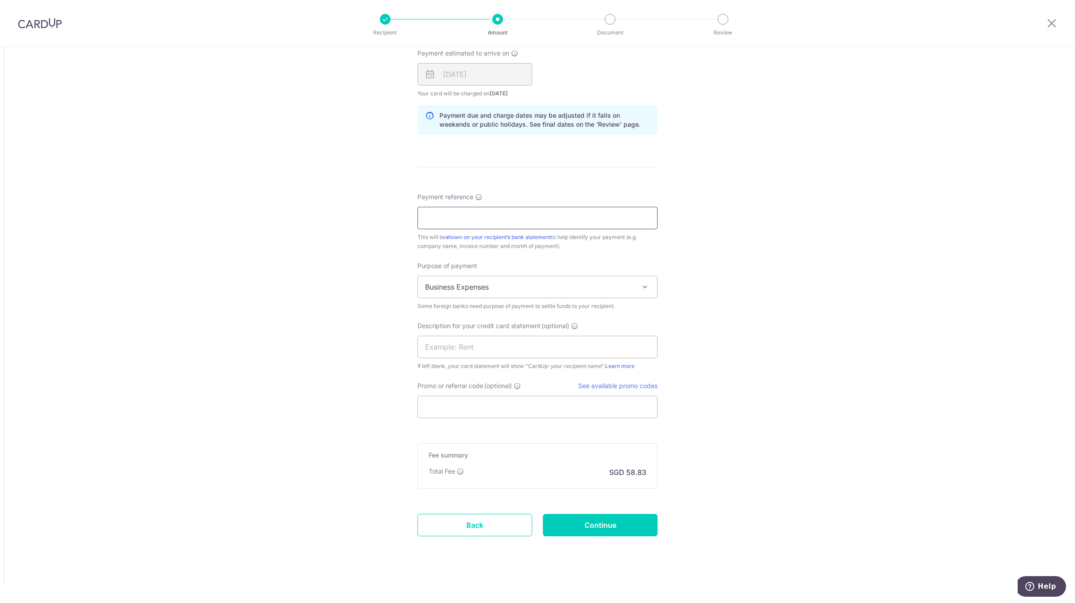
click at [474, 212] on input "Payment reference" at bounding box center [538, 218] width 240 height 22
click at [453, 224] on input "Payment reference" at bounding box center [538, 218] width 240 height 22
paste input "订单号：UNIQUE250901"
drag, startPoint x: 451, startPoint y: 222, endPoint x: 378, endPoint y: 212, distance: 74.1
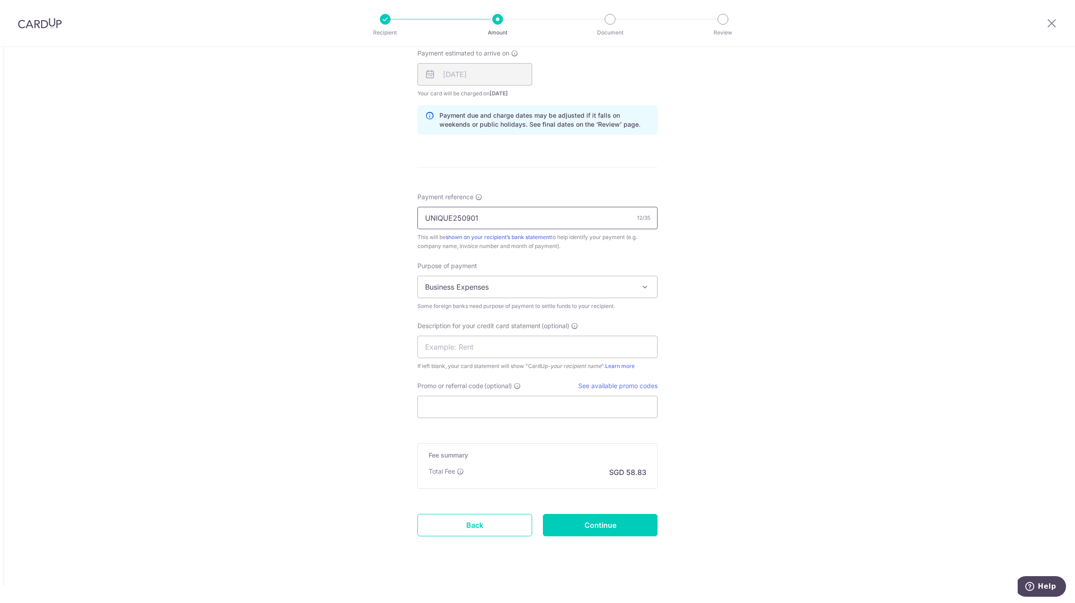
type input "UNIQUE250901"
click at [469, 353] on input "text" at bounding box center [538, 347] width 240 height 22
paste input "订单号：UNIQUE25090"
drag, startPoint x: 452, startPoint y: 347, endPoint x: 387, endPoint y: 343, distance: 64.6
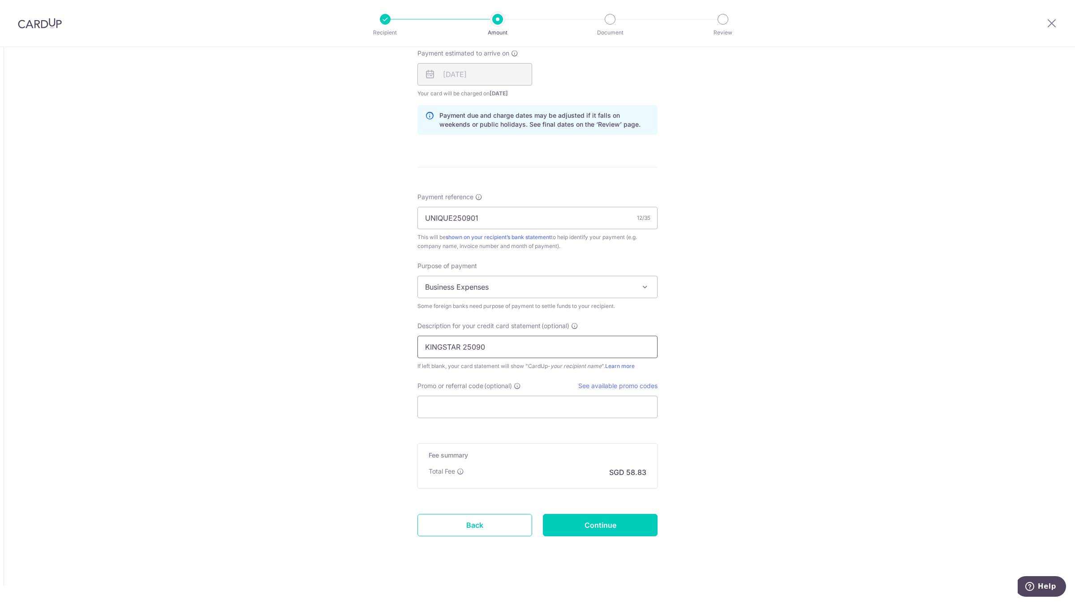
type input "KINGSTAR 25090"
click at [447, 412] on input "Promo or referral code (optional)" at bounding box center [538, 407] width 240 height 22
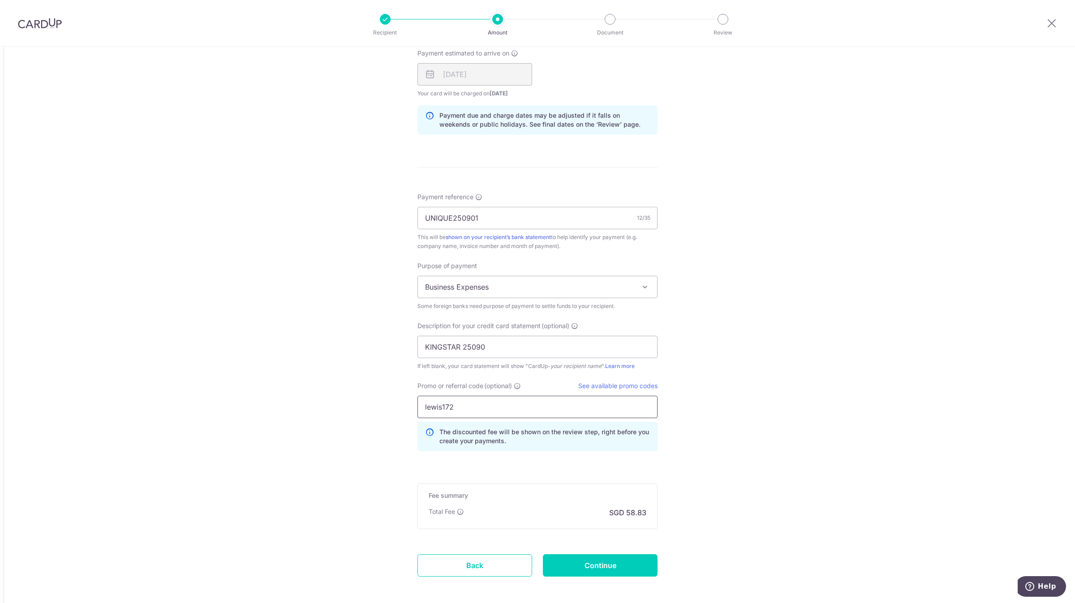
type input "lewis172"
click at [535, 348] on input "KINGSTAR 25090" at bounding box center [538, 347] width 240 height 22
type input "KINGSTAR 250901"
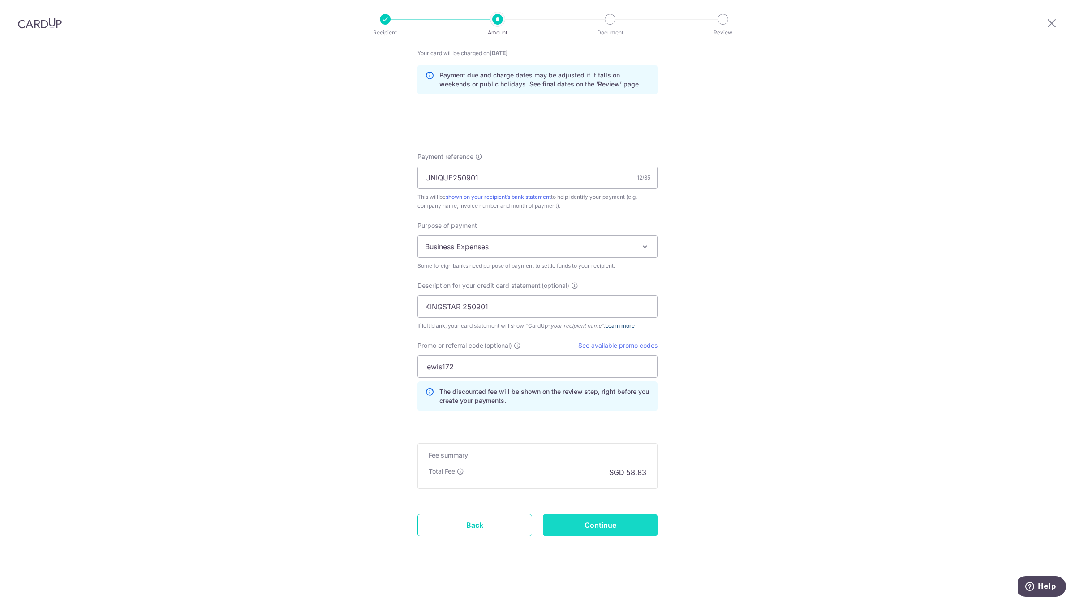
scroll to position [713, 0]
click at [578, 533] on input "Continue" at bounding box center [600, 525] width 115 height 22
type input "Create Schedule"
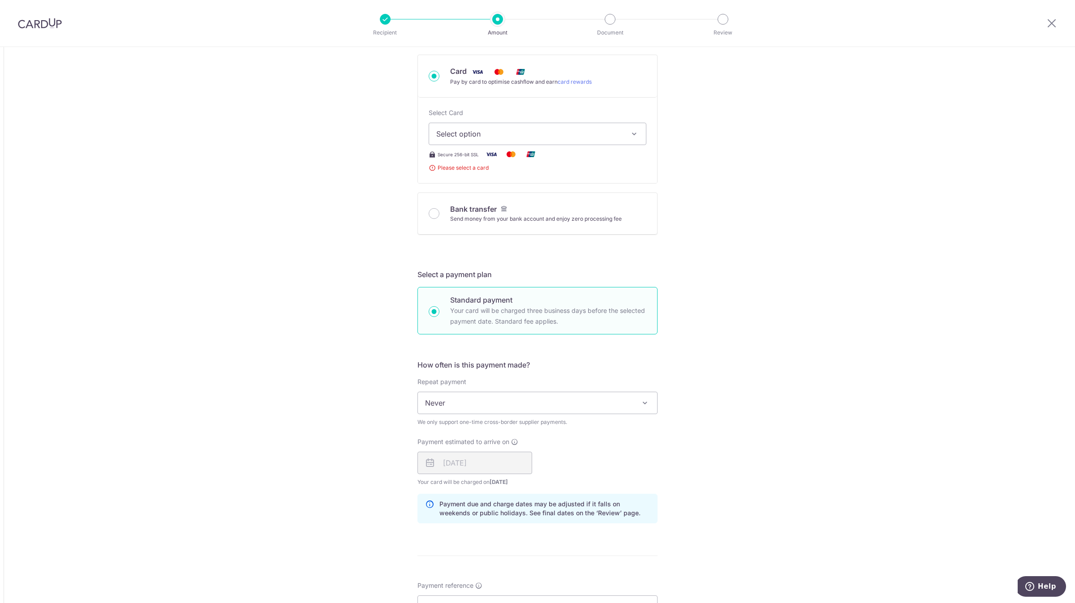
scroll to position [274, 0]
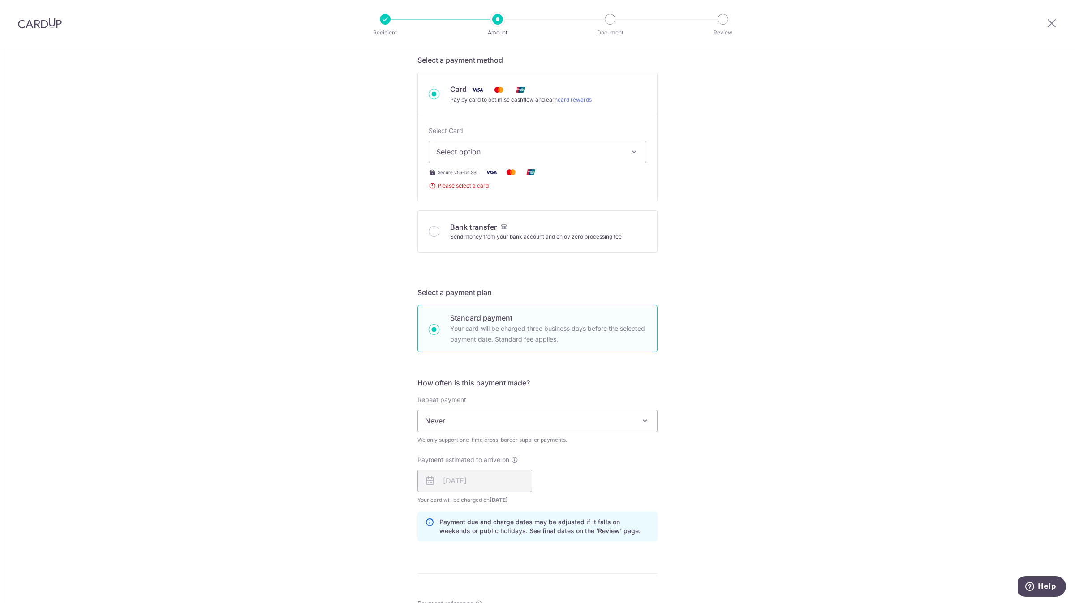
click at [521, 148] on span "Select option" at bounding box center [529, 152] width 186 height 11
click at [505, 214] on span "**** 0142" at bounding box center [537, 216] width 203 height 11
click at [339, 272] on div "Tell us more about your payment Amount due to recipient USD 1,370.04 1370.04 1 …" at bounding box center [537, 412] width 1075 height 1278
type input "1,370.04"
type input "1,782.80"
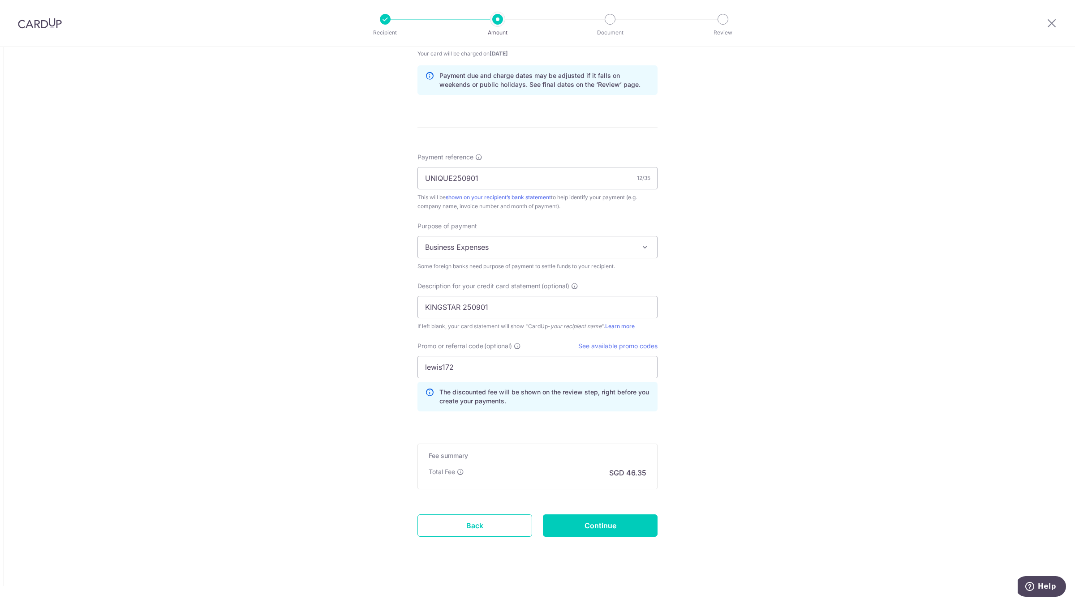
scroll to position [713, 0]
click at [608, 523] on input "Continue" at bounding box center [600, 525] width 115 height 22
type input "Create Schedule"
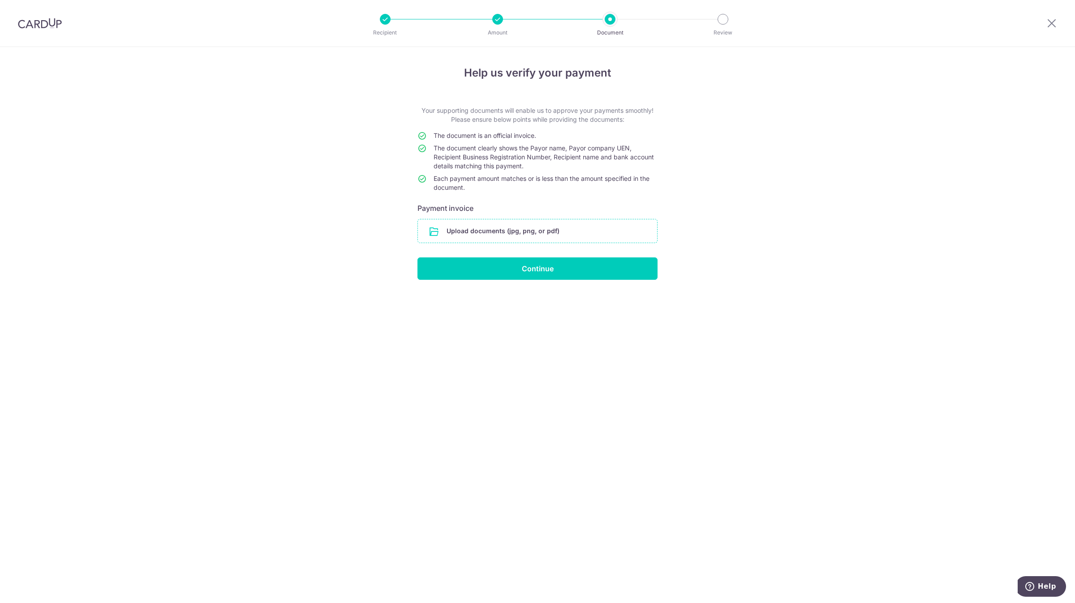
click at [466, 228] on input "file" at bounding box center [537, 231] width 239 height 23
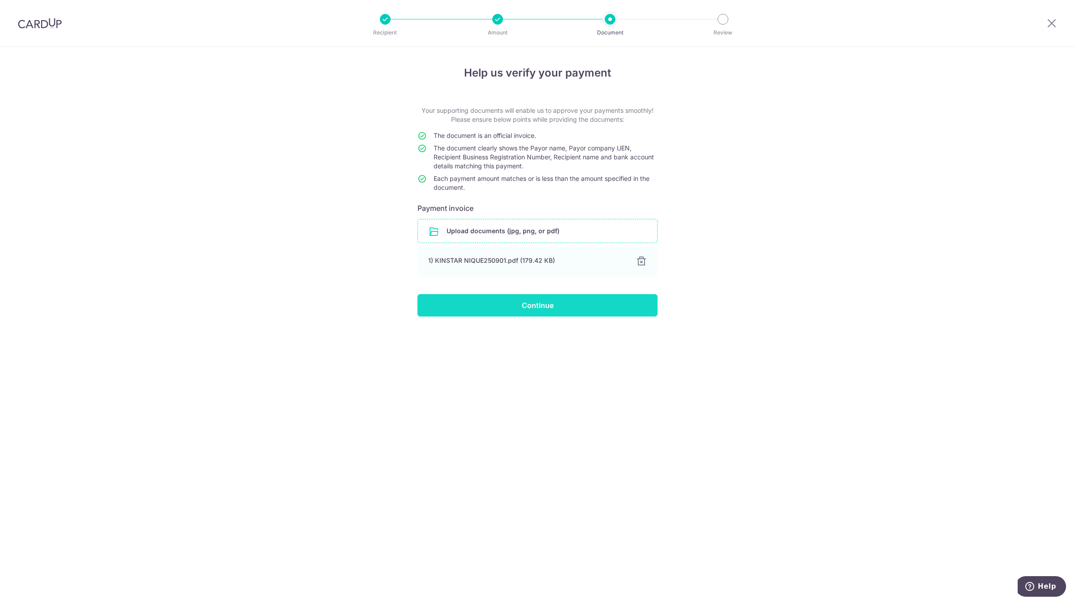
click at [477, 308] on input "Continue" at bounding box center [538, 305] width 240 height 22
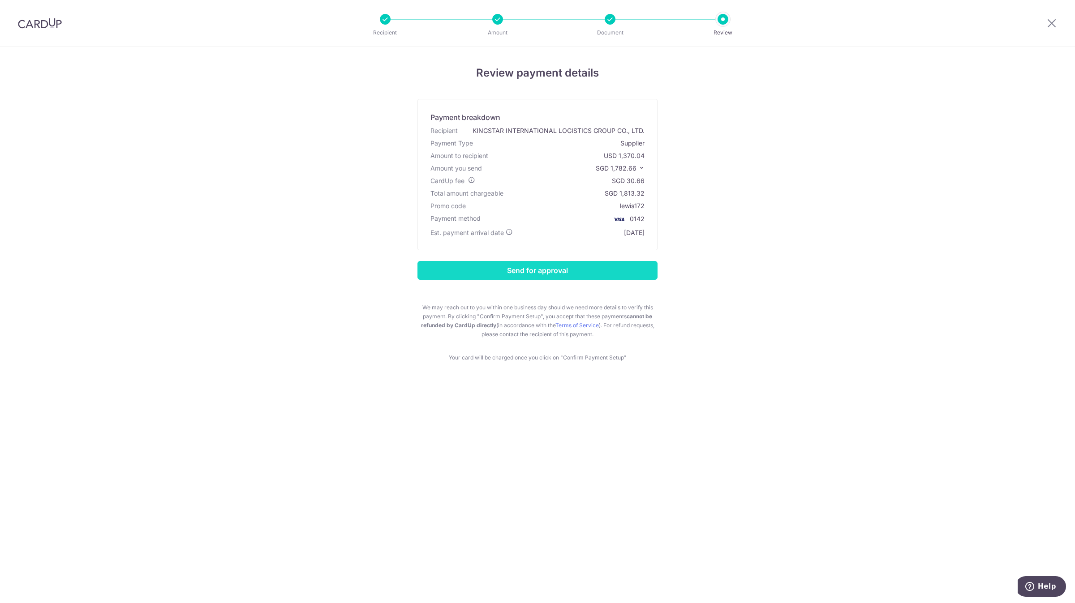
click at [525, 275] on input "Send for approval" at bounding box center [538, 270] width 240 height 19
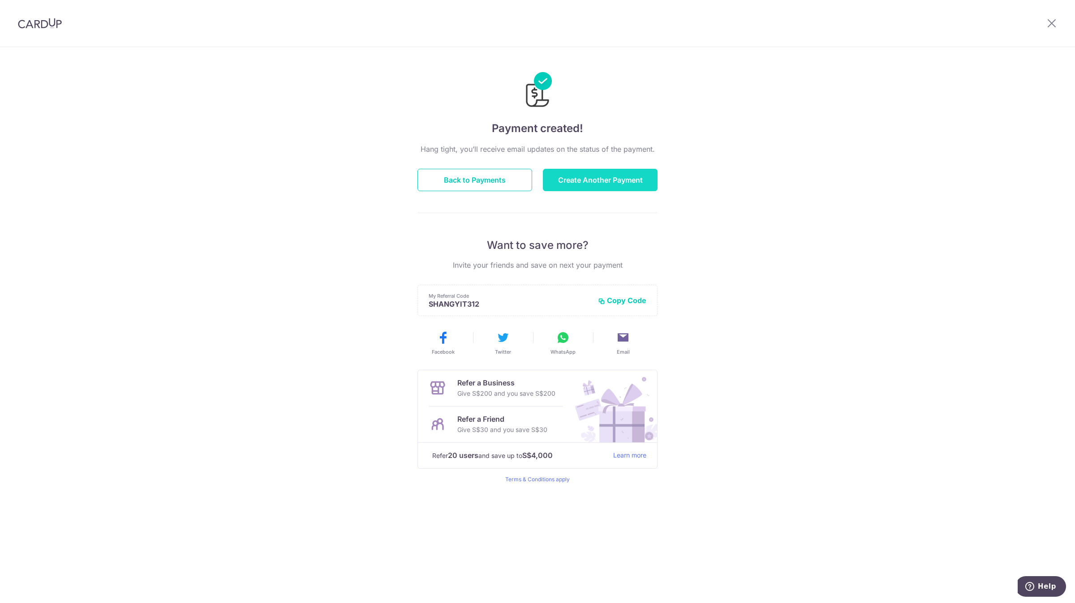
click at [582, 178] on button "Create Another Payment" at bounding box center [600, 180] width 115 height 22
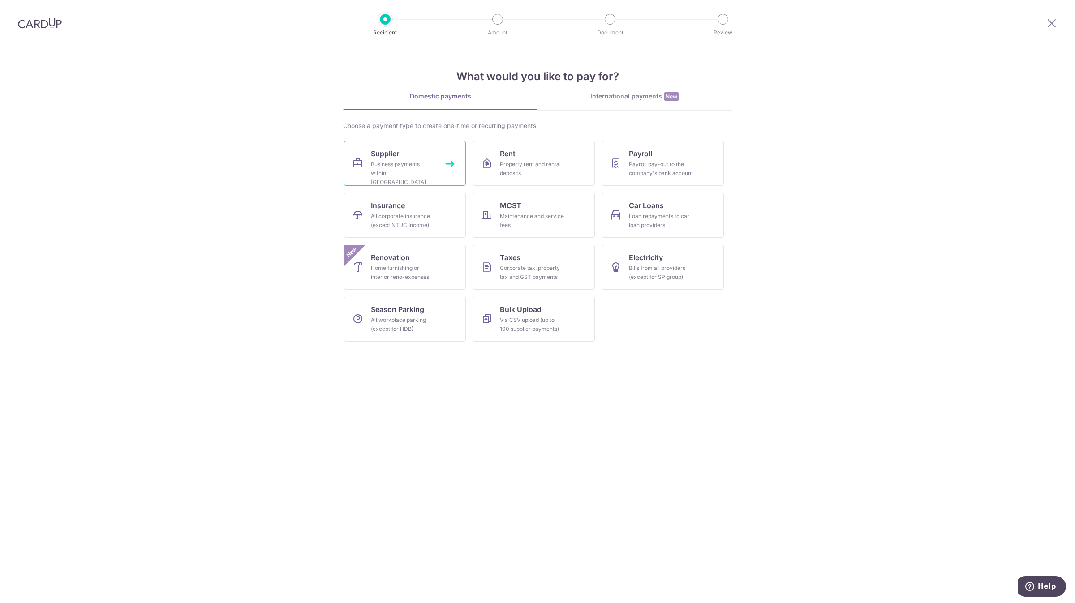
drag, startPoint x: 0, startPoint y: 0, endPoint x: 433, endPoint y: 156, distance: 460.6
click at [433, 156] on link "Supplier Business payments within Singapore" at bounding box center [405, 163] width 122 height 45
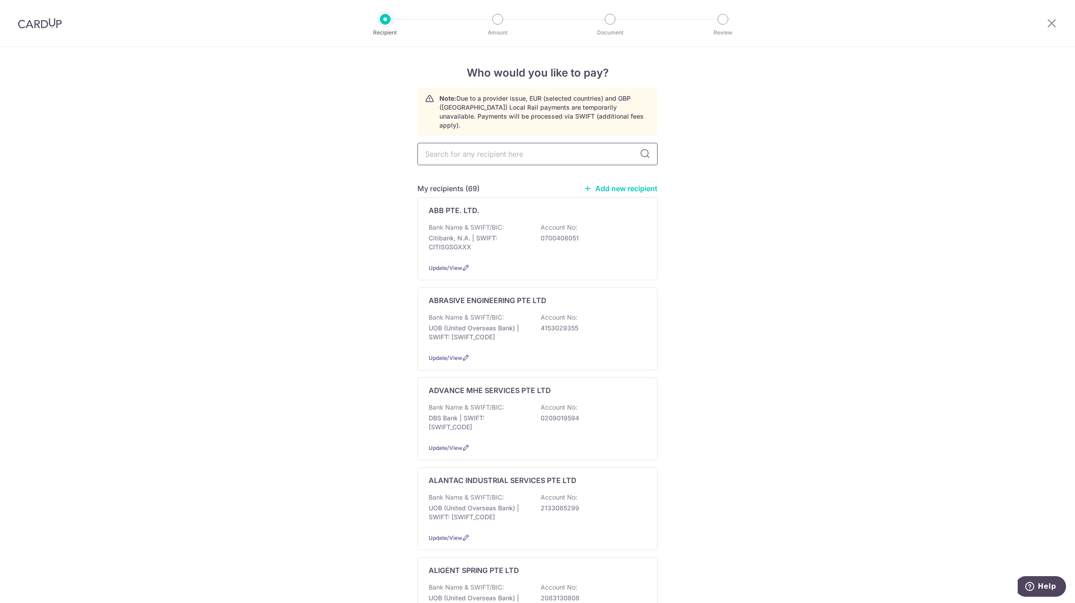
click at [485, 149] on input "text" at bounding box center [538, 154] width 240 height 22
type input "misumi"
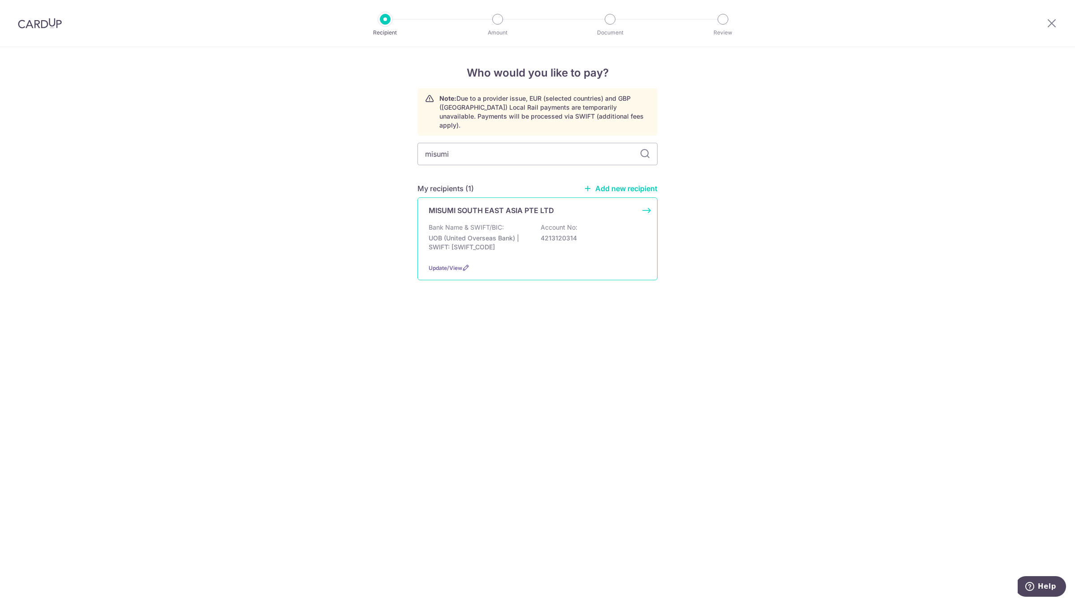
click at [521, 206] on p "MISUMI SOUTH EAST ASIA PTE LTD" at bounding box center [491, 210] width 125 height 11
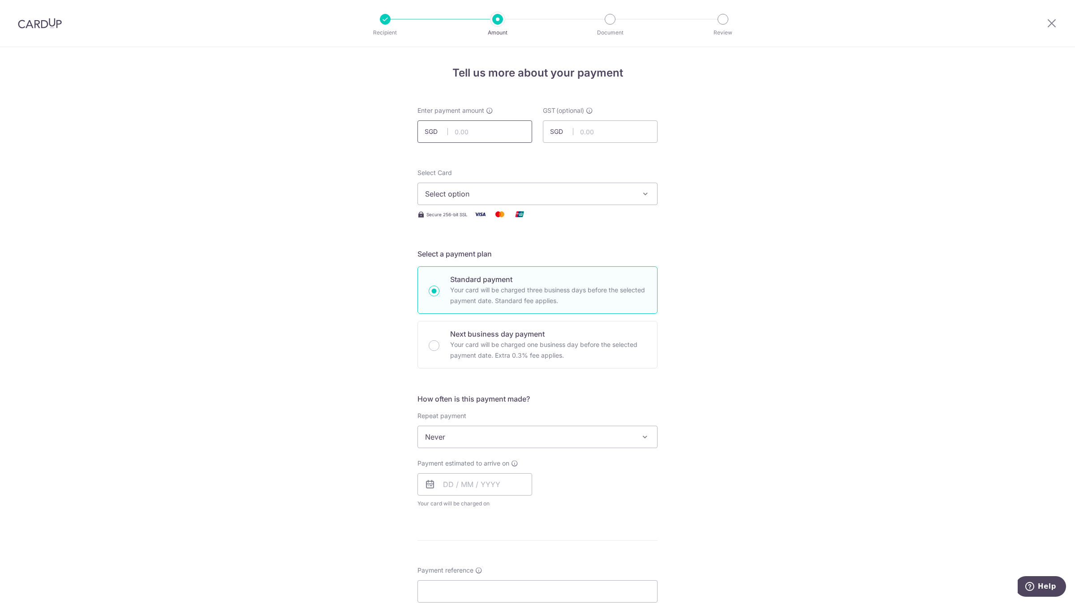
click at [478, 126] on input "text" at bounding box center [475, 132] width 115 height 22
type input "7"
type input "885.45"
type input "0.00"
click at [500, 184] on button "Select option" at bounding box center [538, 194] width 240 height 22
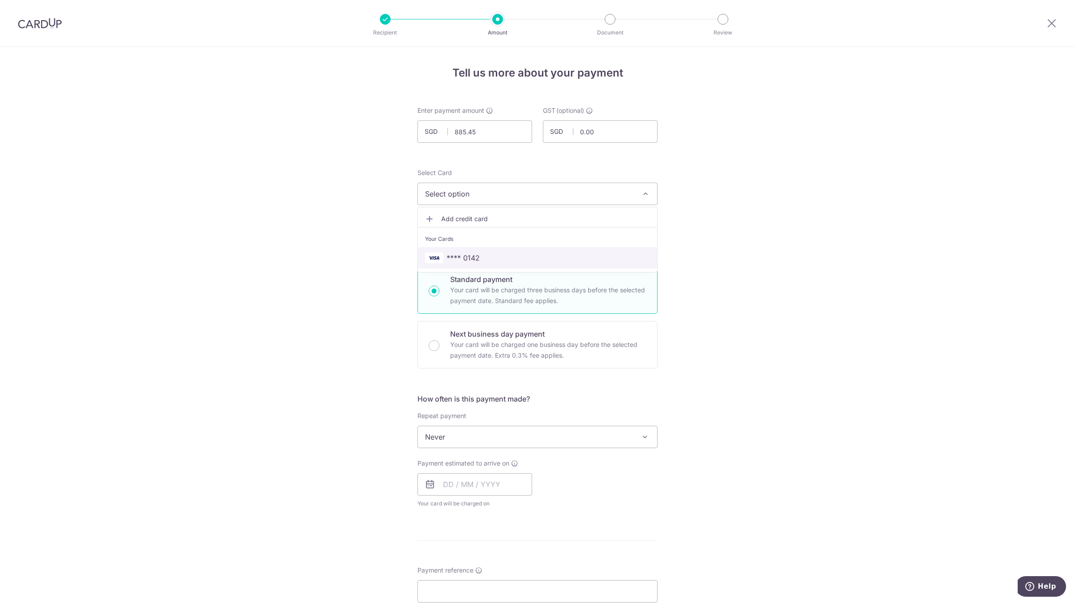
drag, startPoint x: 491, startPoint y: 254, endPoint x: 491, endPoint y: 259, distance: 4.9
click at [491, 254] on span "**** 0142" at bounding box center [537, 258] width 225 height 11
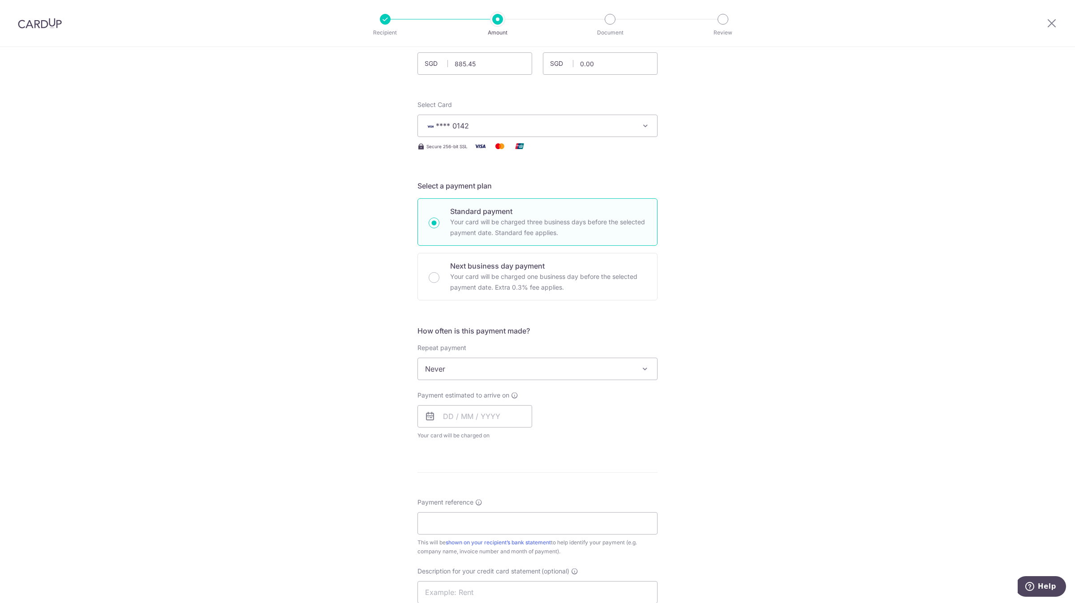
scroll to position [202, 0]
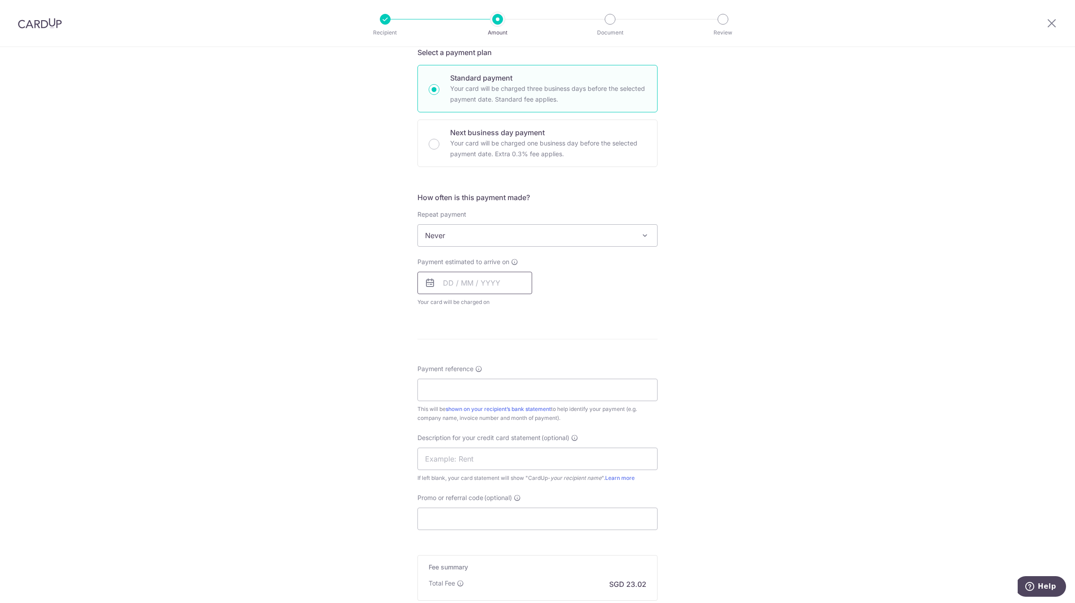
click at [475, 278] on input "text" at bounding box center [475, 283] width 115 height 22
click at [508, 384] on link "18" at bounding box center [507, 382] width 14 height 14
type input "[DATE]"
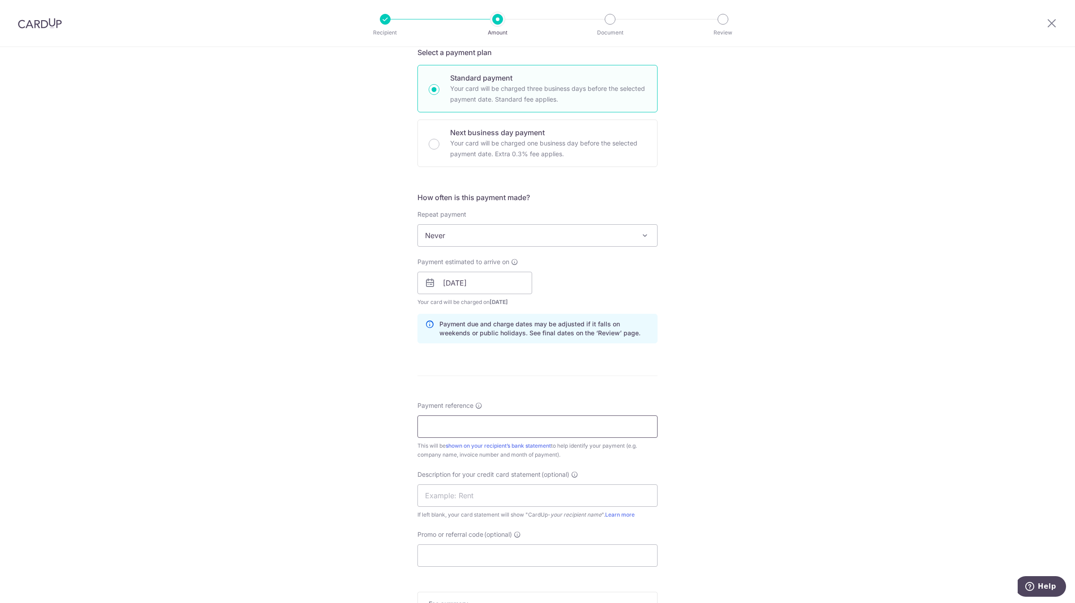
click at [465, 430] on input "Payment reference" at bounding box center [538, 427] width 240 height 22
paste input "LN50094260S2"
paste input "text"
paste input "LN50097306S2"
type input "LN50094260S2 LN50097306S2"
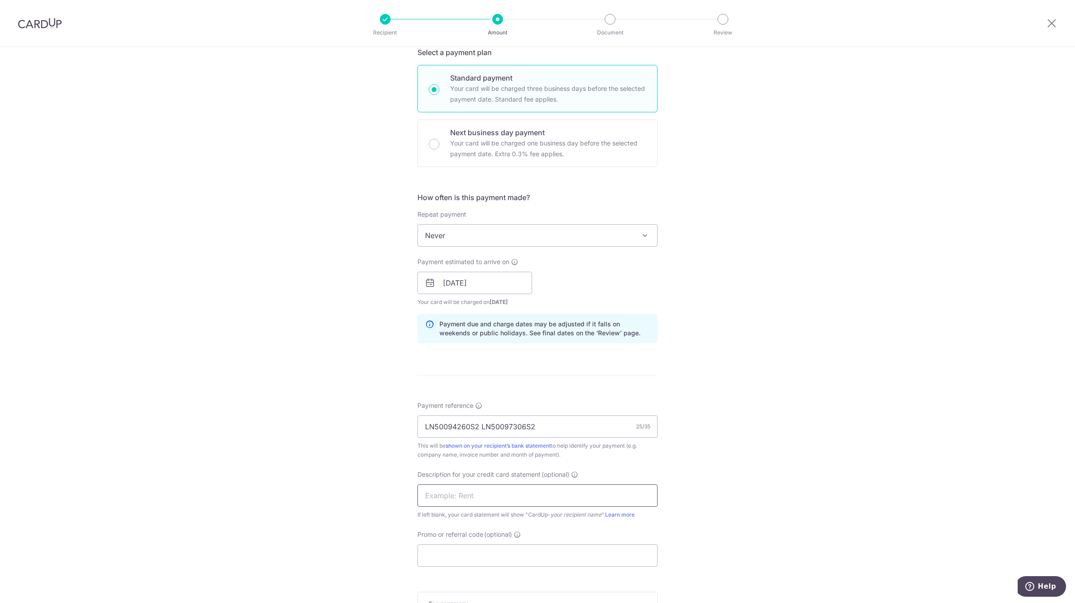
click at [480, 504] on input "text" at bounding box center [538, 496] width 240 height 22
type input "MISUMI AUG INV"
type input "lewis172"
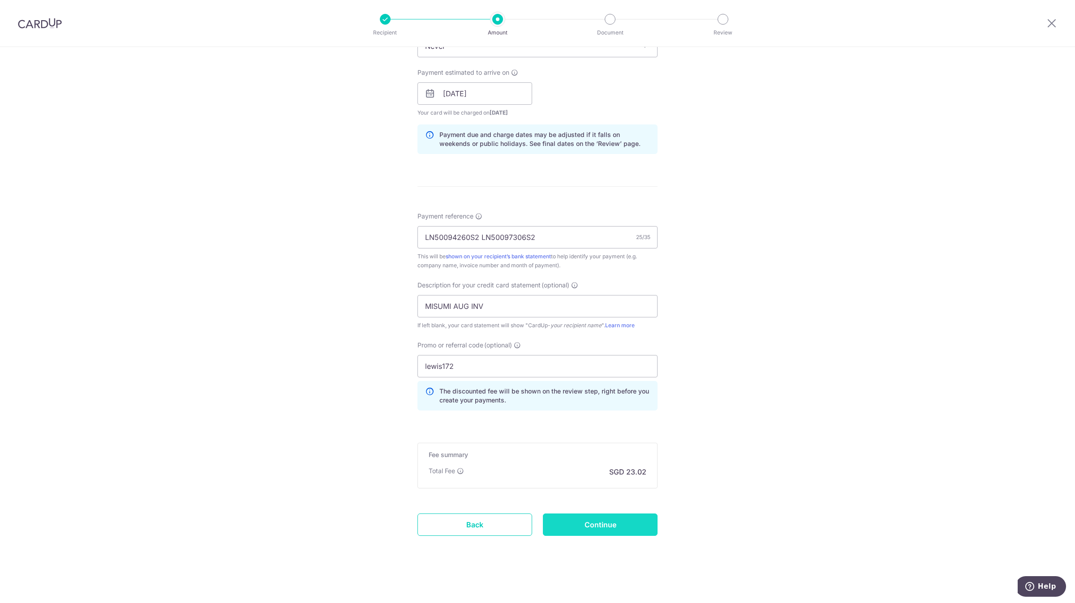
click at [579, 524] on input "Continue" at bounding box center [600, 525] width 115 height 22
type input "Create Schedule"
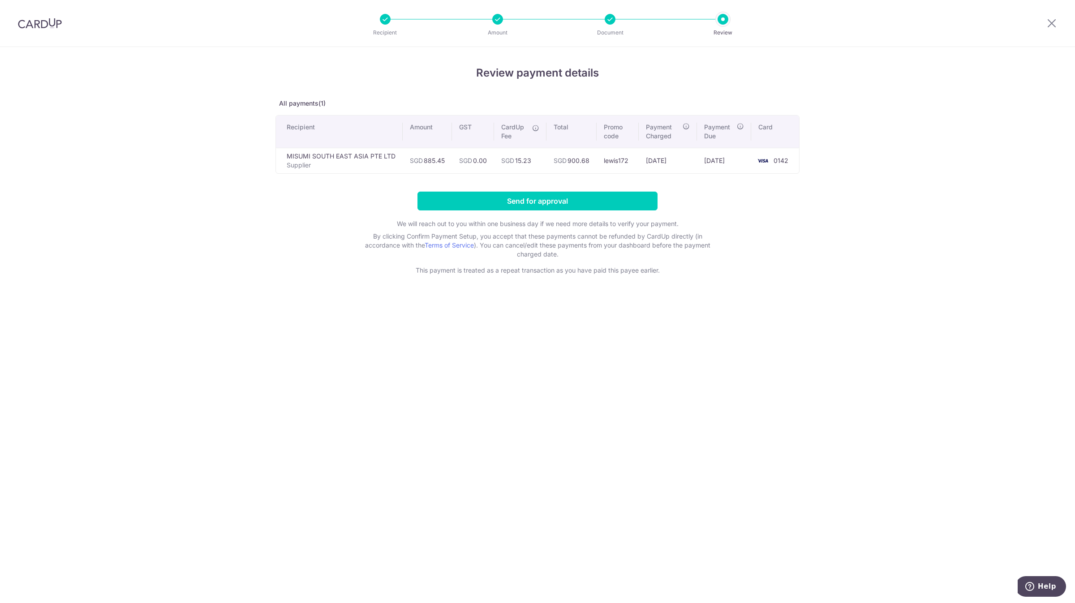
click at [493, 190] on div "Review payment details All payments(1) Recipient Amount GST CardUp Fee Total Pr…" at bounding box center [538, 170] width 524 height 210
click at [522, 208] on input "Send for approval" at bounding box center [538, 201] width 240 height 19
